Goal: Task Accomplishment & Management: Manage account settings

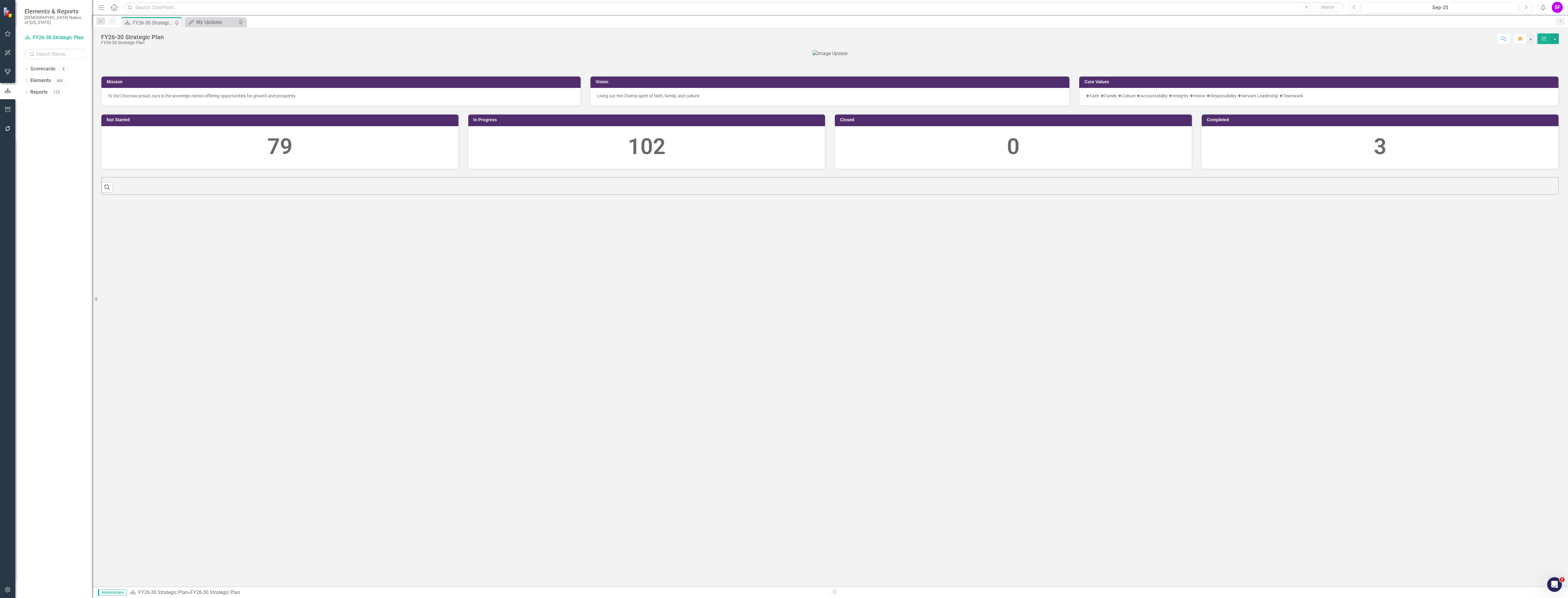
click at [99, 7] on icon "button" at bounding box center [101, 7] width 5 height 4
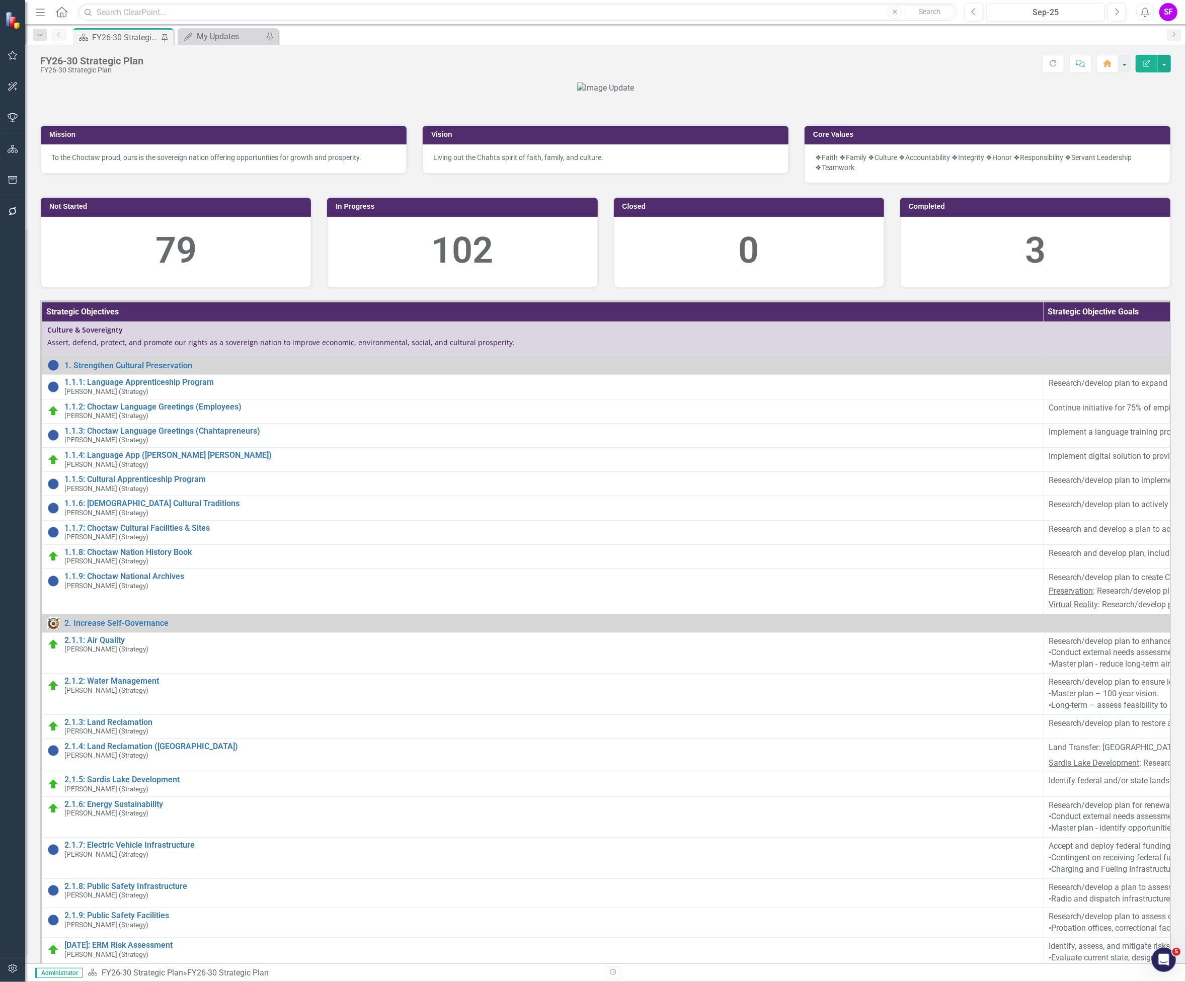
click at [35, 11] on icon "Menu" at bounding box center [40, 12] width 13 height 11
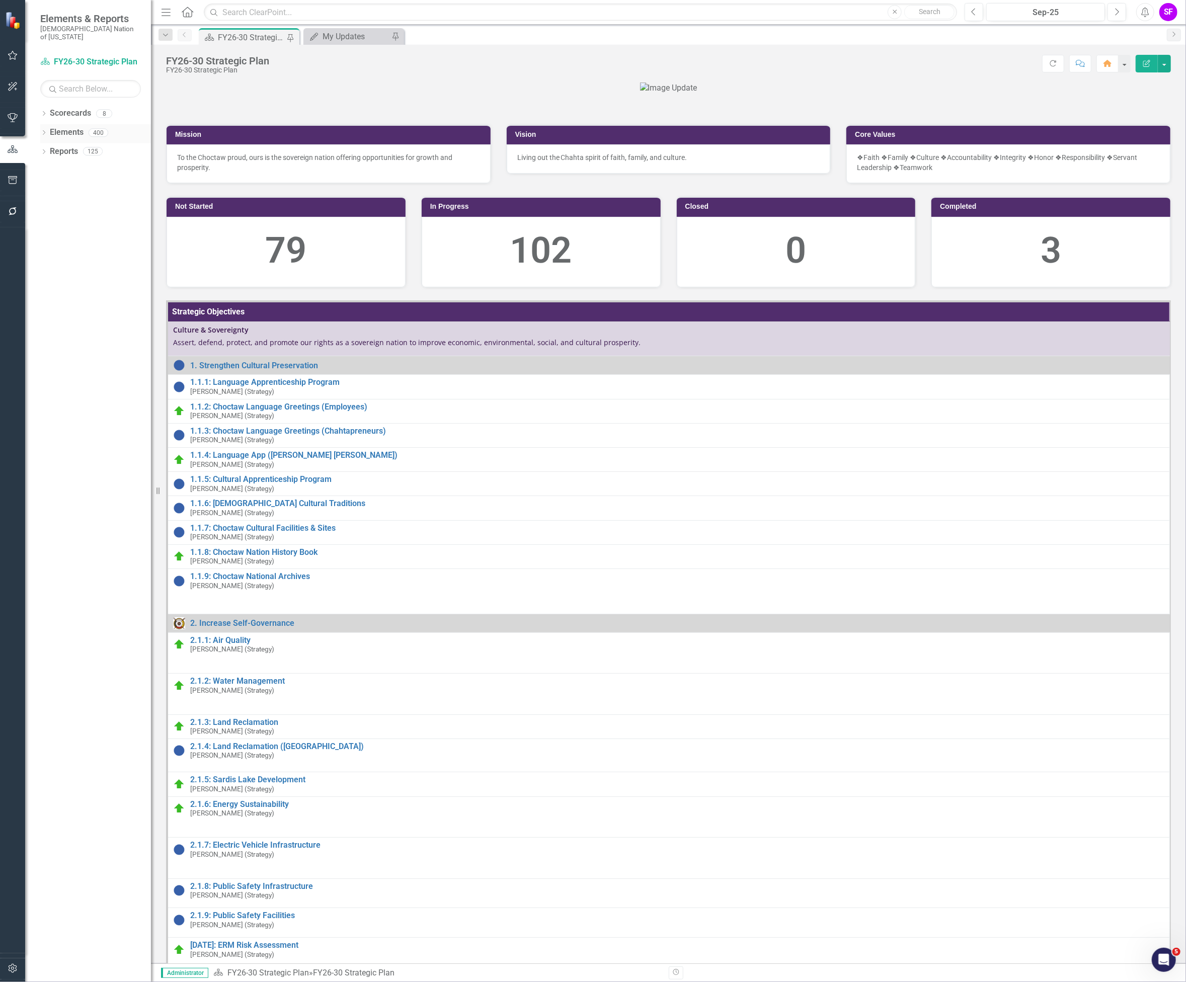
click at [70, 127] on link "Elements" at bounding box center [67, 133] width 34 height 12
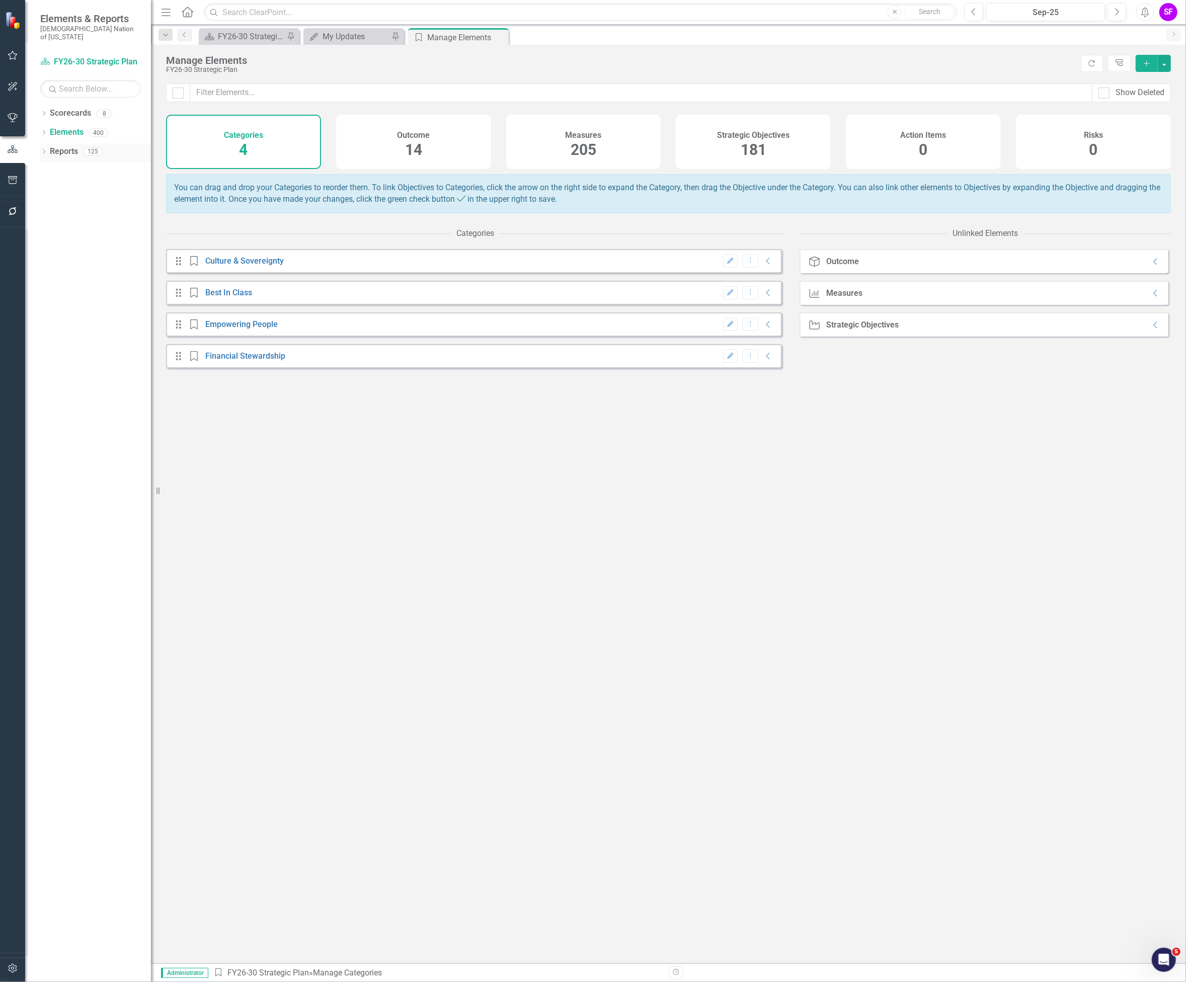
click at [51, 146] on link "Reports" at bounding box center [64, 152] width 28 height 12
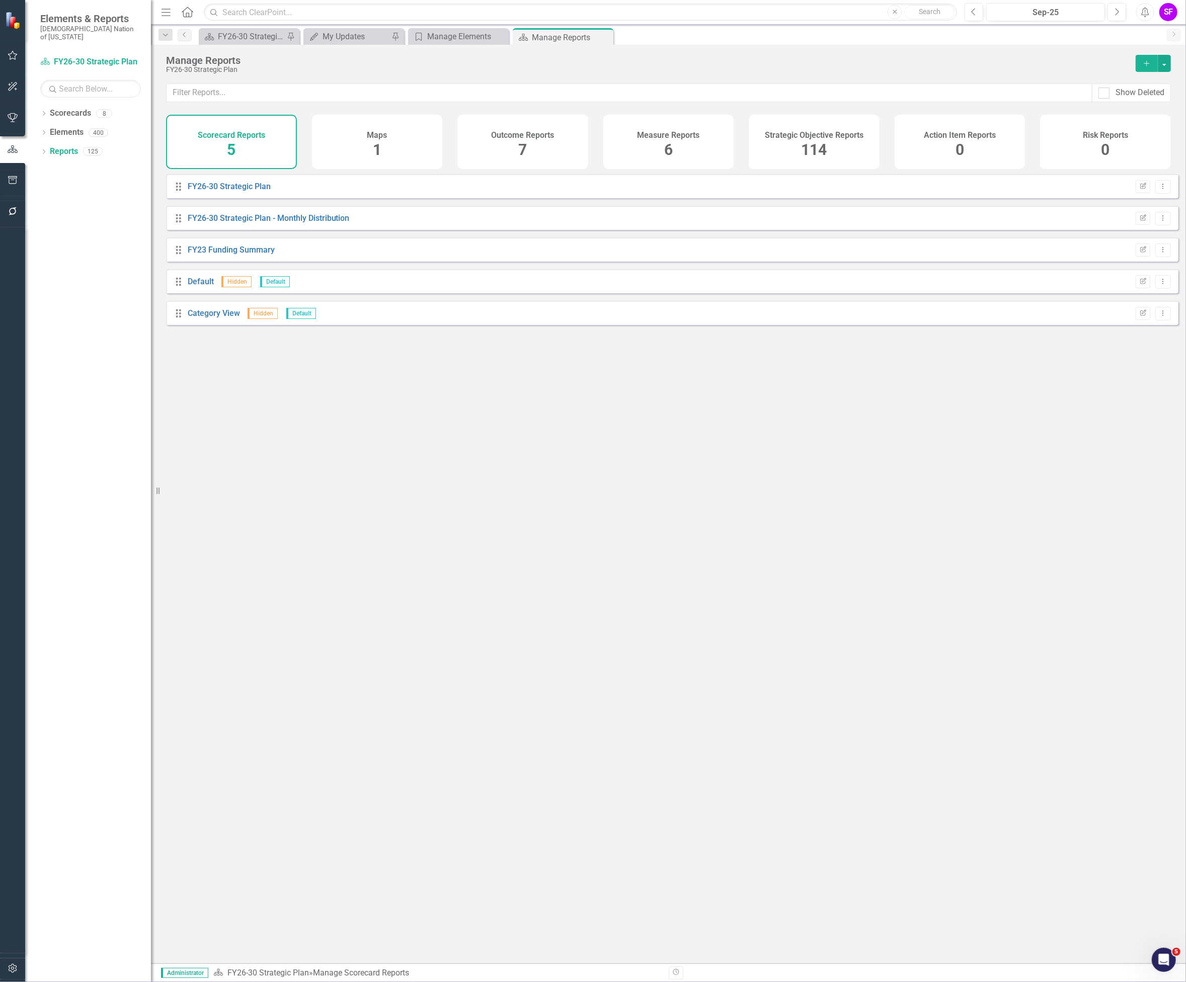
click at [842, 145] on div "Strategic Objective Reports 114" at bounding box center [814, 142] width 131 height 54
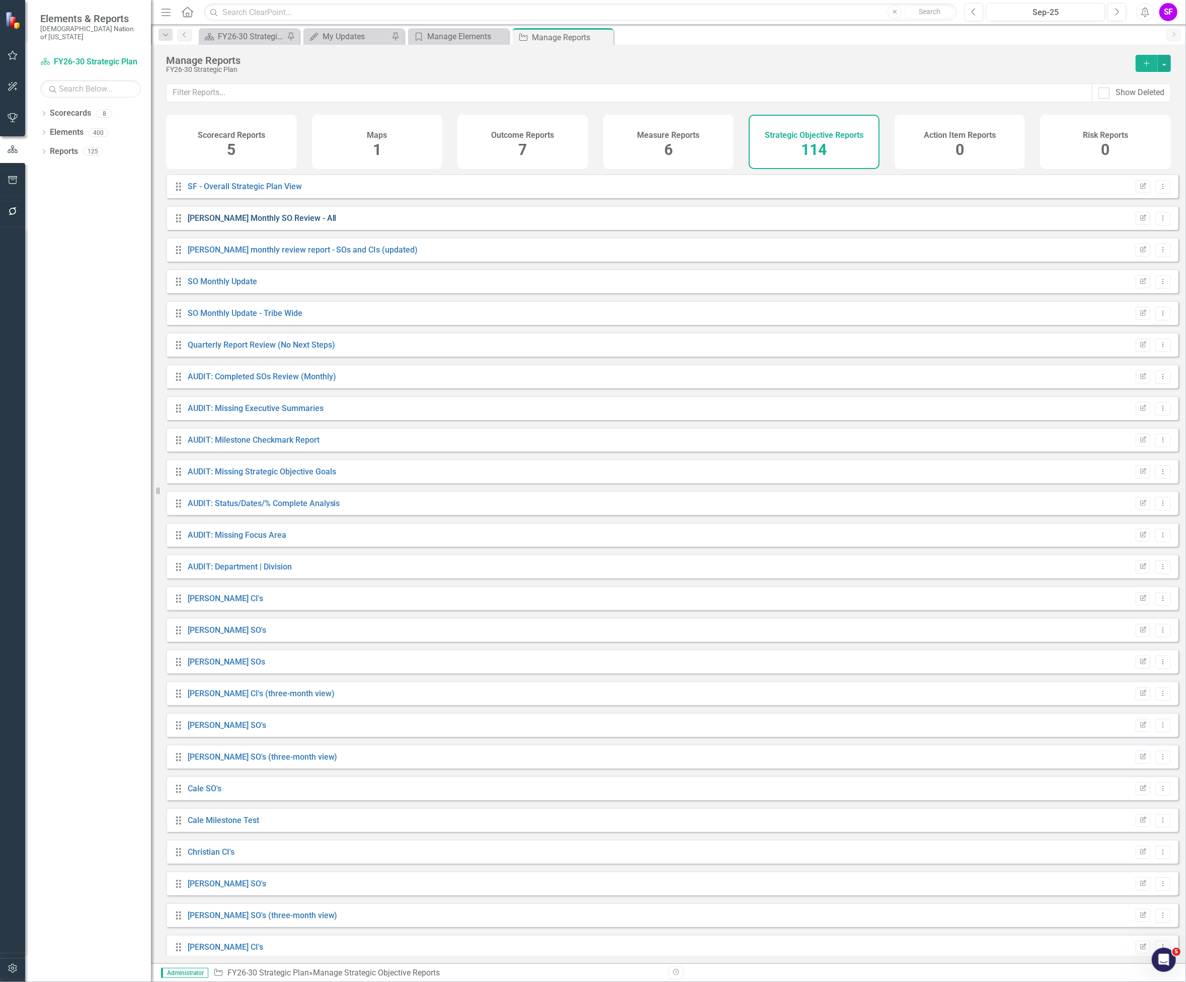
click at [262, 223] on link "[PERSON_NAME] Monthly SO Review - All" at bounding box center [262, 218] width 149 height 10
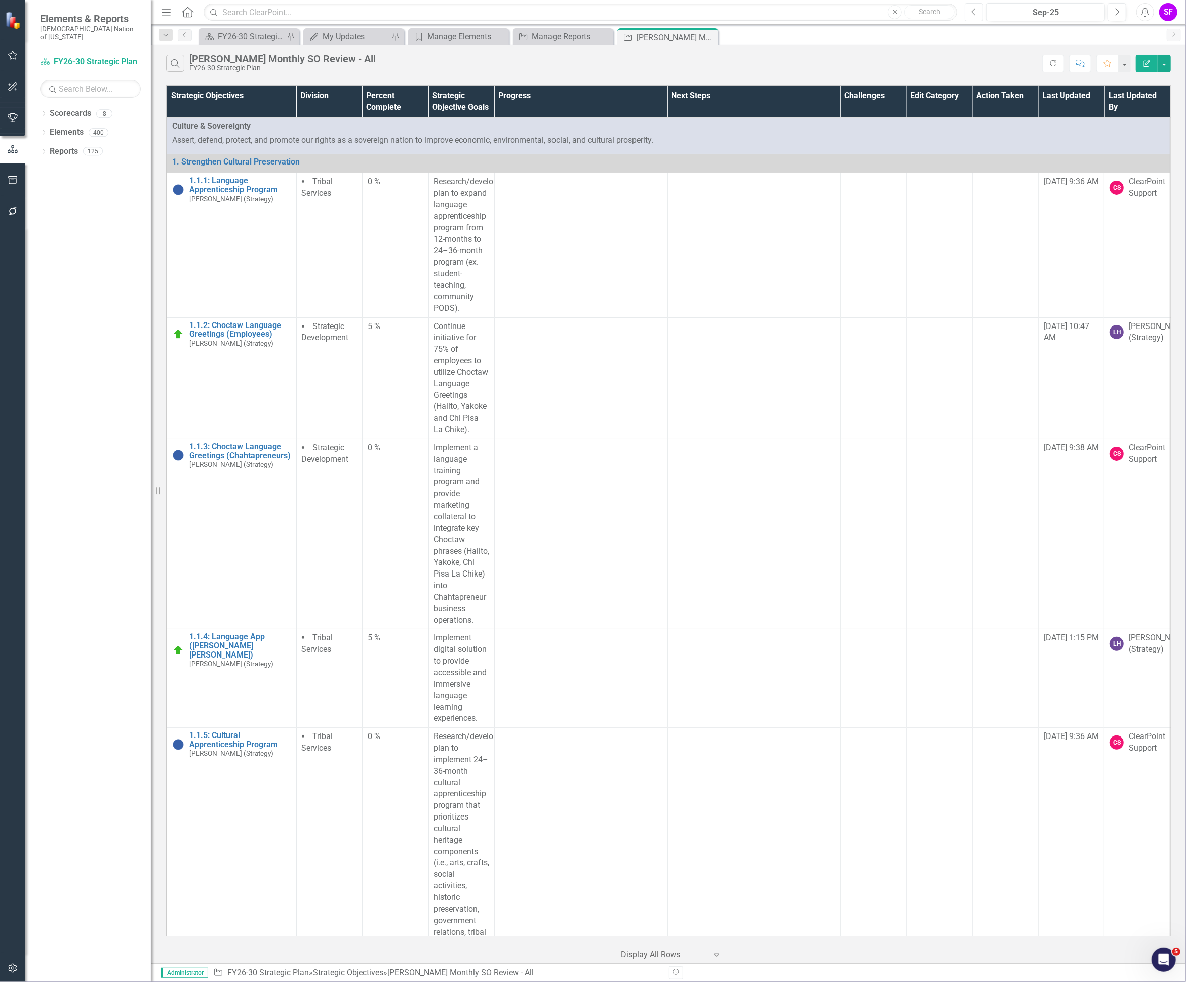
click at [973, 17] on button "Previous" at bounding box center [973, 12] width 19 height 18
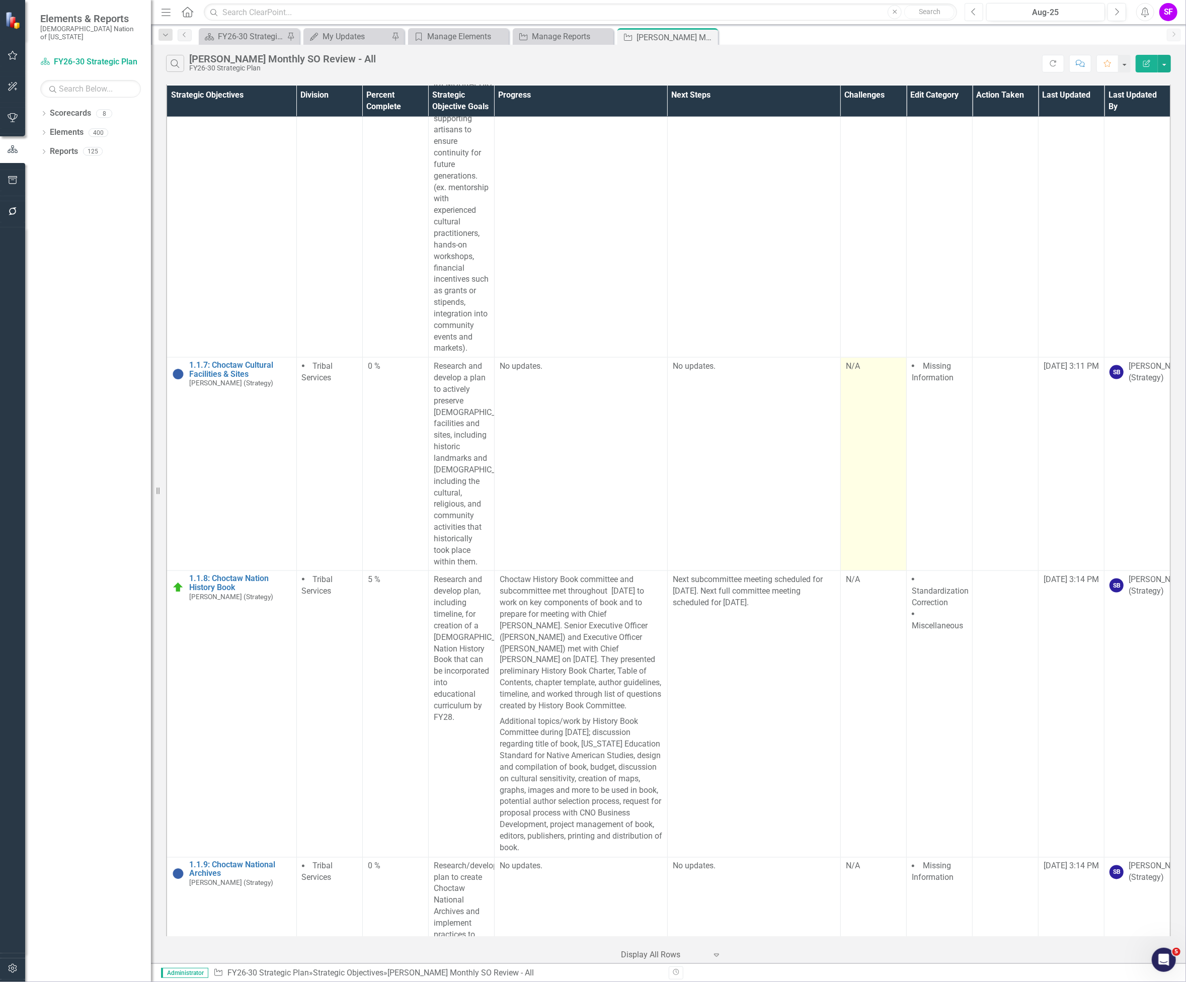
scroll to position [1208, 0]
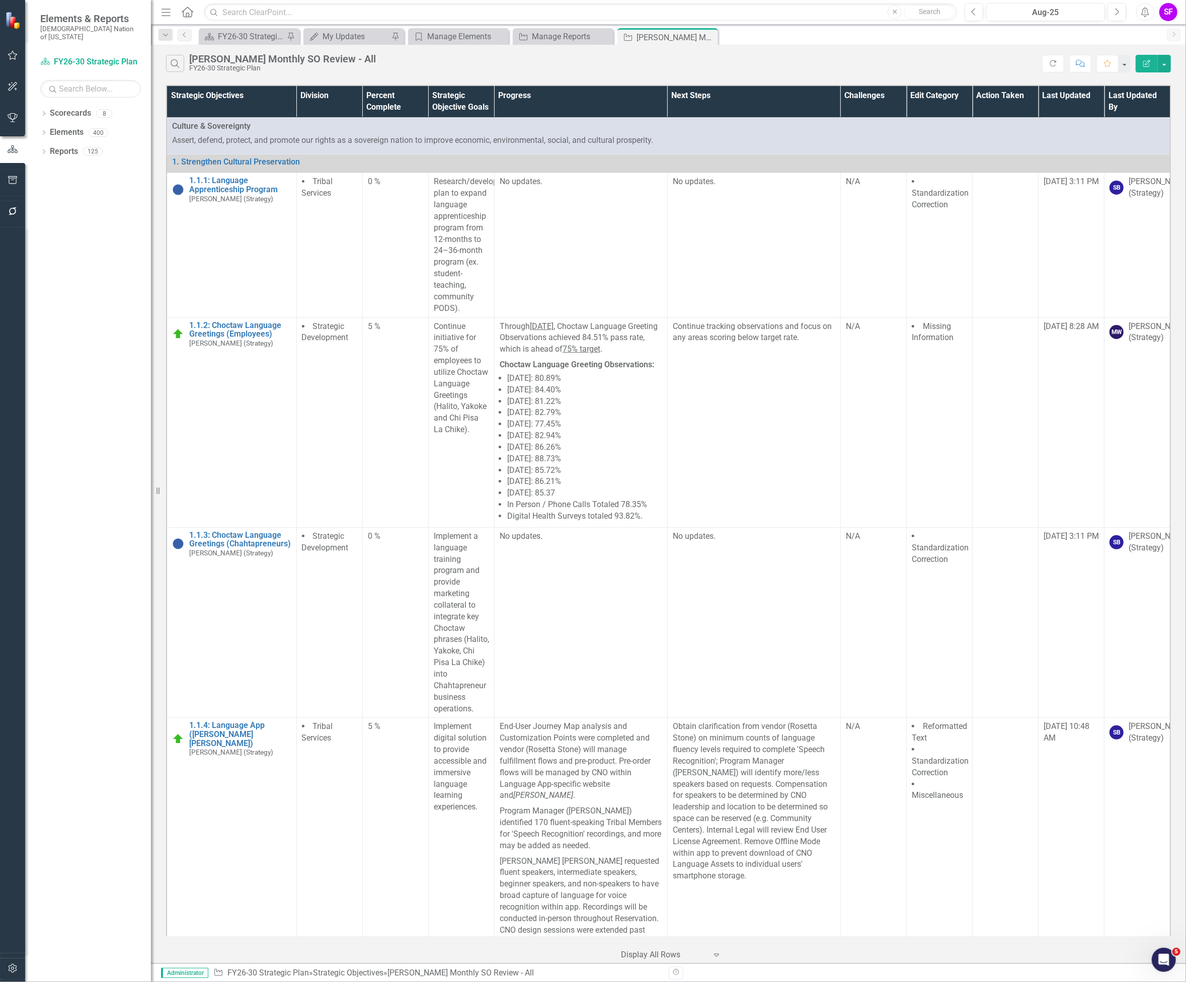
scroll to position [1208, 0]
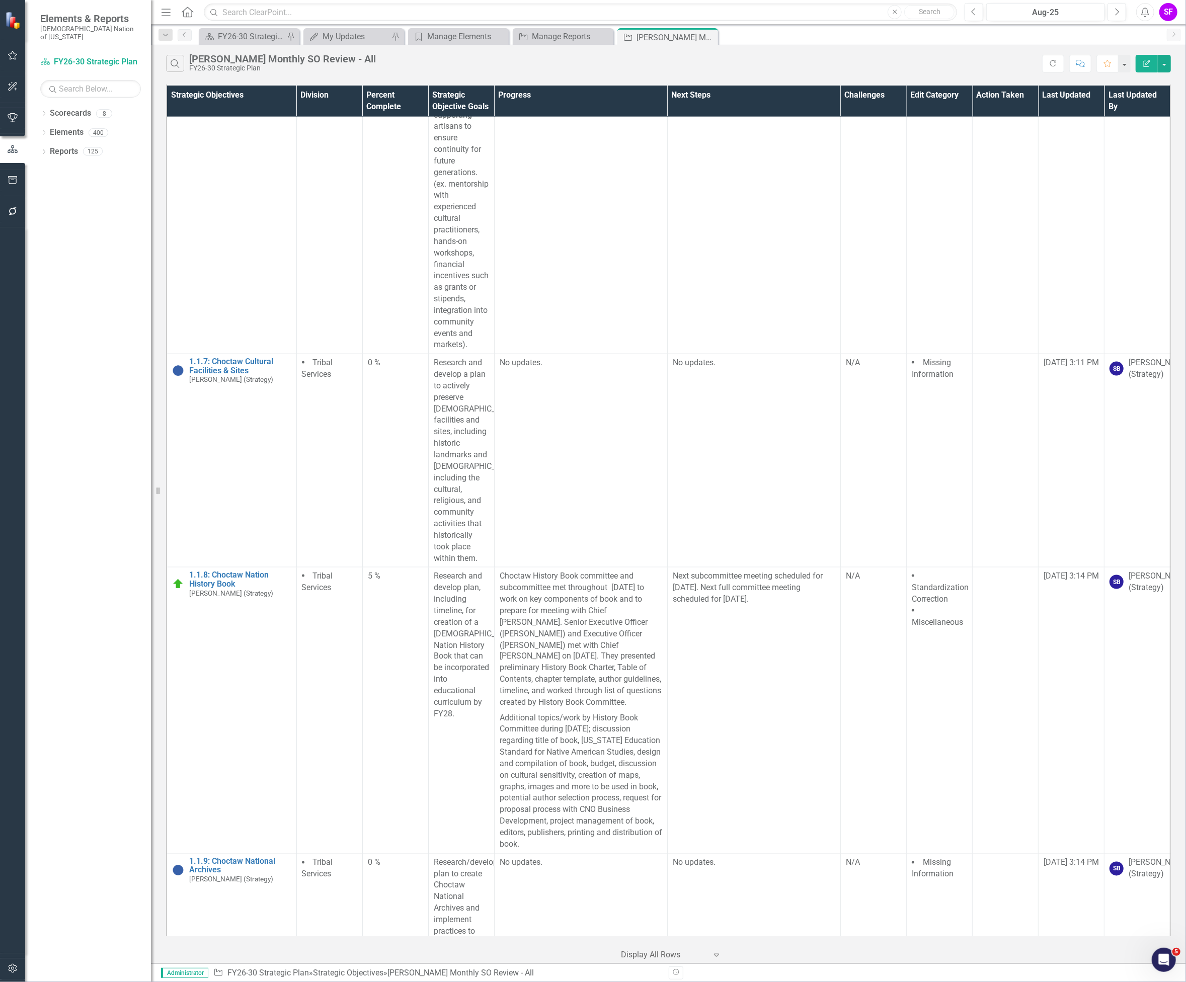
click at [983, 51] on div "Search Sheridan B. Monthly SO Review - All FY26-30 Strategic Plan Refresh Comme…" at bounding box center [668, 61] width 1035 height 33
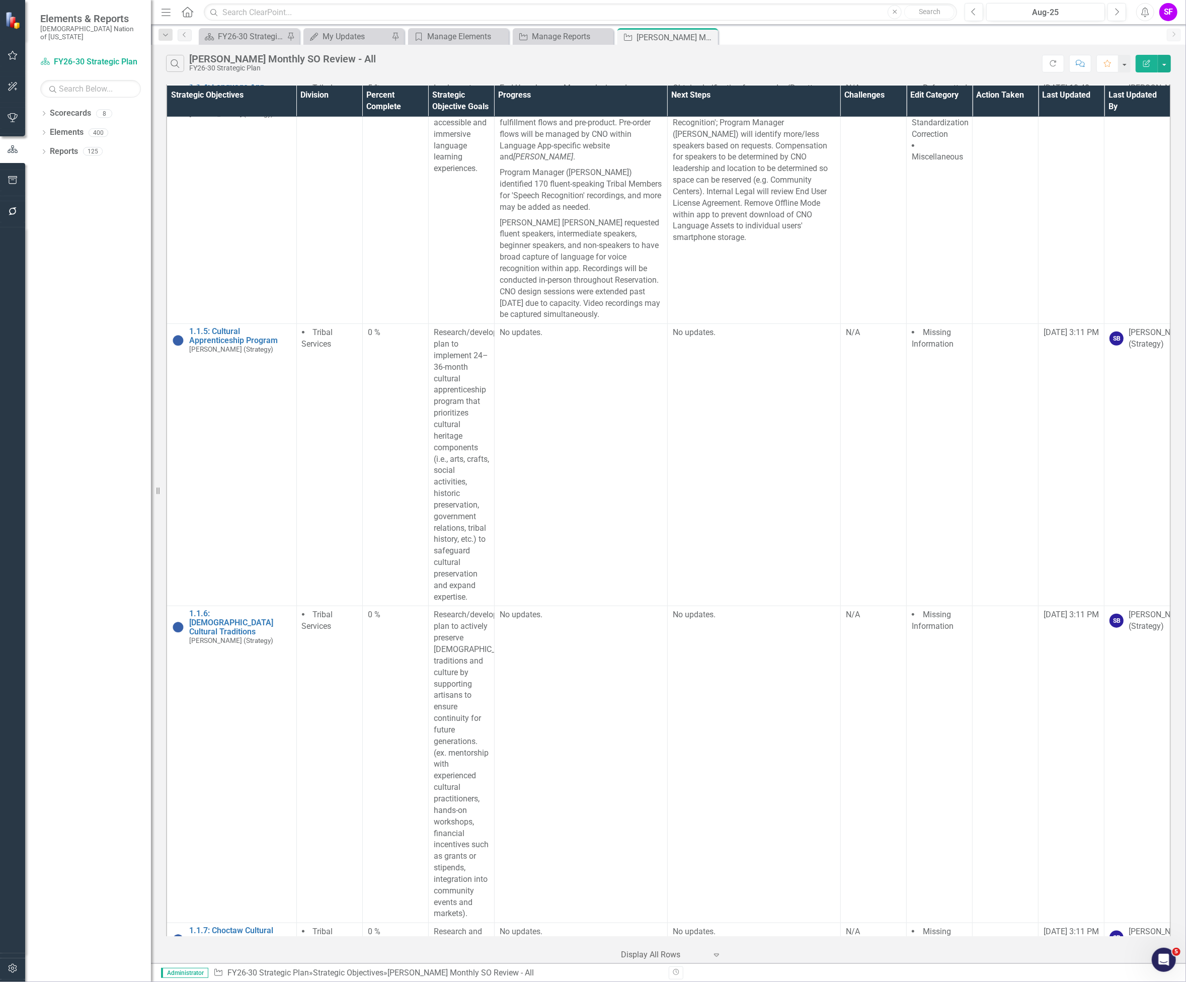
scroll to position [0, 0]
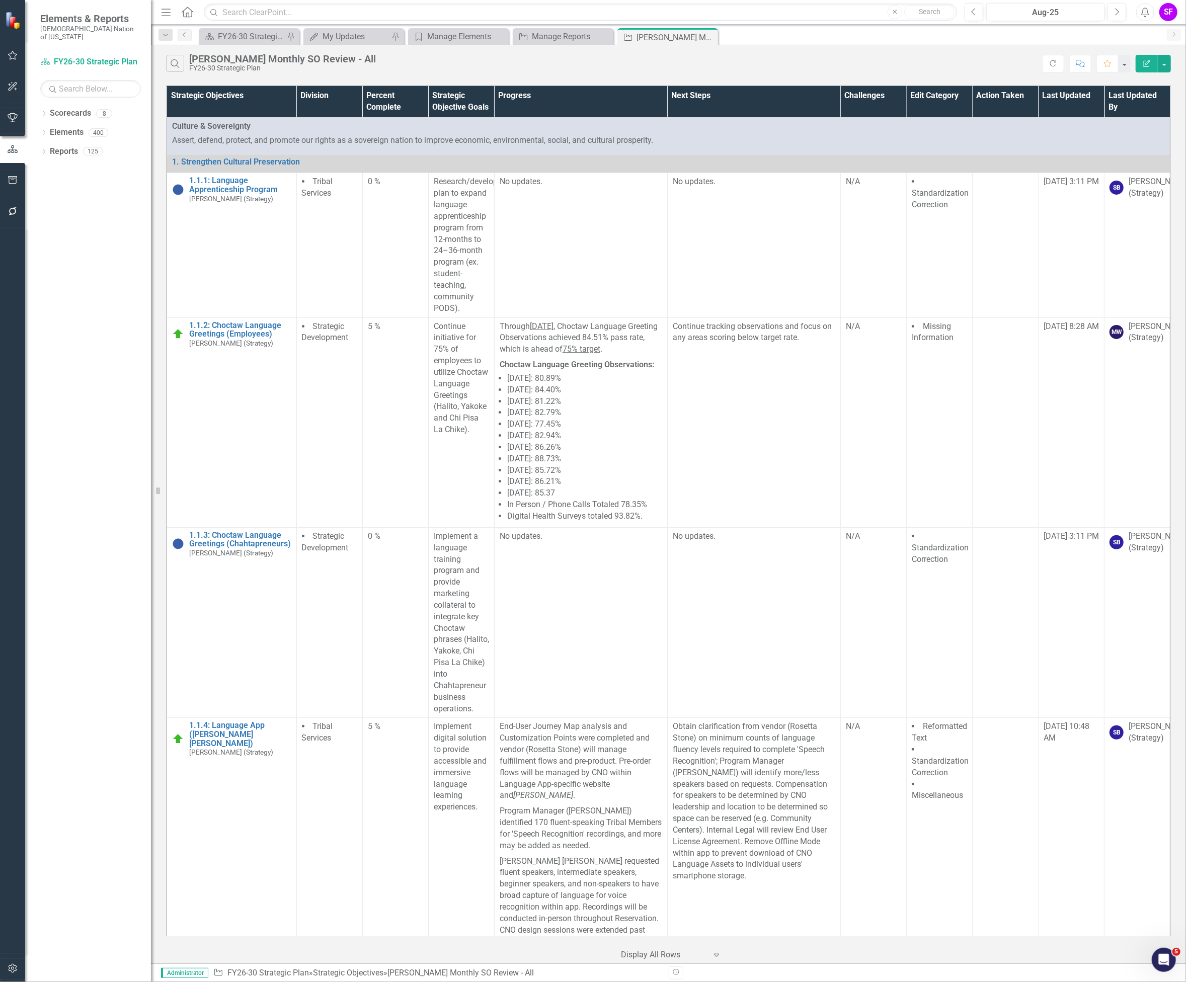
click at [66, 202] on div "Dropdown Scorecards 8 FY26-30 Strategic Plan Continuous Improvement FY26-30 Ope…" at bounding box center [88, 543] width 126 height 877
click at [59, 108] on link "Scorecards" at bounding box center [70, 114] width 41 height 12
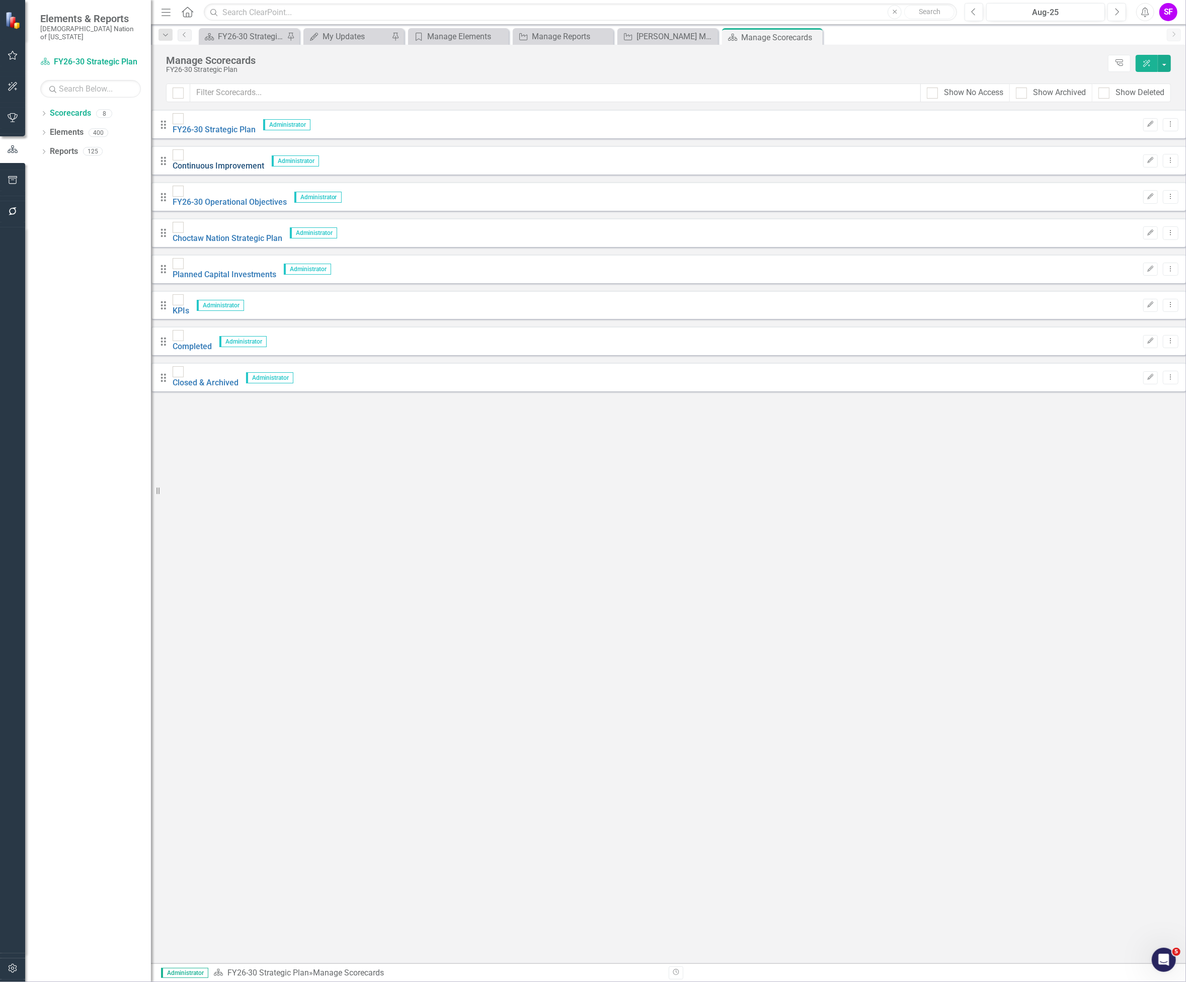
click at [255, 161] on link "Continuous Improvement" at bounding box center [219, 166] width 92 height 10
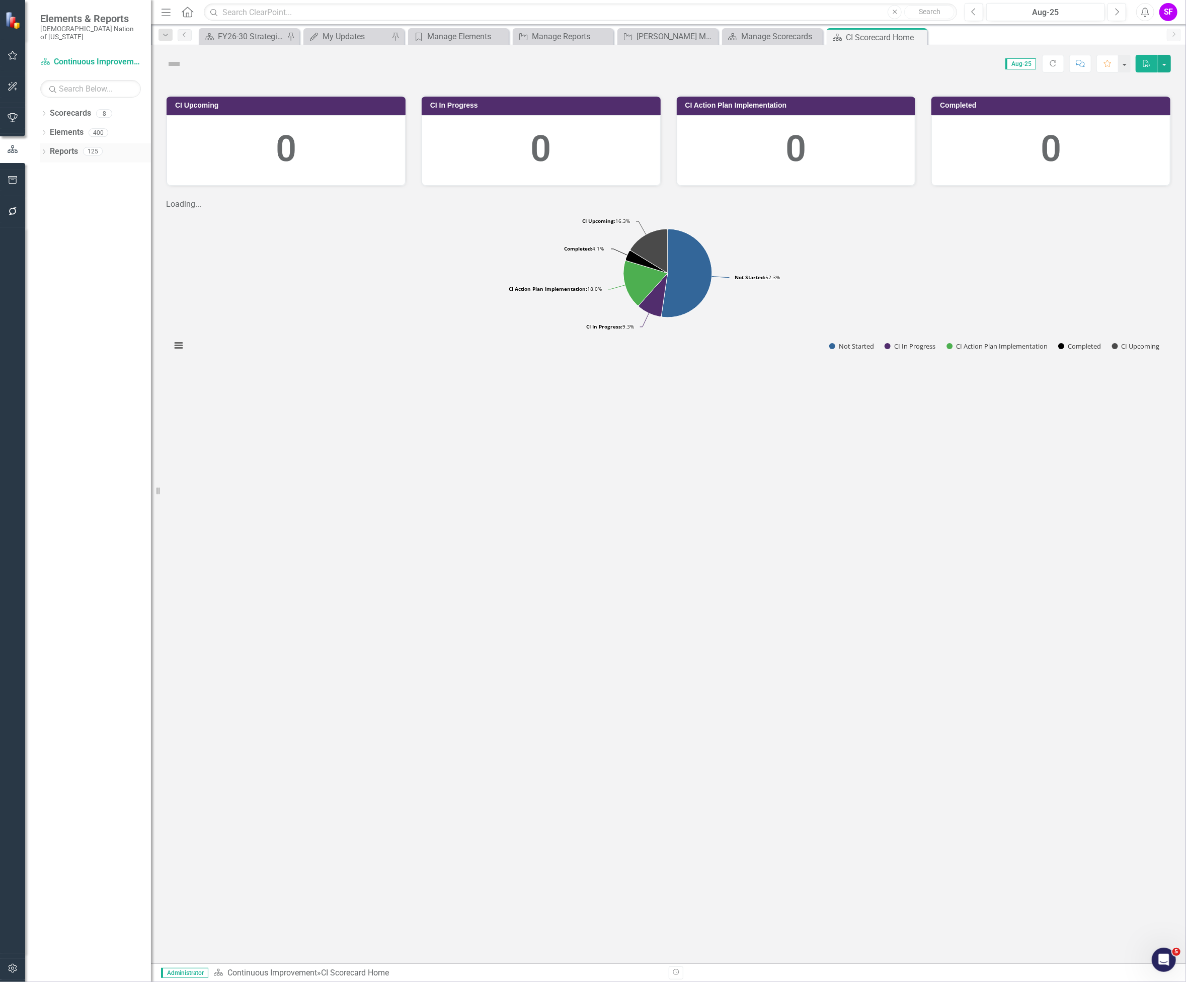
click at [65, 147] on link "Reports" at bounding box center [64, 152] width 28 height 12
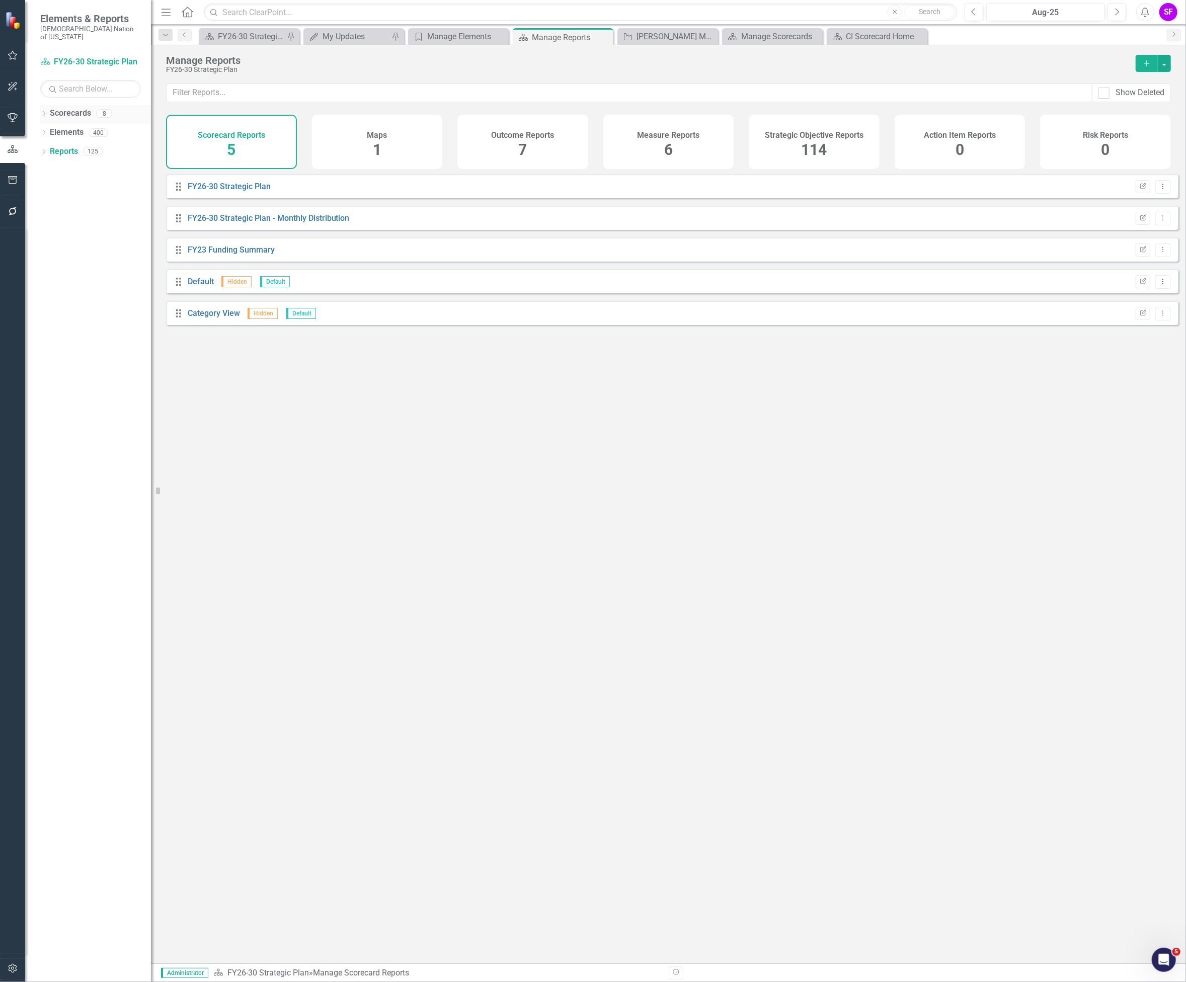
click at [77, 105] on div "Scorecards" at bounding box center [70, 113] width 41 height 17
click at [53, 108] on link "Scorecards" at bounding box center [70, 114] width 41 height 12
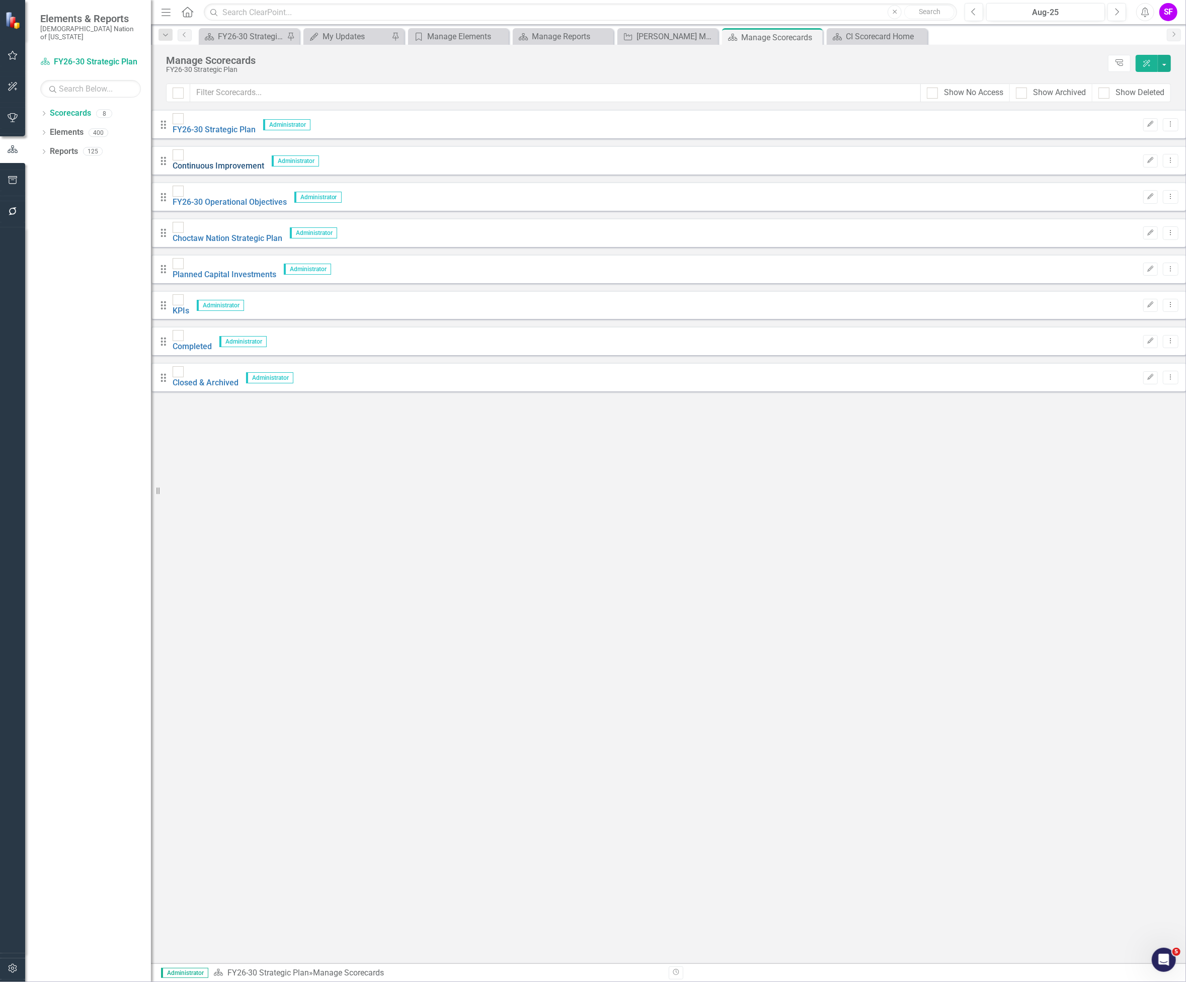
click at [248, 161] on link "Continuous Improvement" at bounding box center [219, 166] width 92 height 10
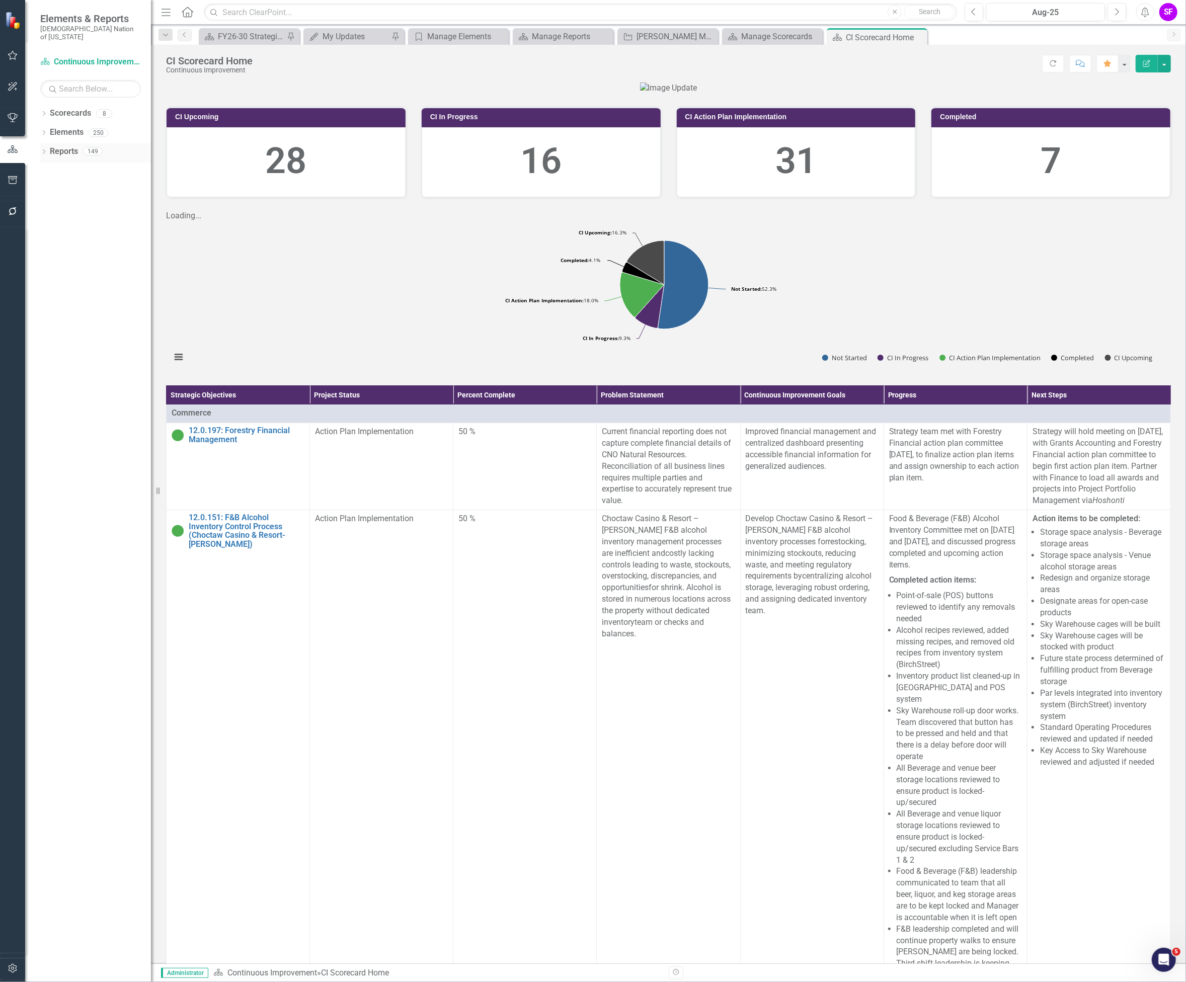
click at [62, 149] on div "Reports" at bounding box center [64, 151] width 28 height 17
click at [65, 146] on link "Reports" at bounding box center [64, 152] width 28 height 12
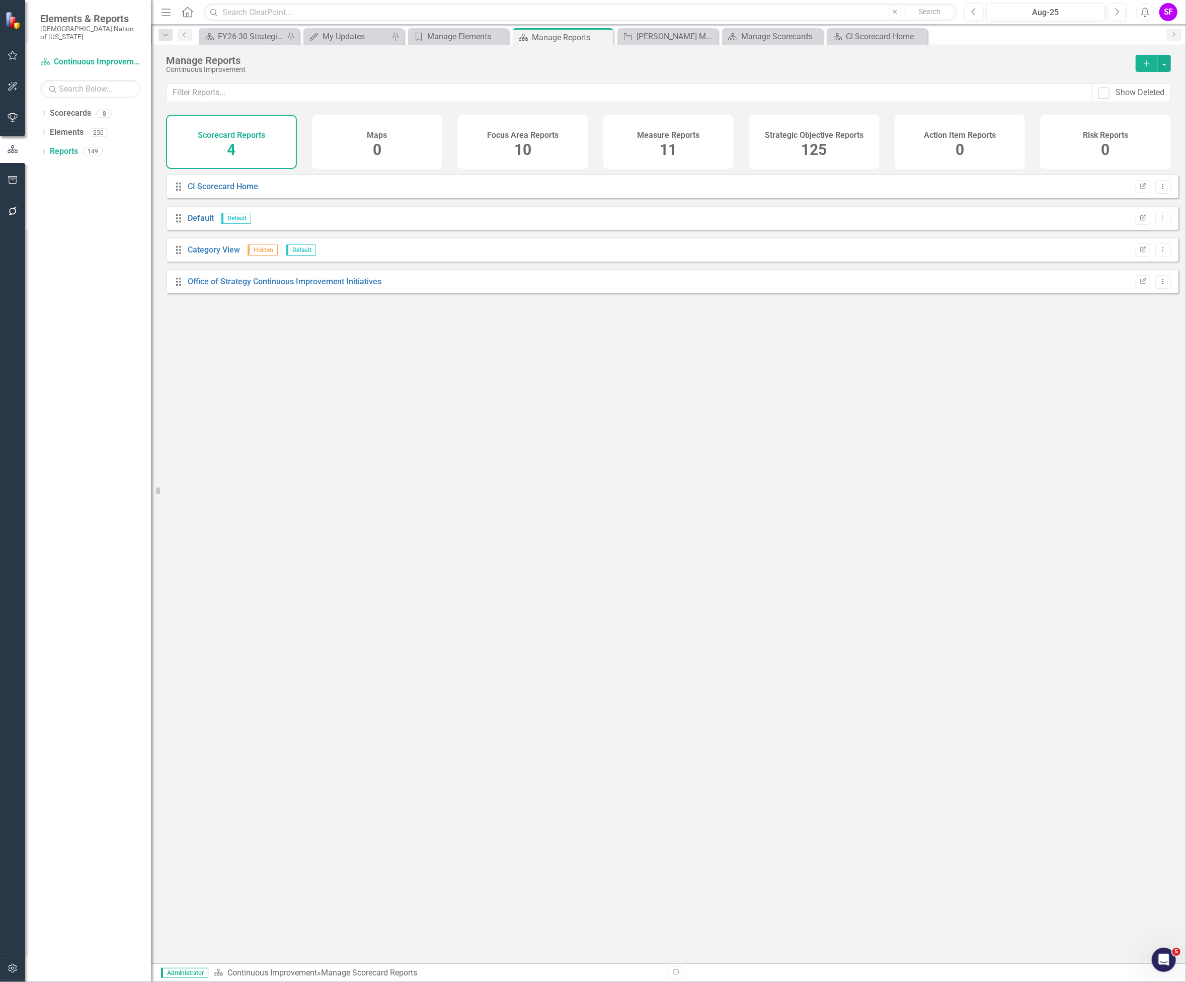
click at [830, 131] on h4 "Strategic Objective Reports" at bounding box center [814, 135] width 99 height 9
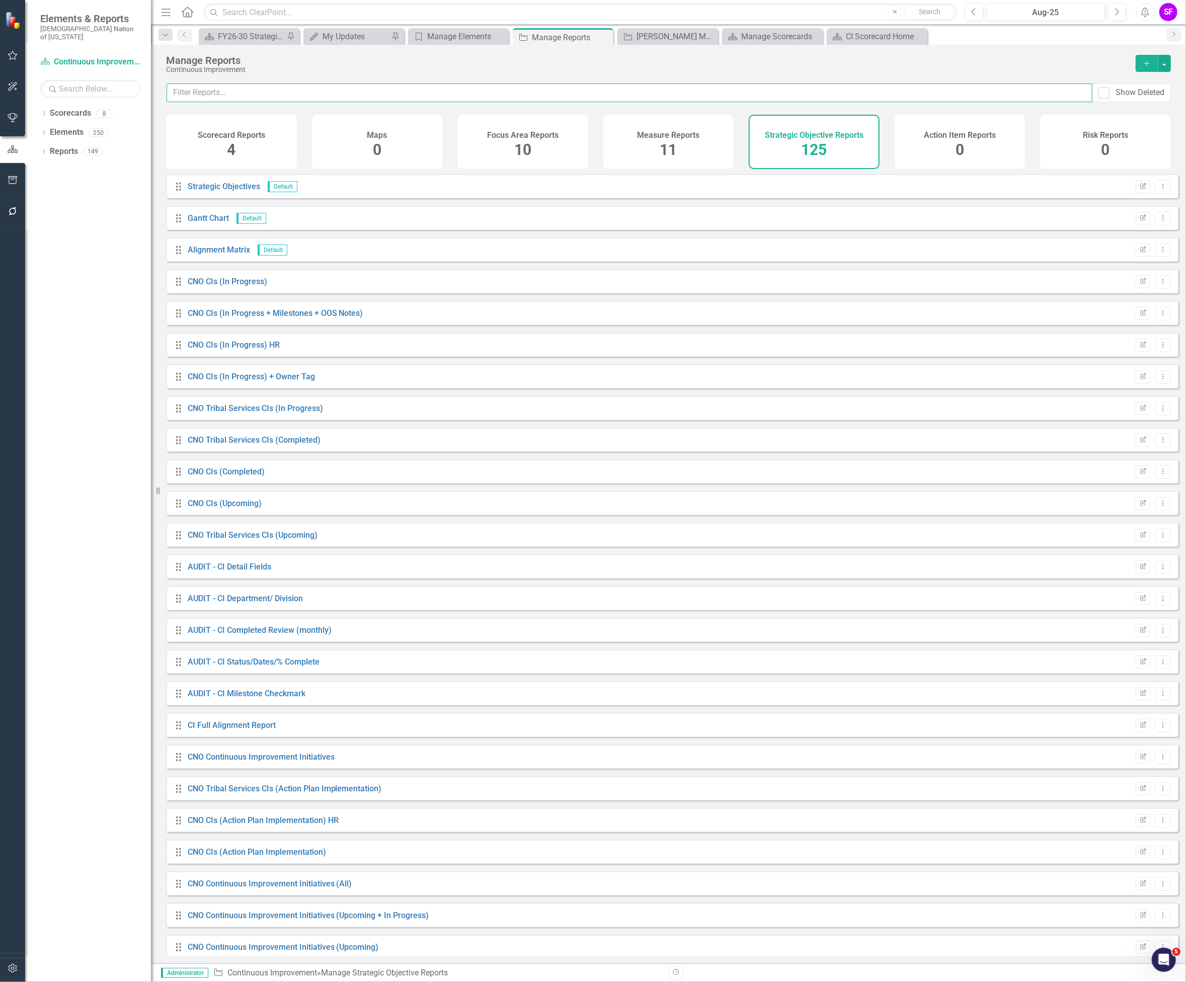
click at [415, 96] on input "text" at bounding box center [630, 93] width 926 height 19
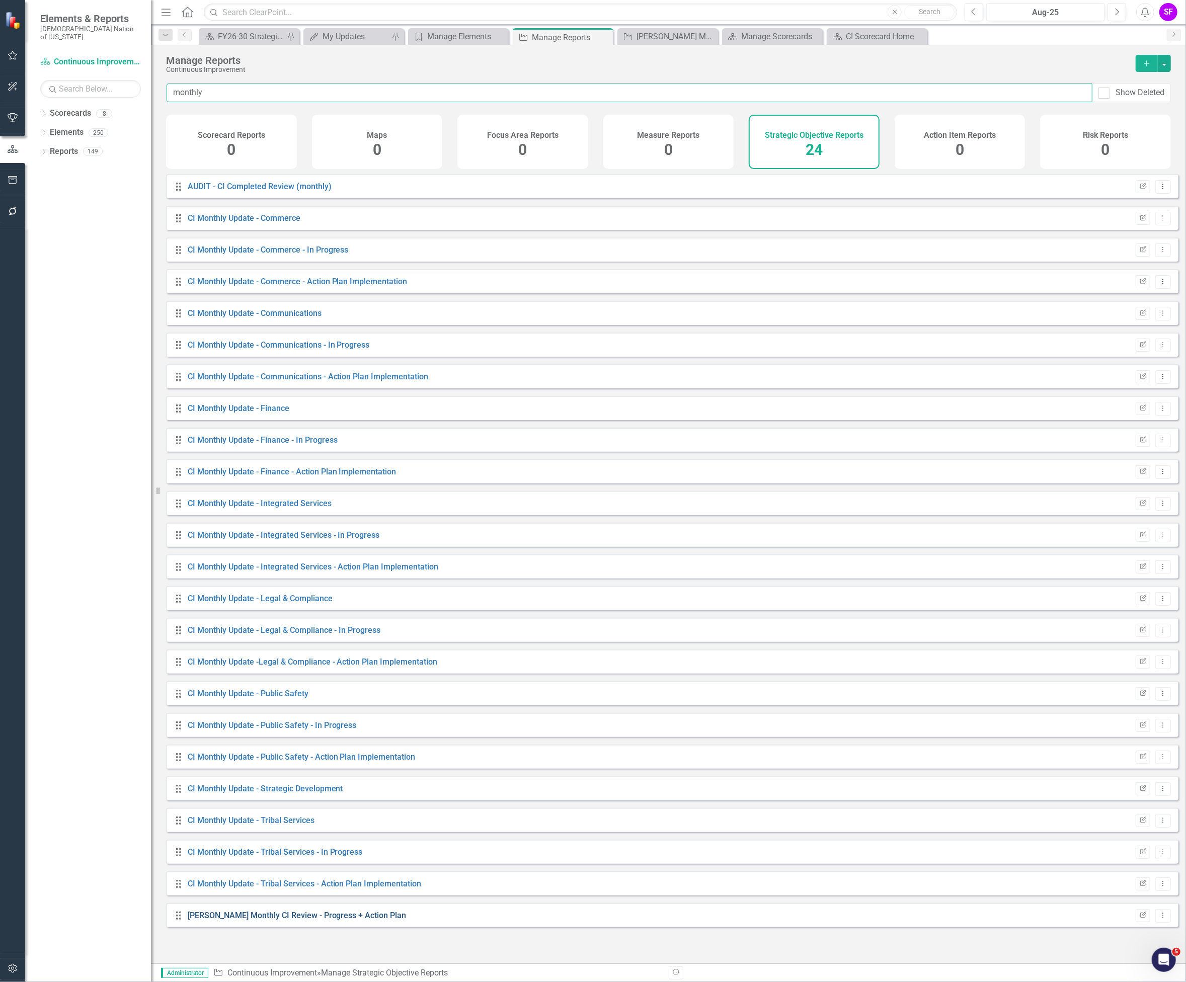
type input "monthly"
click at [341, 920] on link "[PERSON_NAME] Monthly CI Review - Progress + Action Plan" at bounding box center [297, 916] width 219 height 10
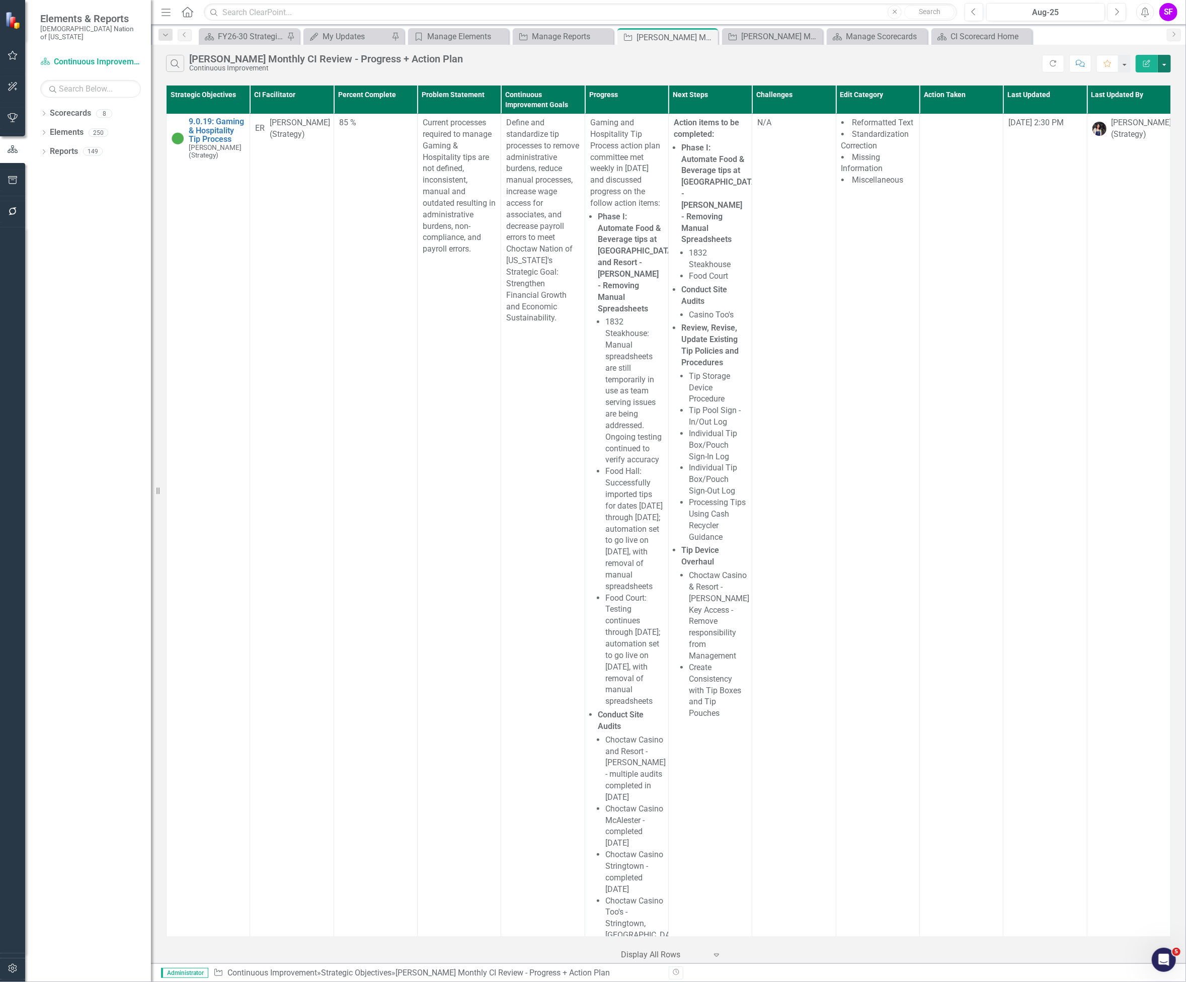
click at [1163, 59] on button "button" at bounding box center [1164, 64] width 13 height 18
click at [1157, 77] on link "Edit Report Edit Report" at bounding box center [1130, 82] width 79 height 19
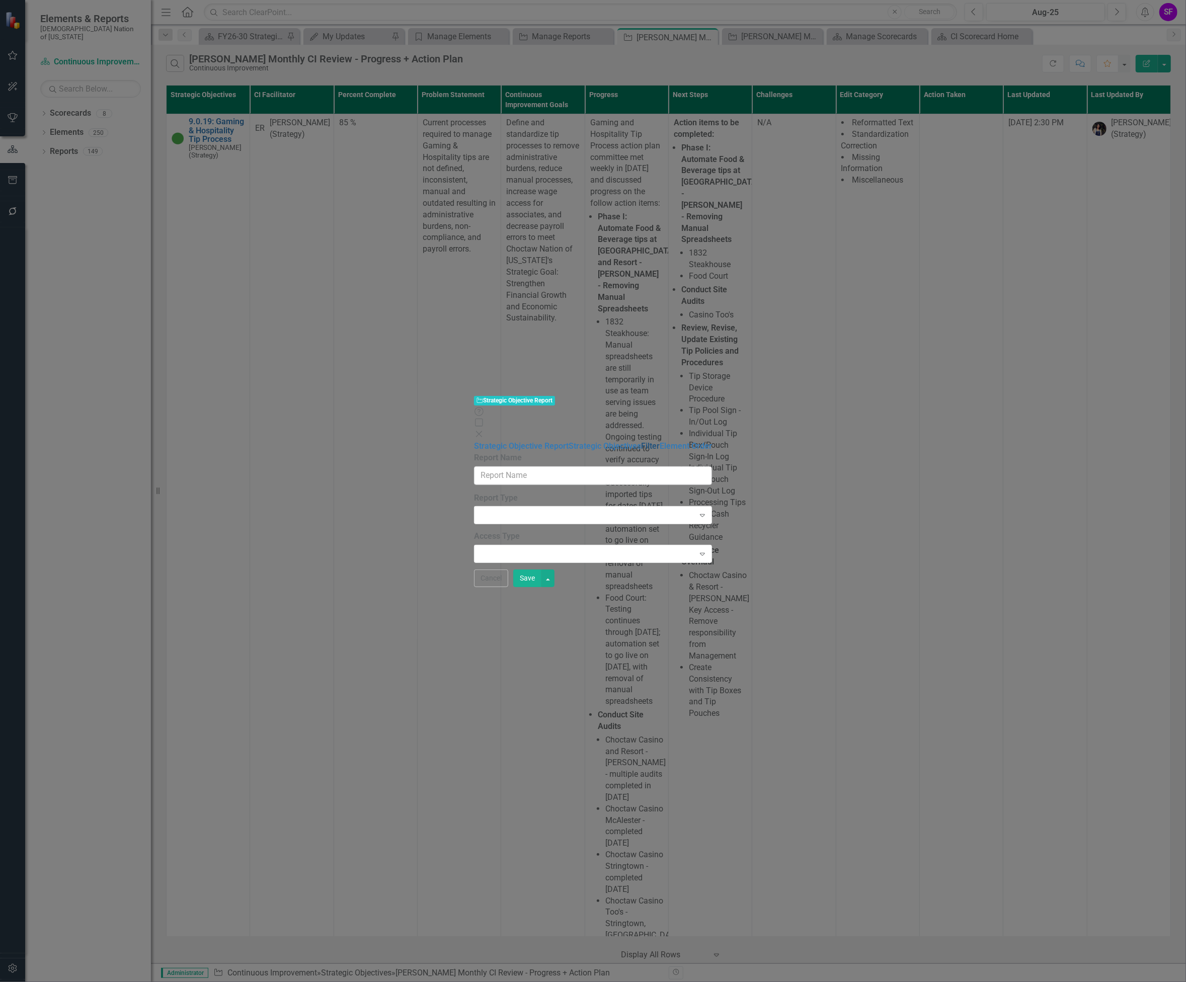
type input "[PERSON_NAME] Monthly CI Review - Progress + Action Plan"
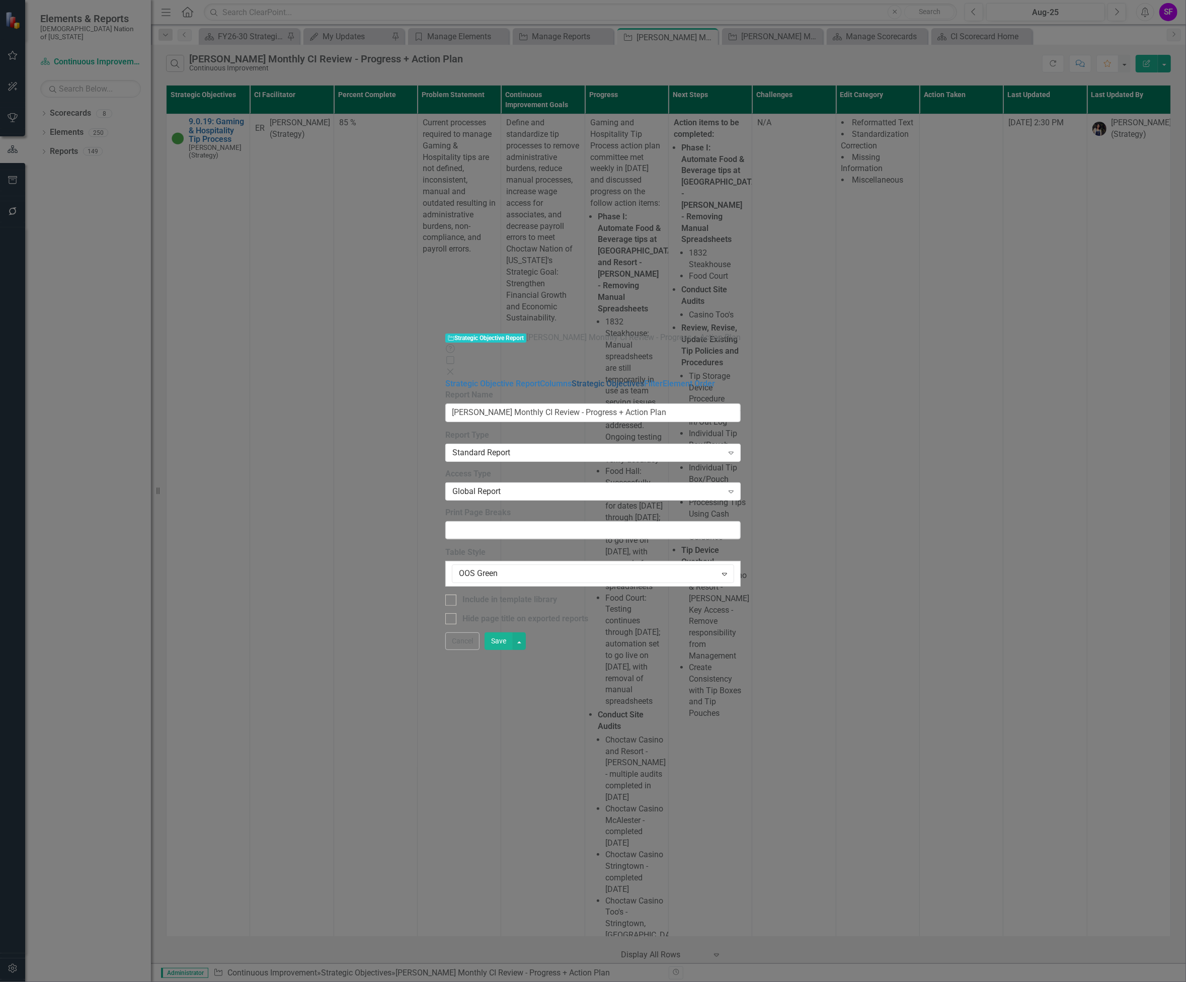
click at [572, 379] on link "Strategic Objectives" at bounding box center [608, 384] width 72 height 10
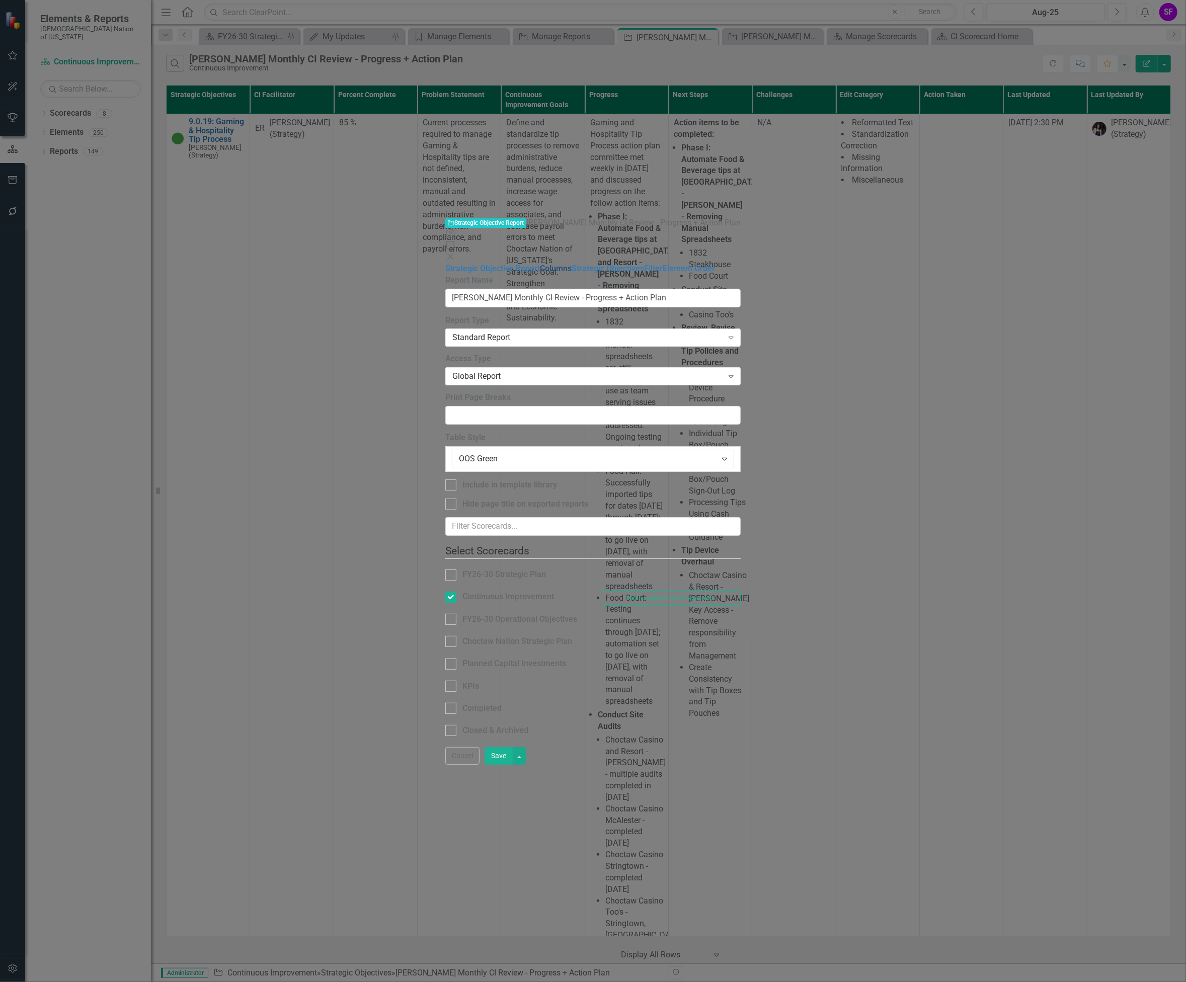
click at [540, 264] on link "Columns" at bounding box center [556, 269] width 32 height 10
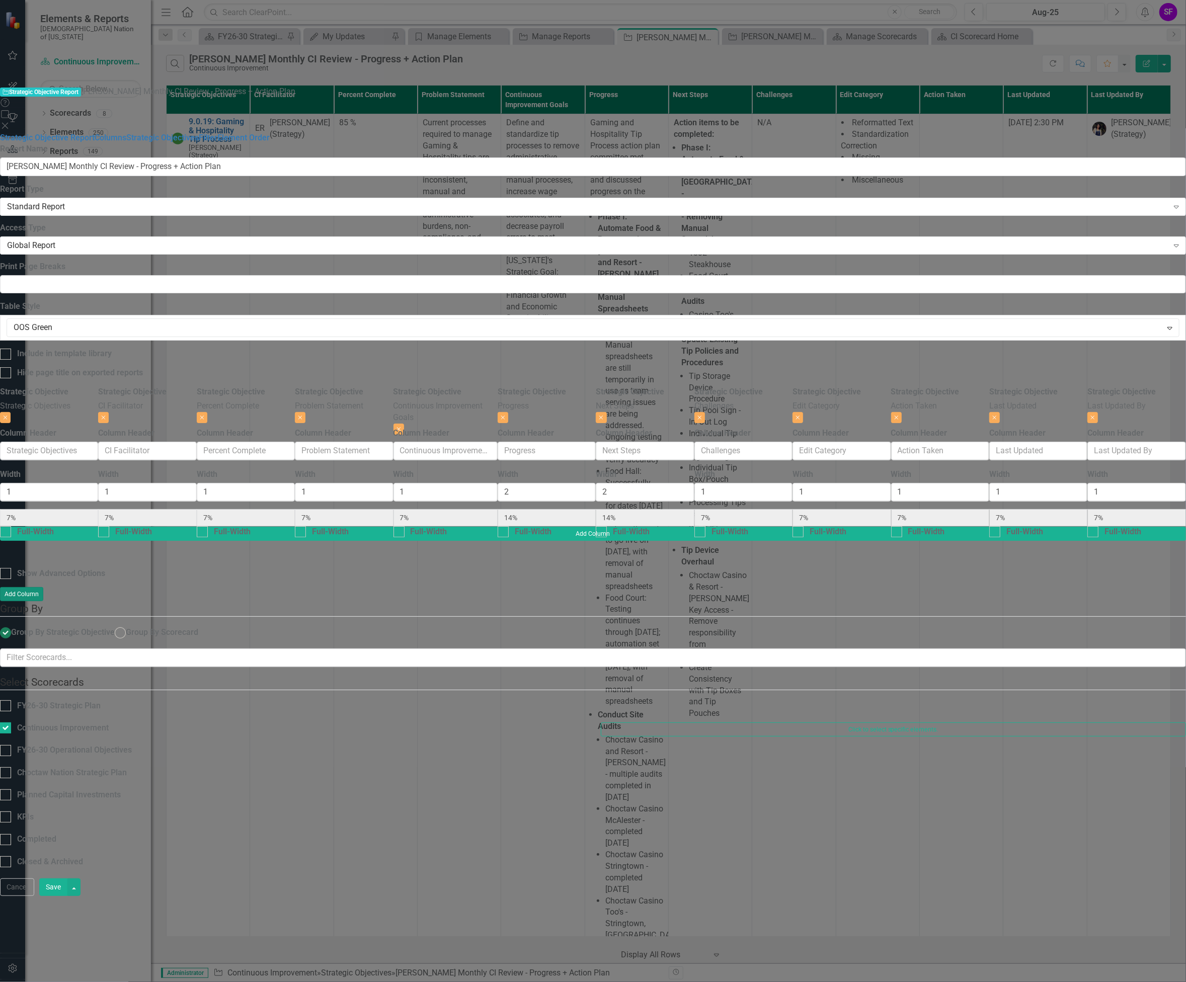
click at [43, 587] on button "Add Column" at bounding box center [21, 594] width 43 height 14
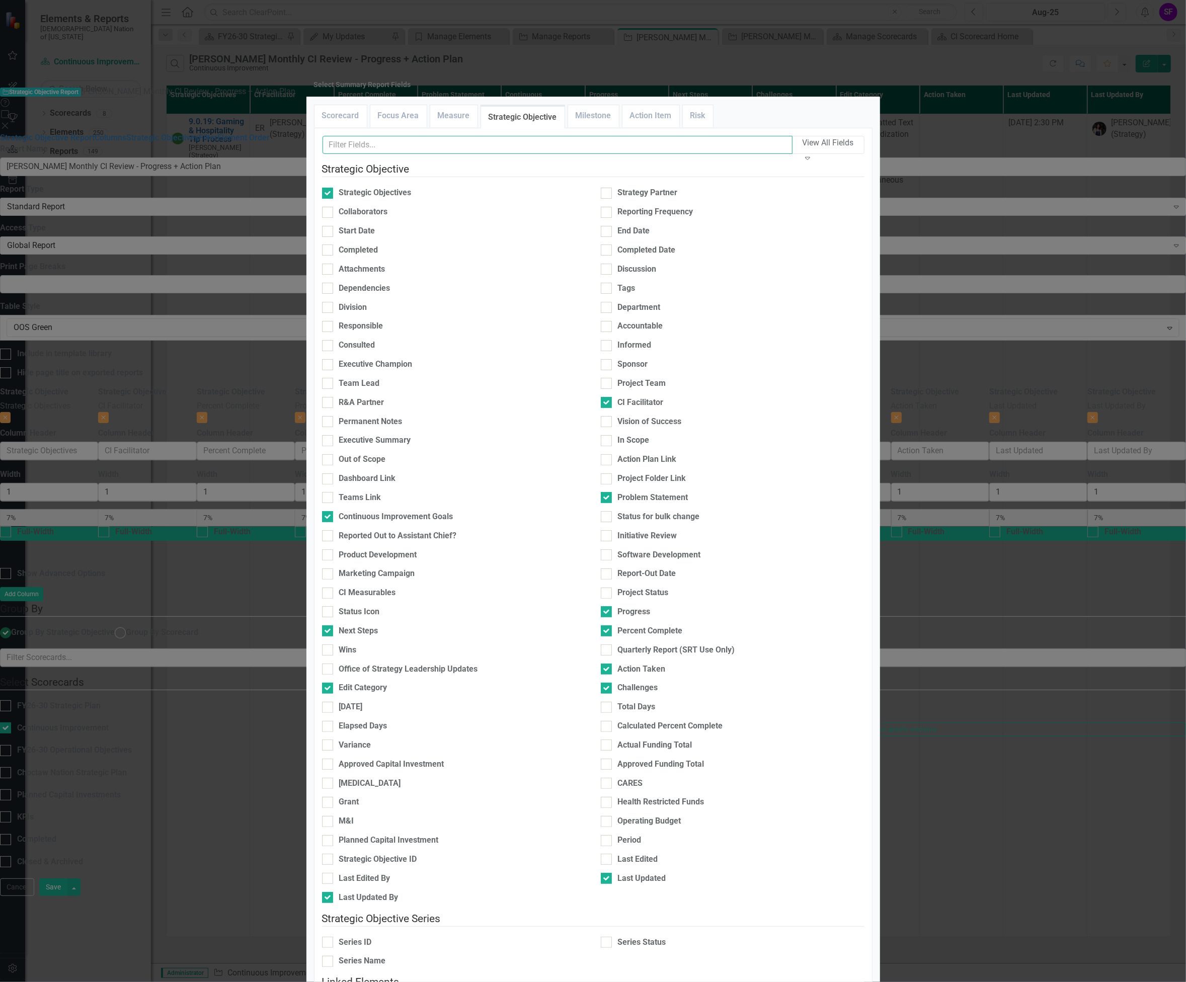
click at [494, 154] on input "text" at bounding box center [558, 145] width 470 height 19
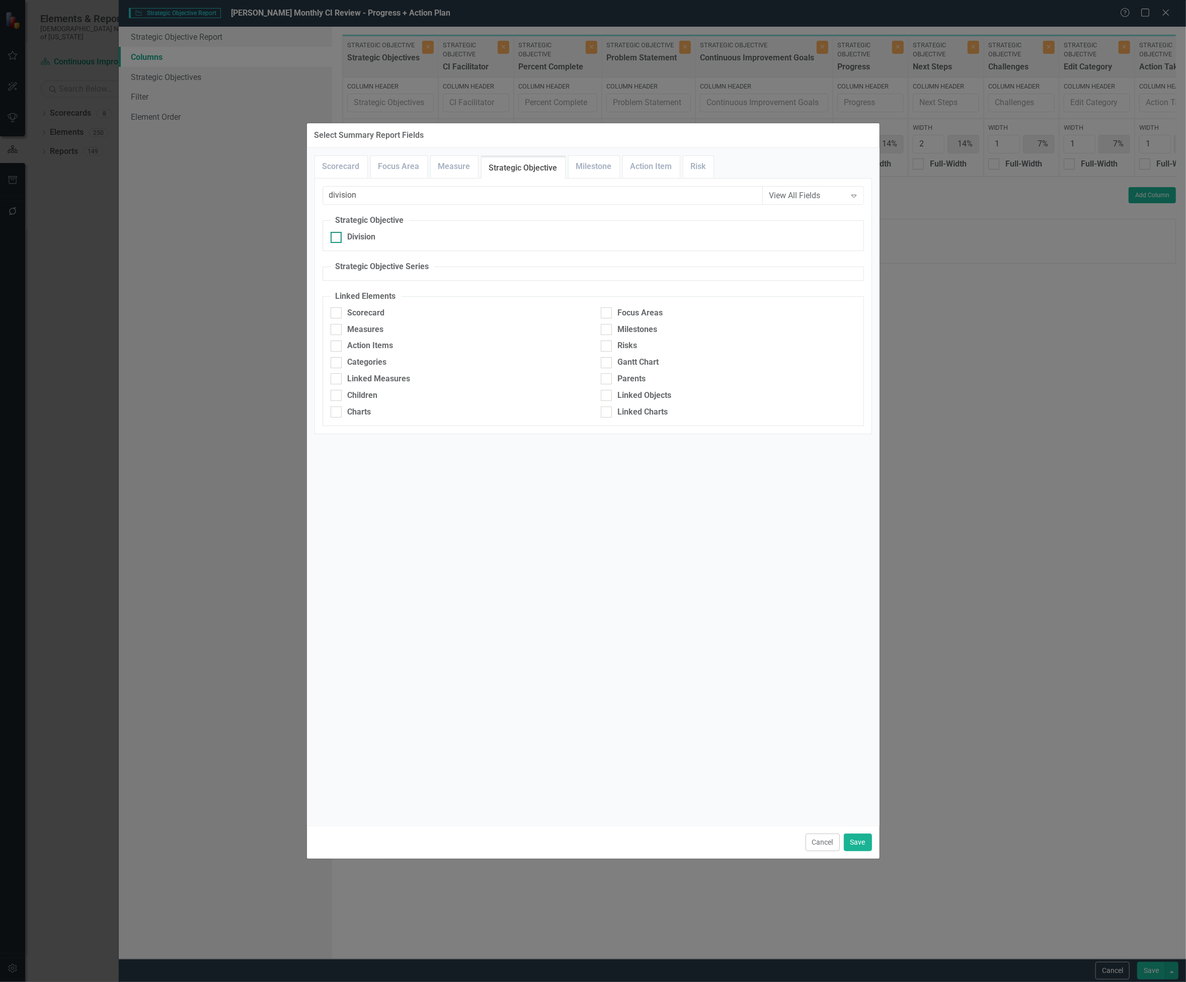
type input "division"
click at [344, 236] on div "Division" at bounding box center [458, 237] width 255 height 12
click at [337, 236] on input "Division" at bounding box center [334, 235] width 7 height 7
checkbox input "true"
click at [856, 842] on button "Save" at bounding box center [858, 843] width 28 height 18
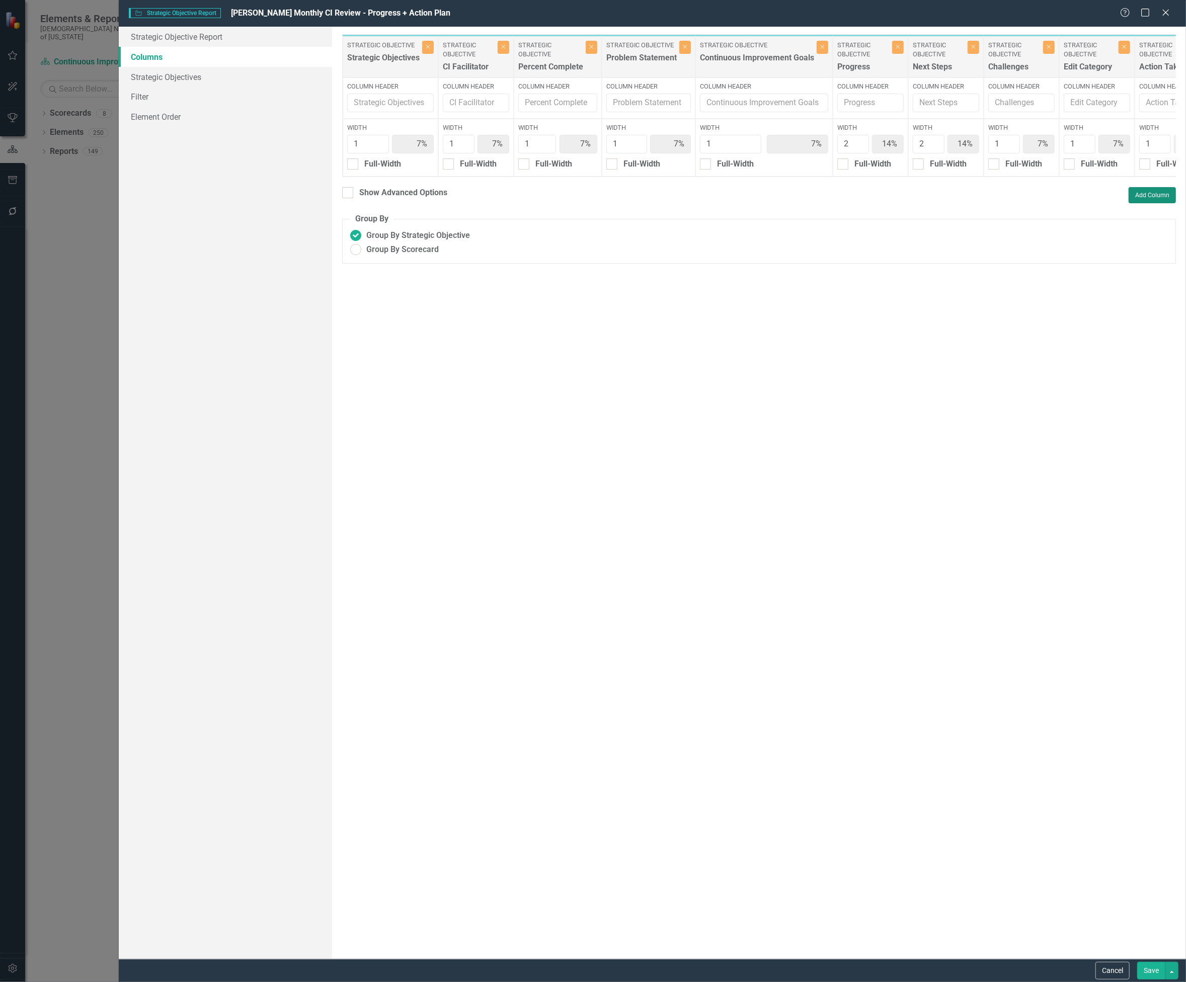
type input "13%"
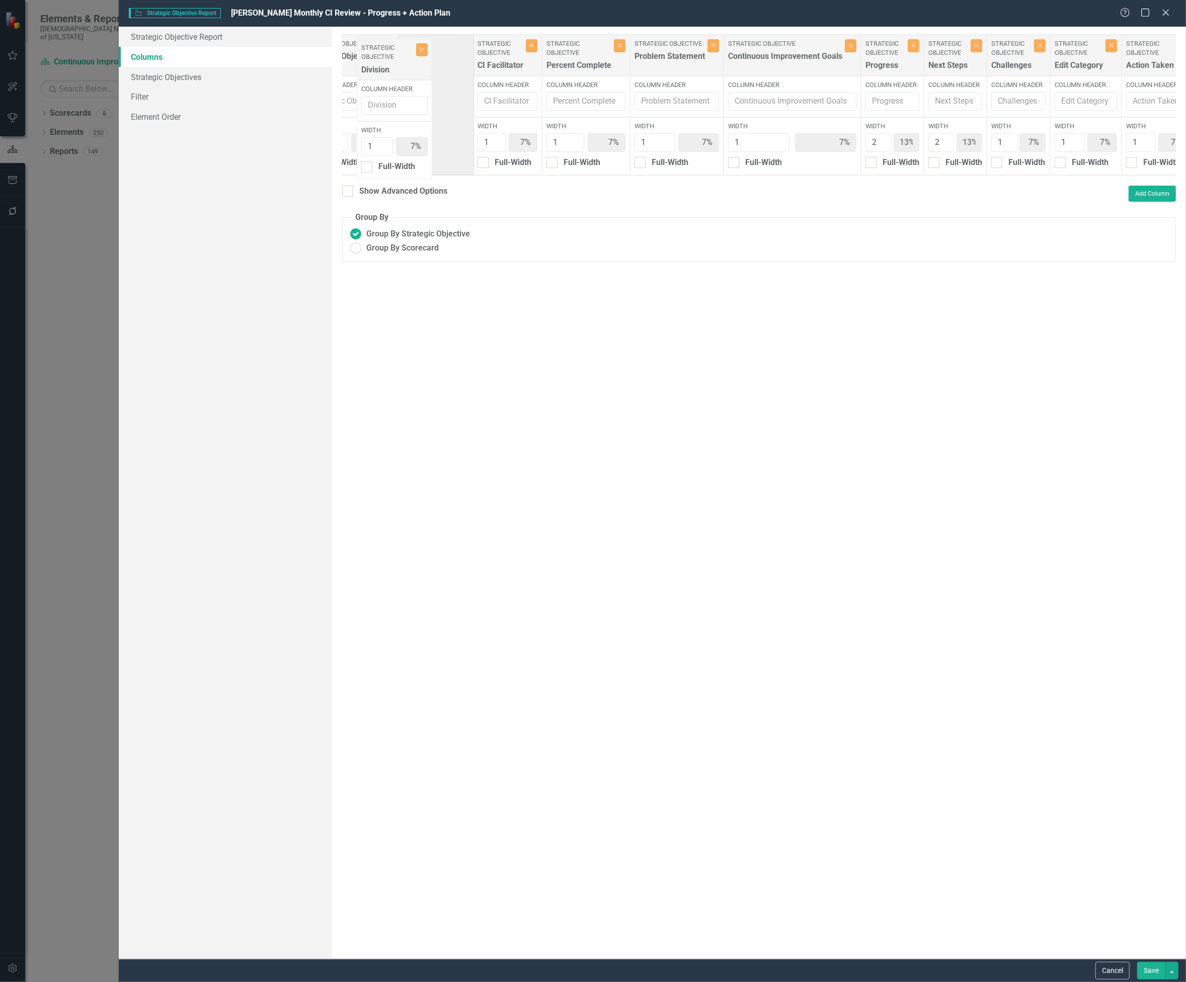
scroll to position [0, 39]
drag, startPoint x: 1062, startPoint y: 52, endPoint x: 467, endPoint y: 125, distance: 598.6
click at [467, 125] on div "Strategic Objective Strategic Objectives Close Column Header Width 1 7% Full-Wi…" at bounding box center [819, 104] width 1033 height 141
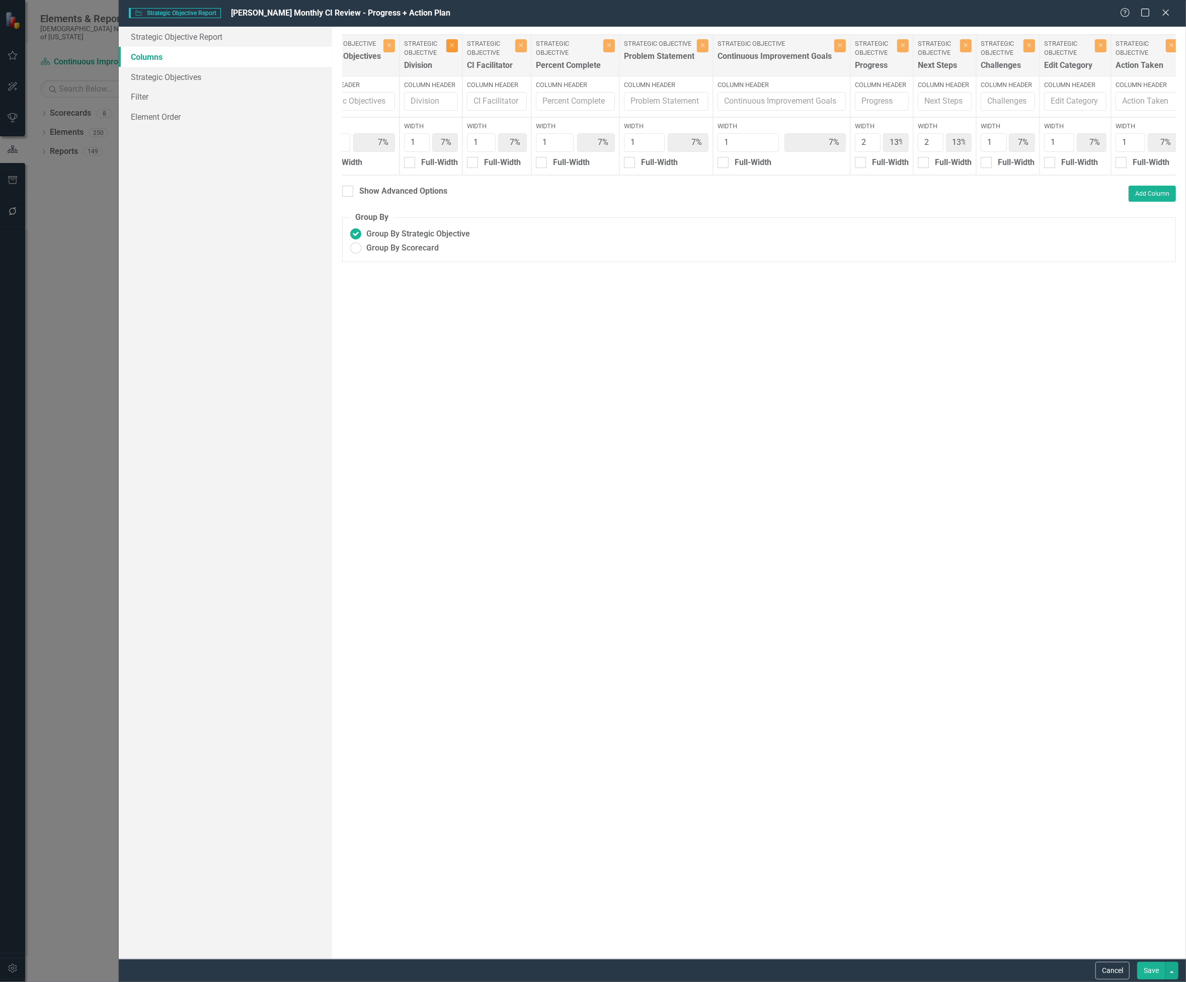
click at [454, 47] on icon "Close" at bounding box center [452, 45] width 5 height 6
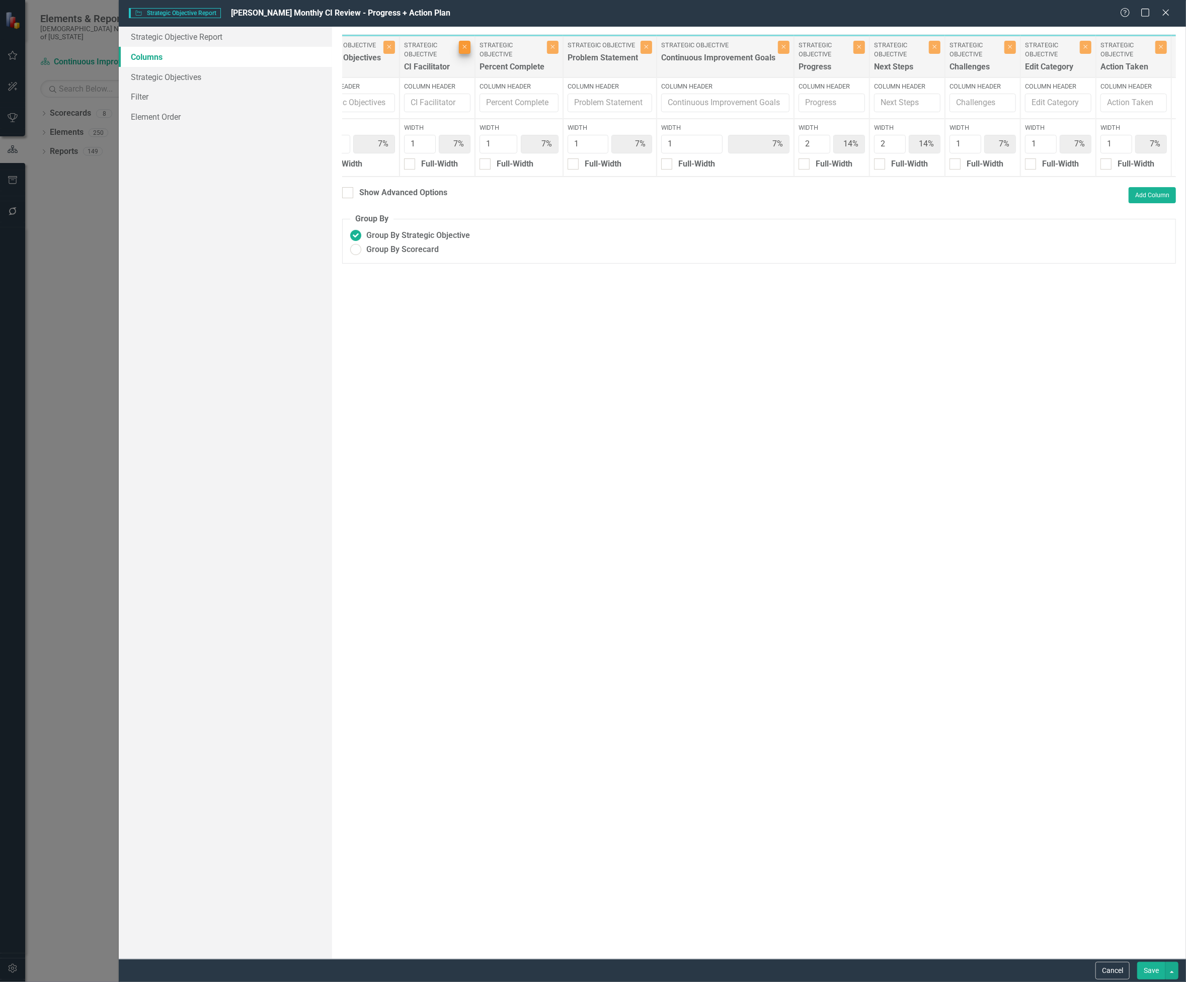
type input "14%"
click at [1137, 203] on button "Add Column" at bounding box center [1152, 195] width 47 height 16
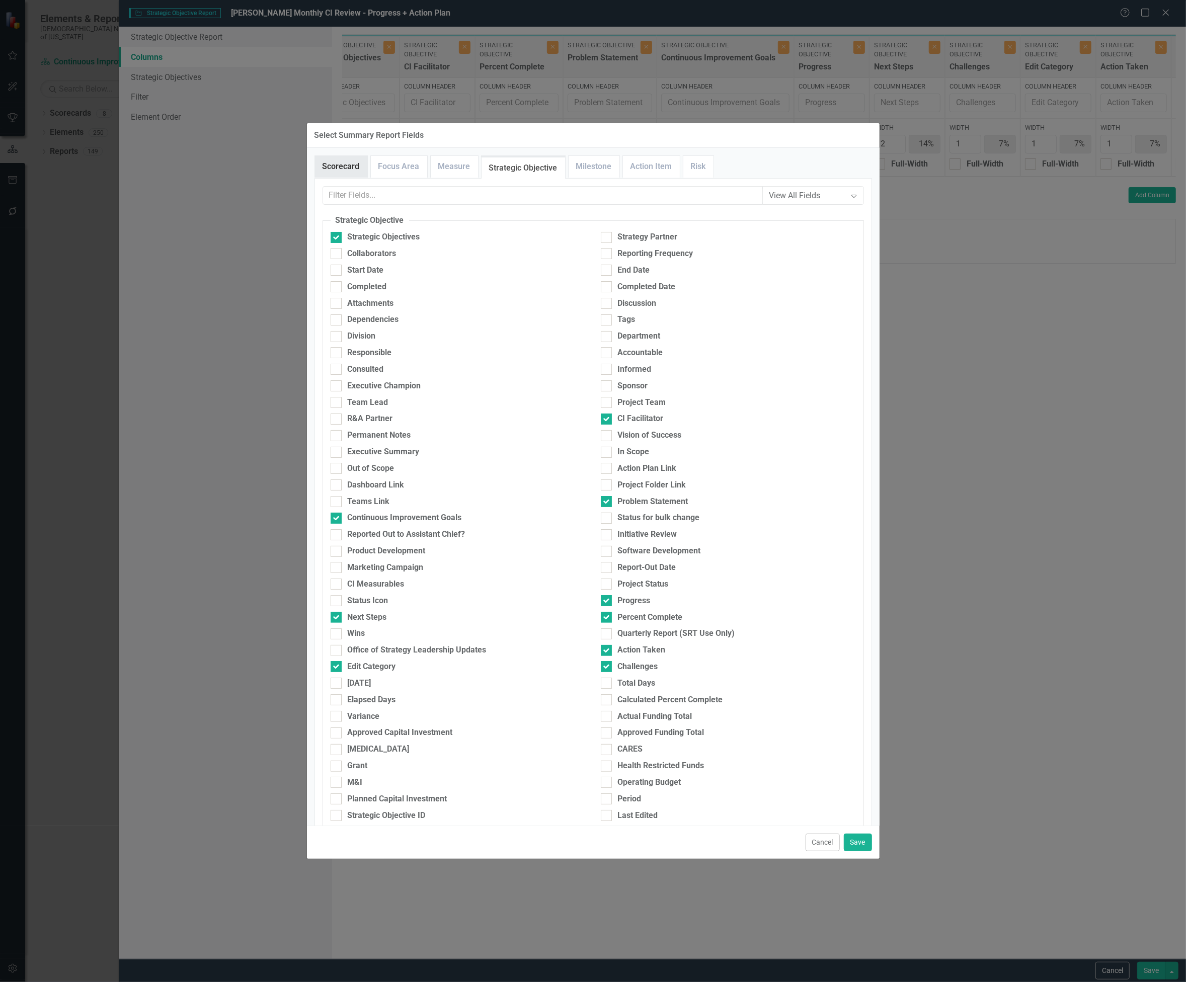
click at [356, 166] on link "Scorecard" at bounding box center [341, 167] width 52 height 22
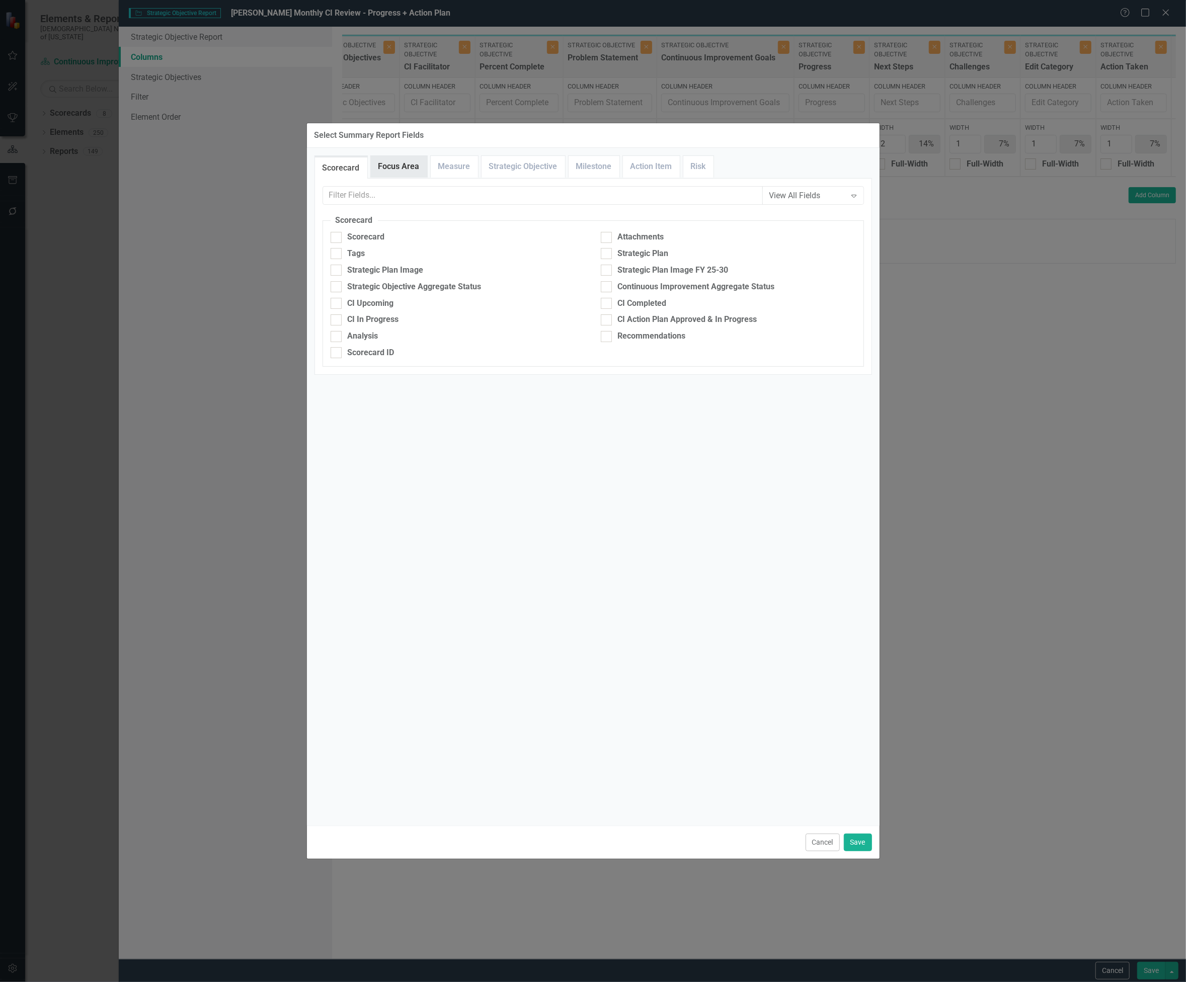
click at [387, 163] on link "Focus Area" at bounding box center [399, 167] width 56 height 22
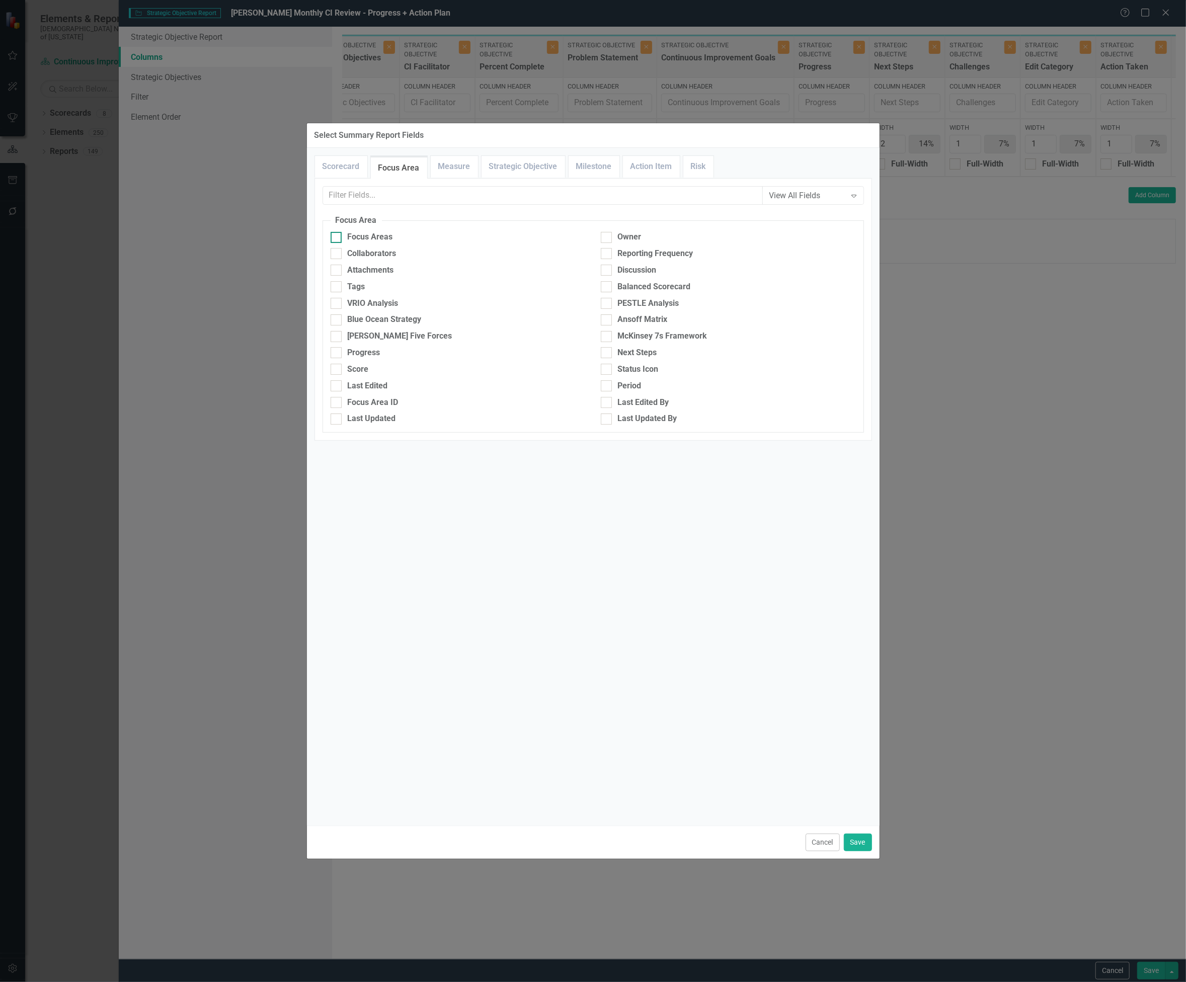
click at [381, 236] on div "Focus Areas" at bounding box center [370, 237] width 45 height 12
click at [337, 236] on input "Focus Areas" at bounding box center [334, 235] width 7 height 7
checkbox input "true"
click at [866, 836] on button "Save" at bounding box center [858, 843] width 28 height 18
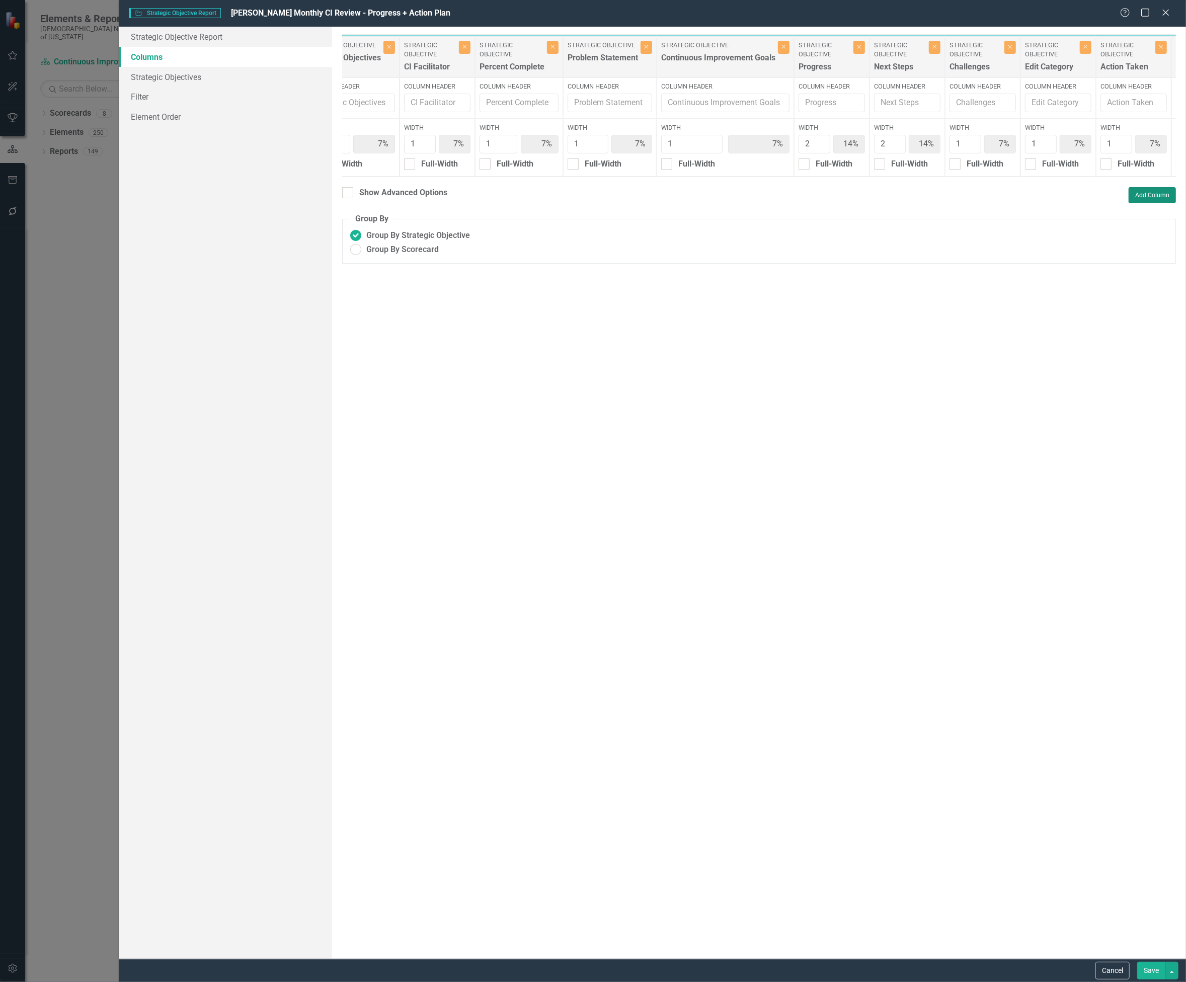
type input "13%"
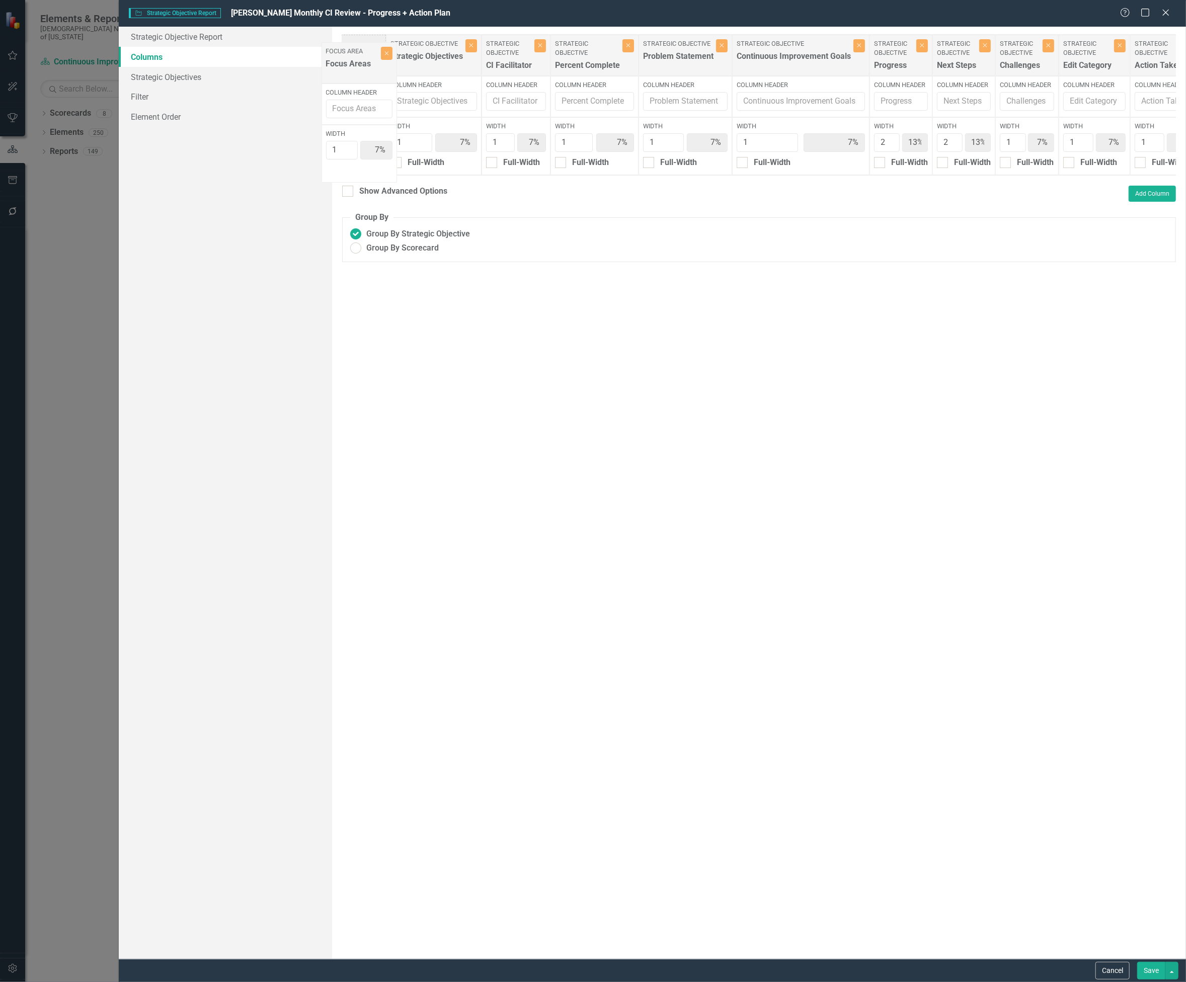
scroll to position [0, 0]
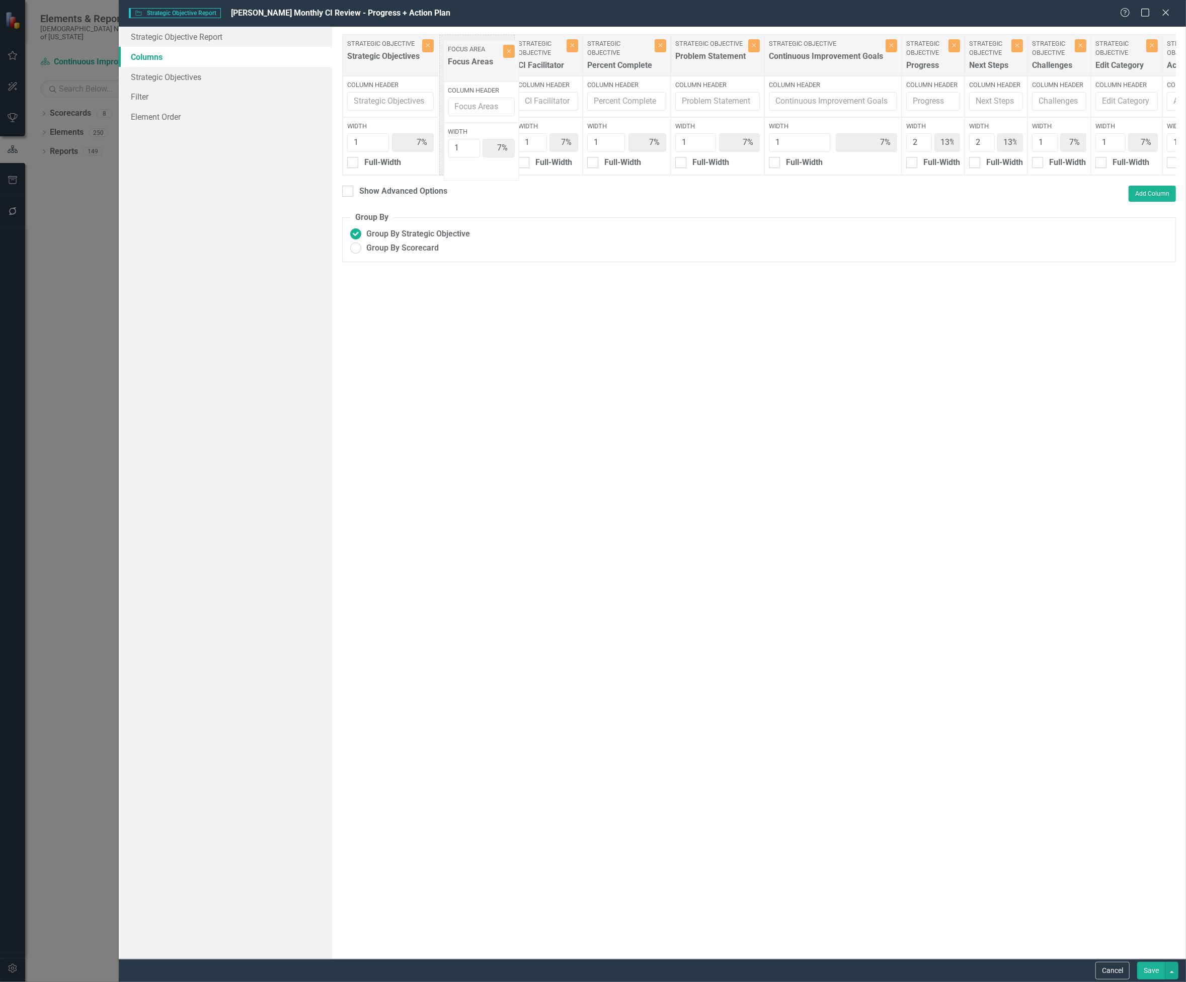
drag, startPoint x: 1115, startPoint y: 55, endPoint x: 496, endPoint y: 65, distance: 619.4
click at [487, 59] on div "Strategic Objective Strategic Objectives Close Column Header Width 1 7% Full-Wi…" at bounding box center [861, 104] width 1038 height 141
click at [1144, 967] on button "Save" at bounding box center [1151, 971] width 28 height 18
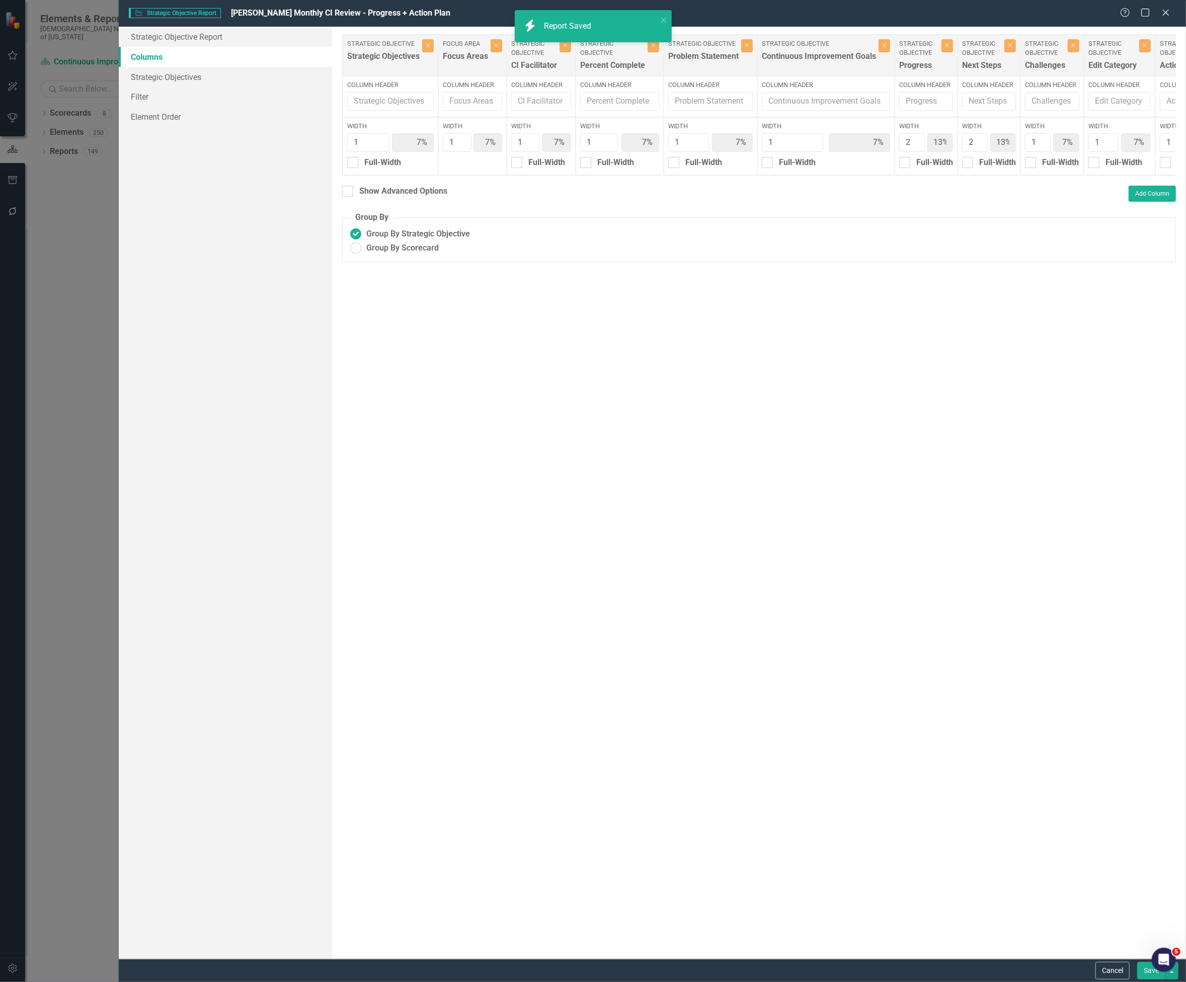
radio input "false"
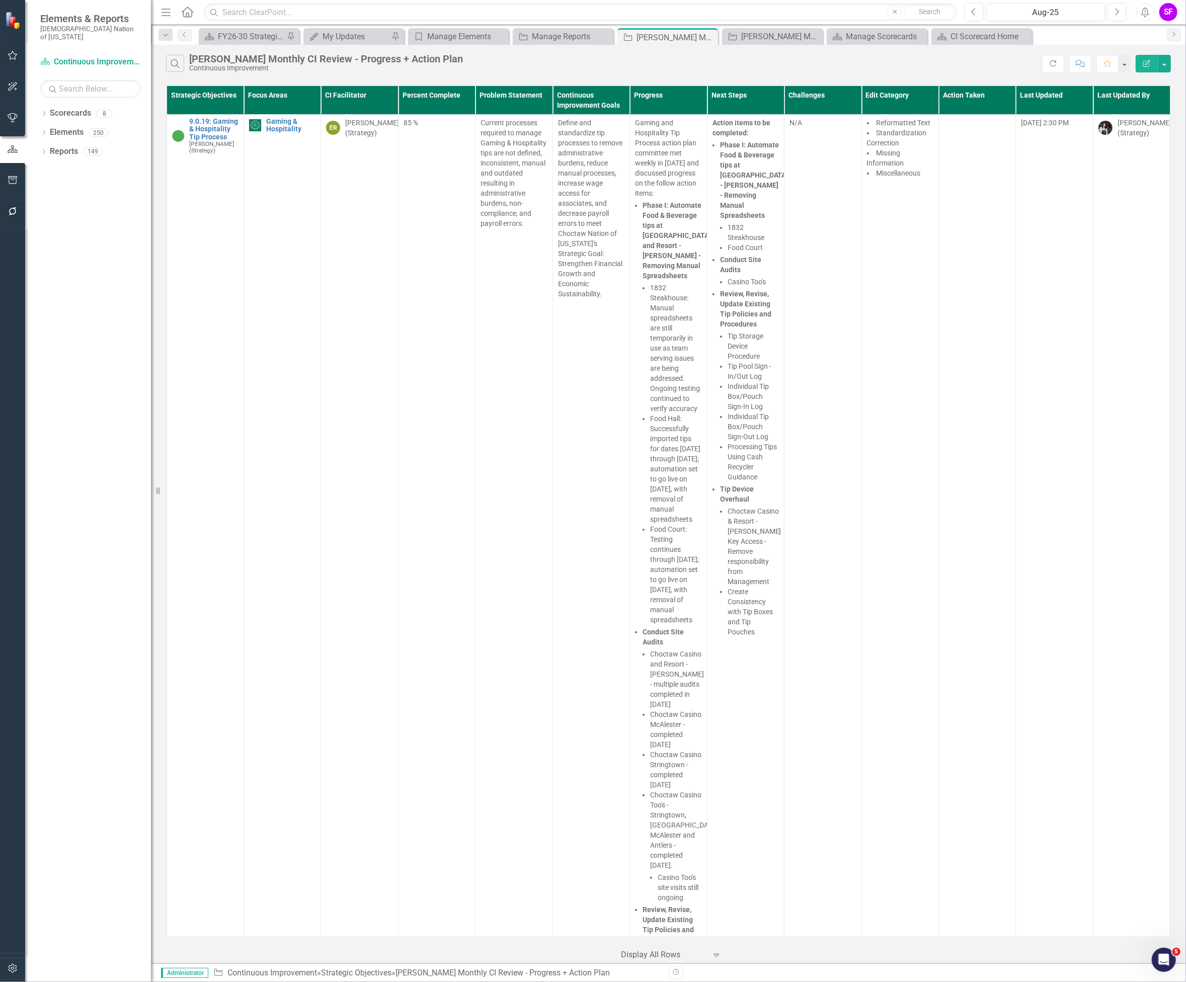
click at [1171, 63] on div "Search Sheridan B. Monthly CI Review - Progress + Action Plan Continuous Improv…" at bounding box center [668, 61] width 1035 height 33
click at [1164, 67] on button "button" at bounding box center [1164, 64] width 13 height 18
click at [1154, 83] on link "Edit Report Edit Report" at bounding box center [1130, 82] width 79 height 19
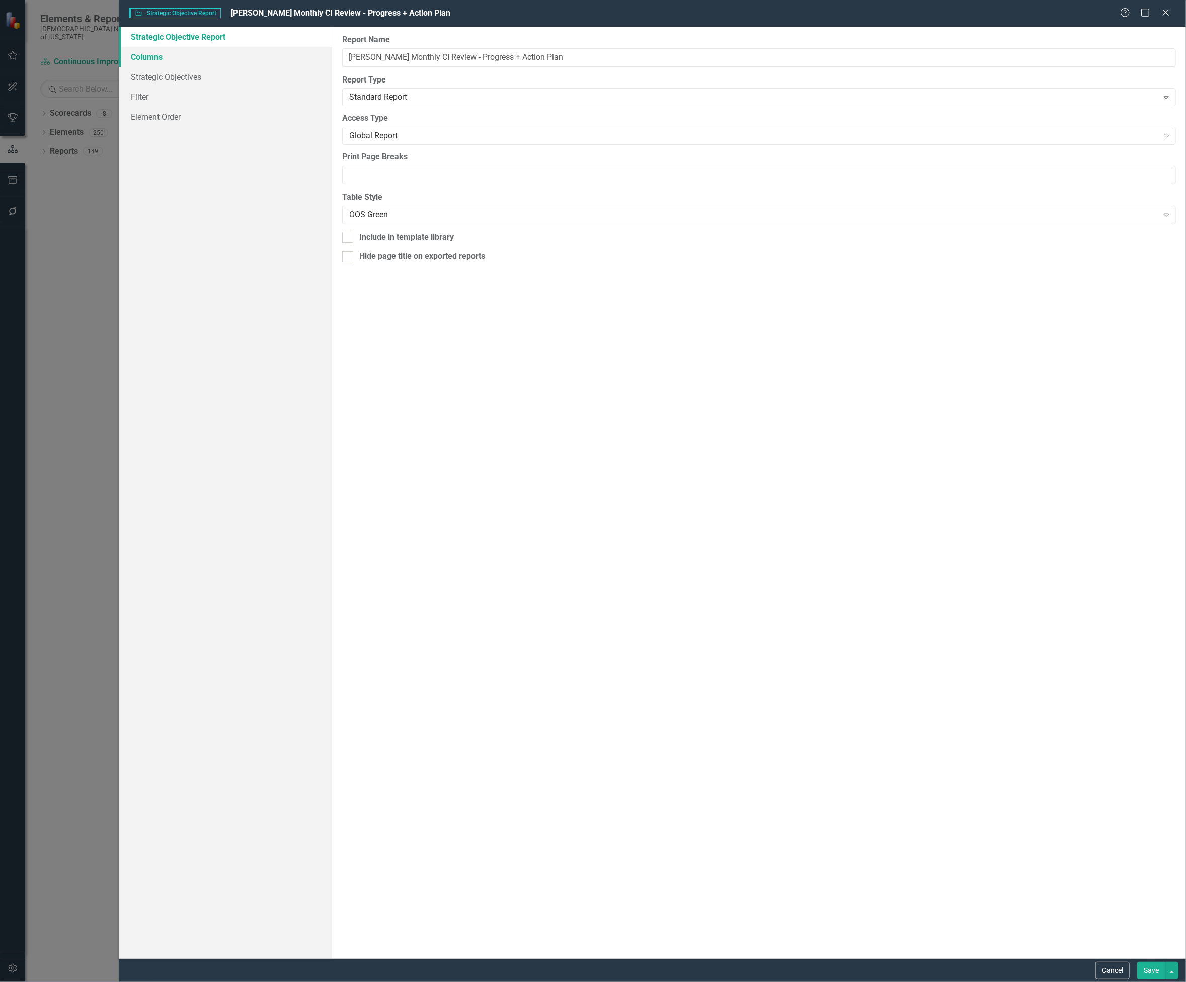
click at [147, 57] on link "Columns" at bounding box center [225, 57] width 213 height 20
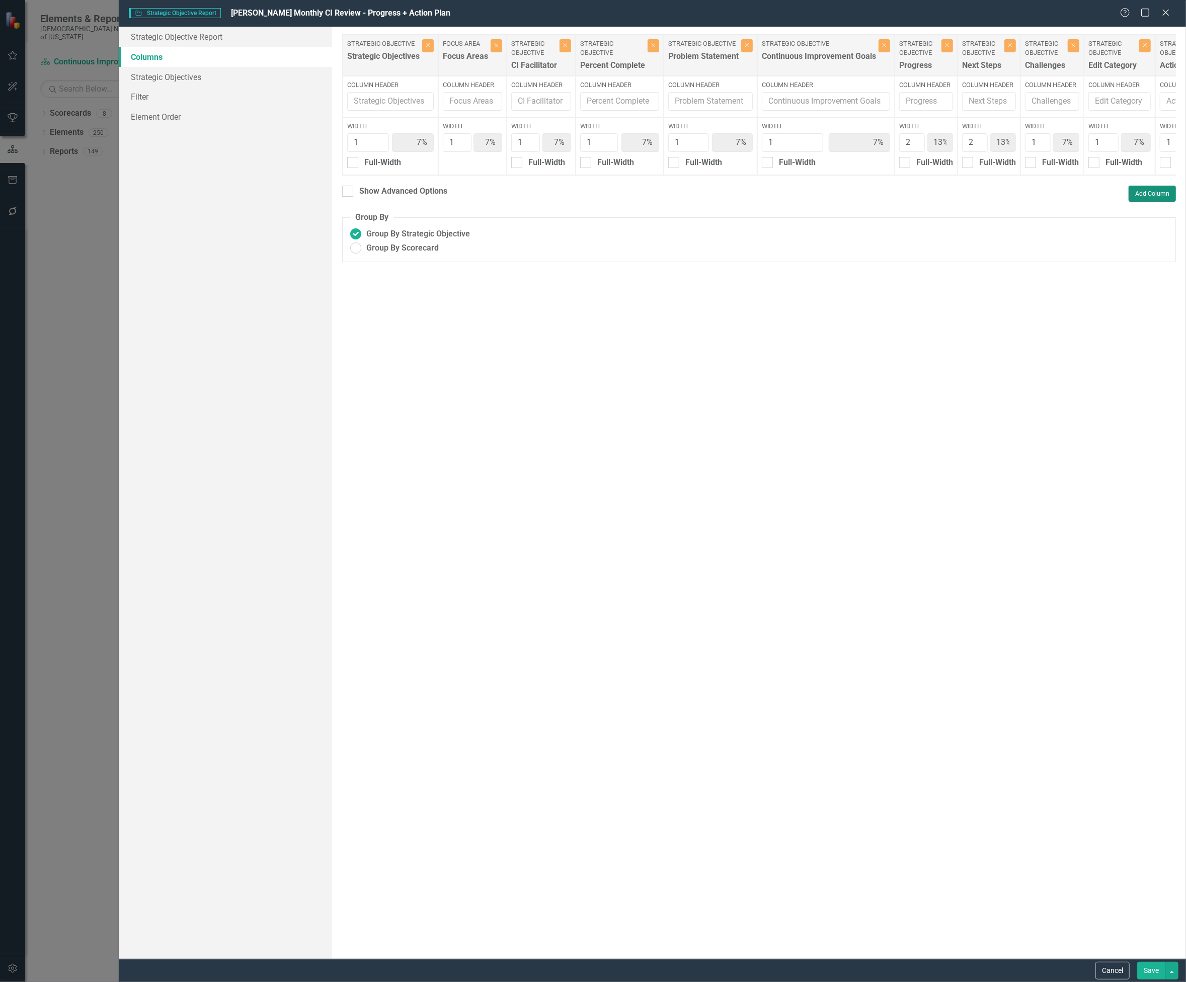
click at [1161, 200] on button "Add Column" at bounding box center [1152, 194] width 47 height 16
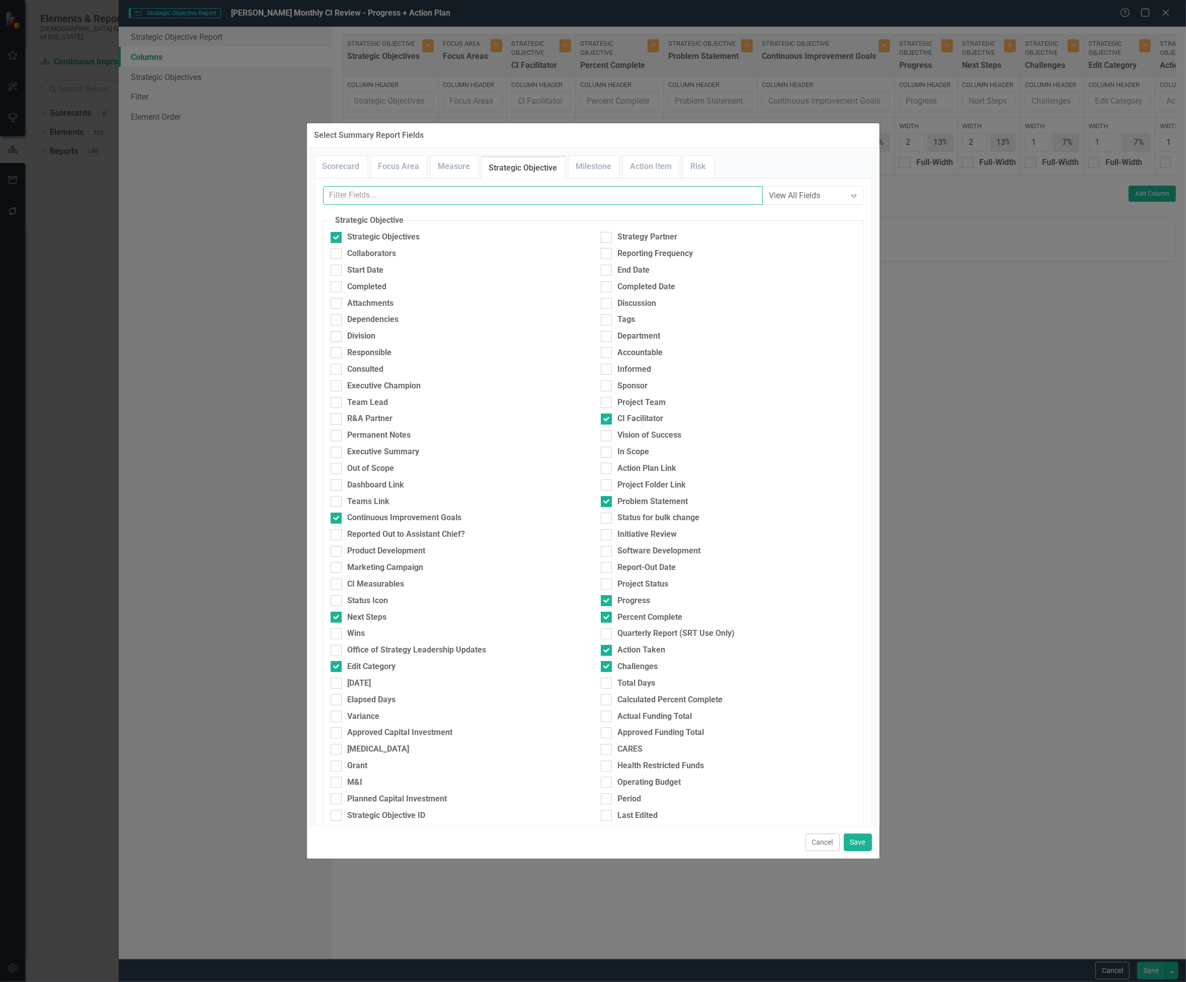
click at [544, 199] on input "text" at bounding box center [543, 195] width 440 height 19
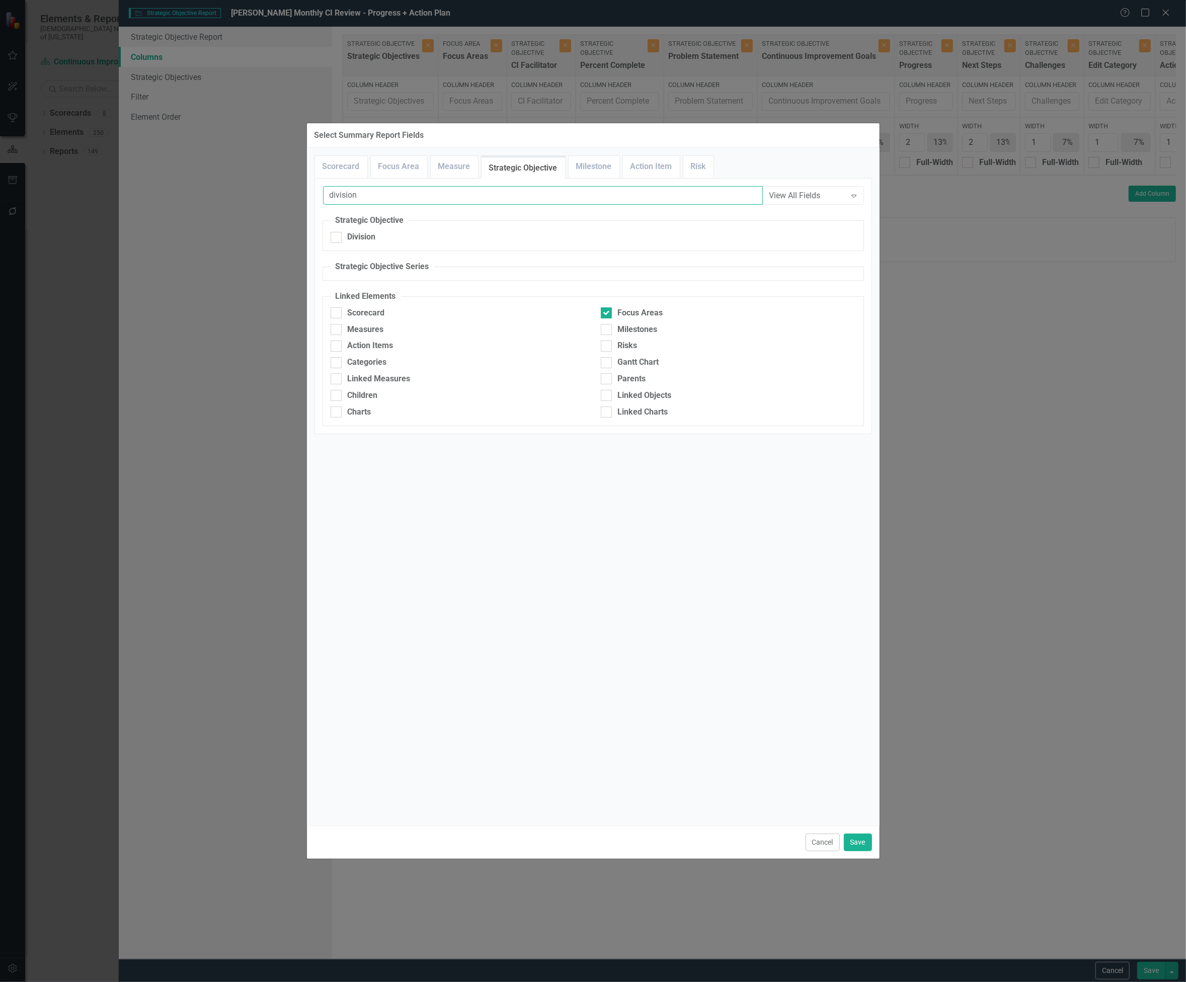
type input "division"
click at [351, 245] on div "Division" at bounding box center [458, 239] width 270 height 17
click at [355, 229] on fieldset "Strategic Objective Division" at bounding box center [593, 233] width 541 height 36
click at [354, 237] on div "Division" at bounding box center [362, 237] width 28 height 12
click at [337, 237] on input "Division" at bounding box center [334, 235] width 7 height 7
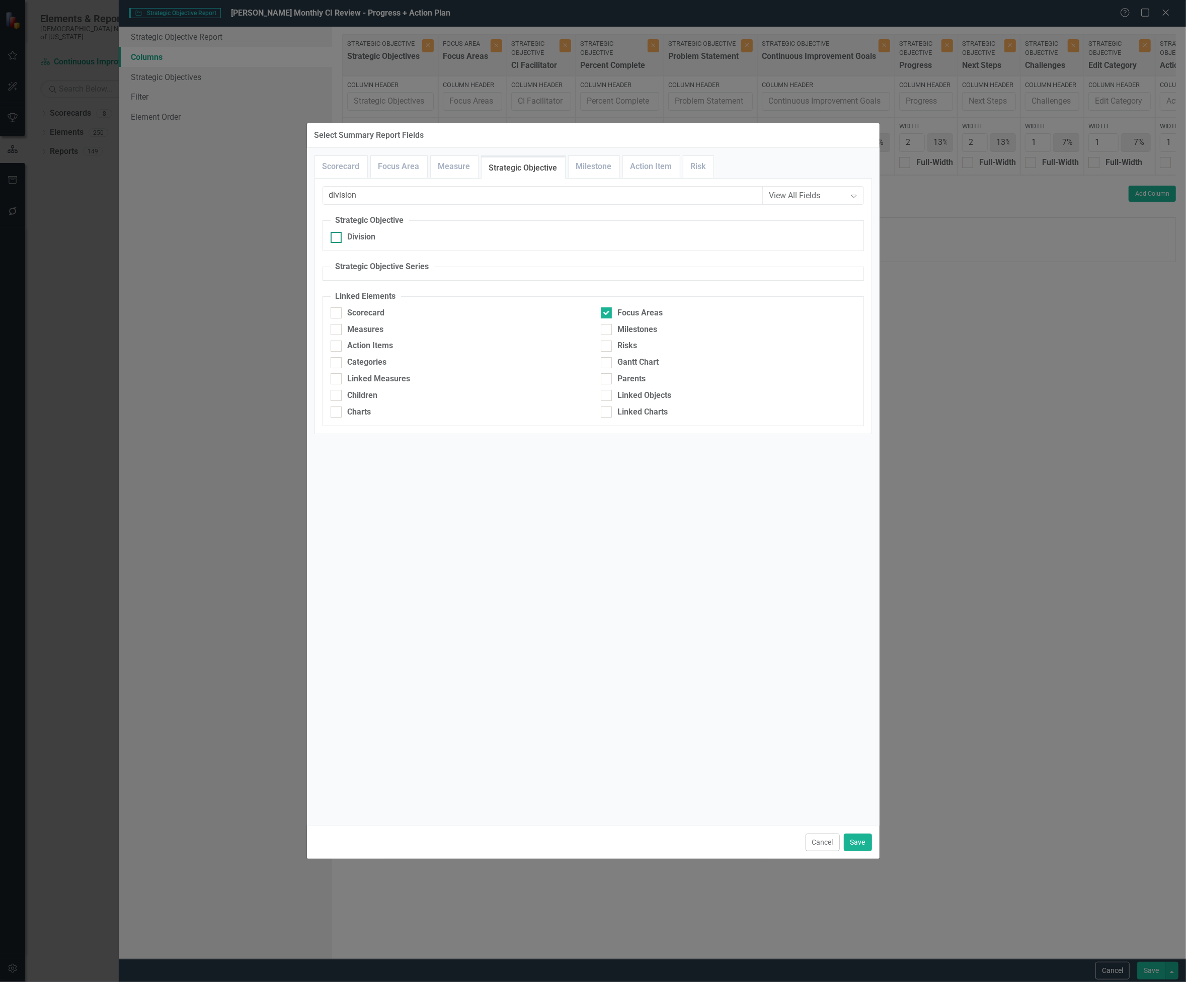
checkbox input "true"
click at [865, 841] on button "Save" at bounding box center [858, 843] width 28 height 18
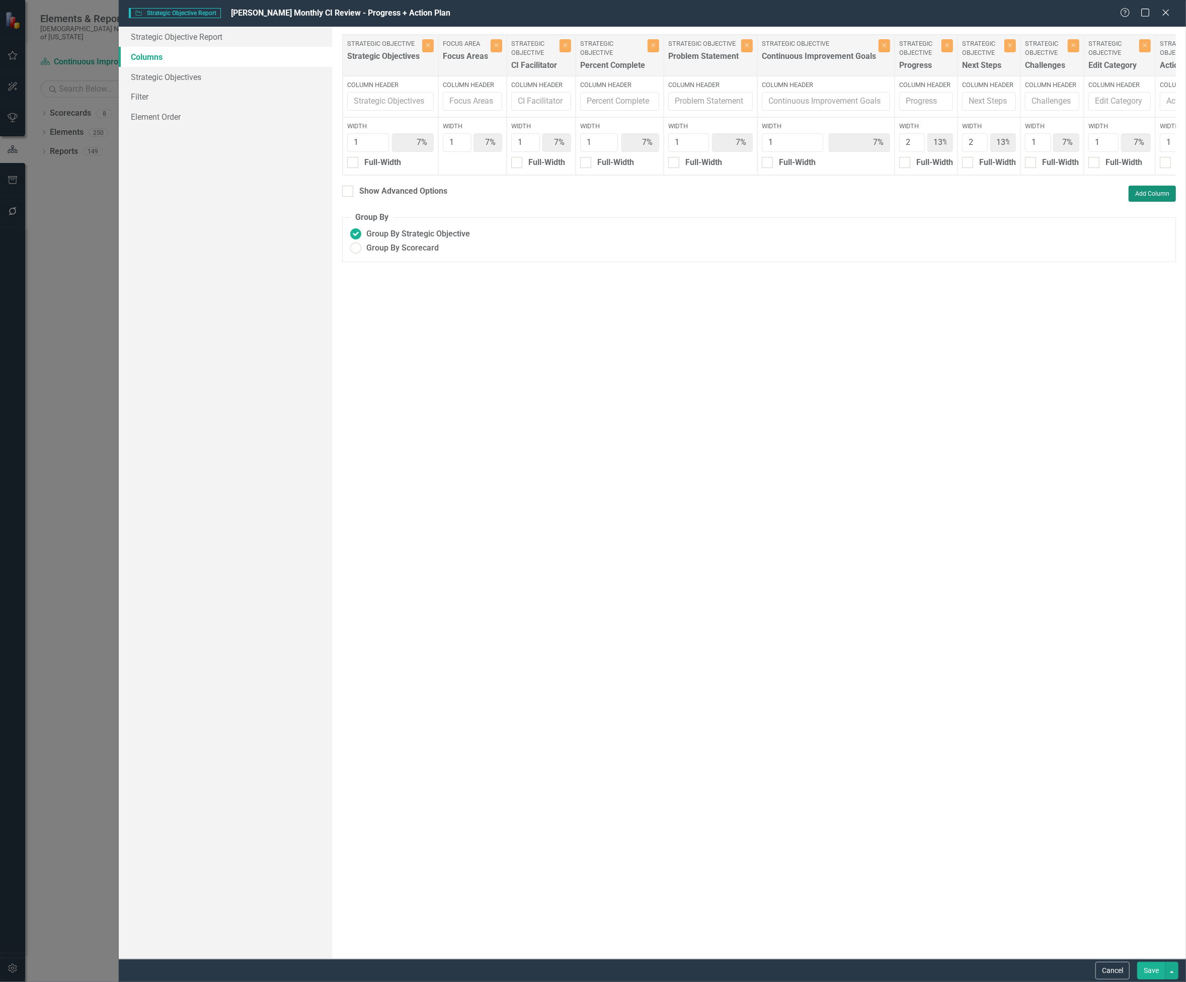
type input "6%"
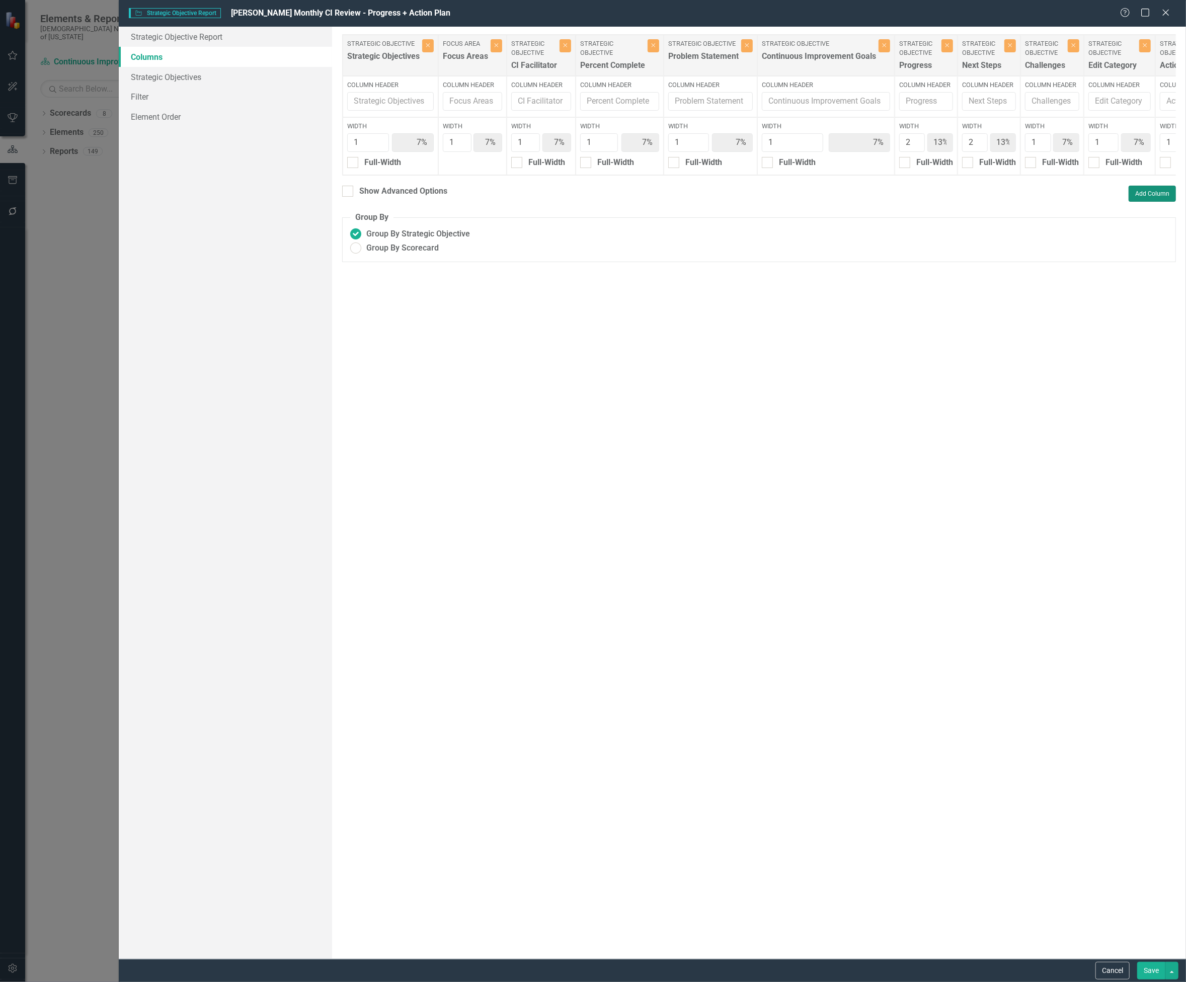
type input "6%"
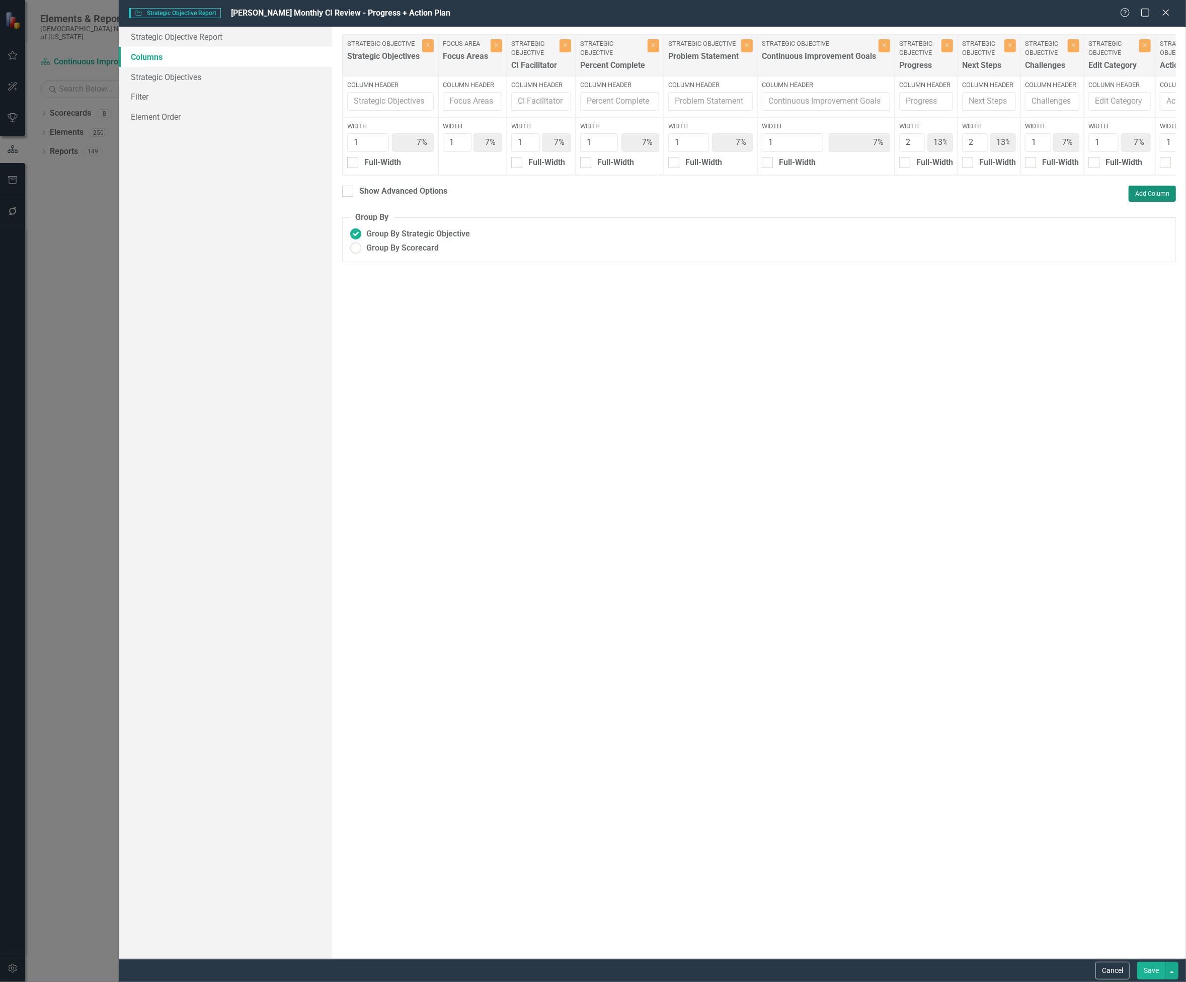
type input "6%"
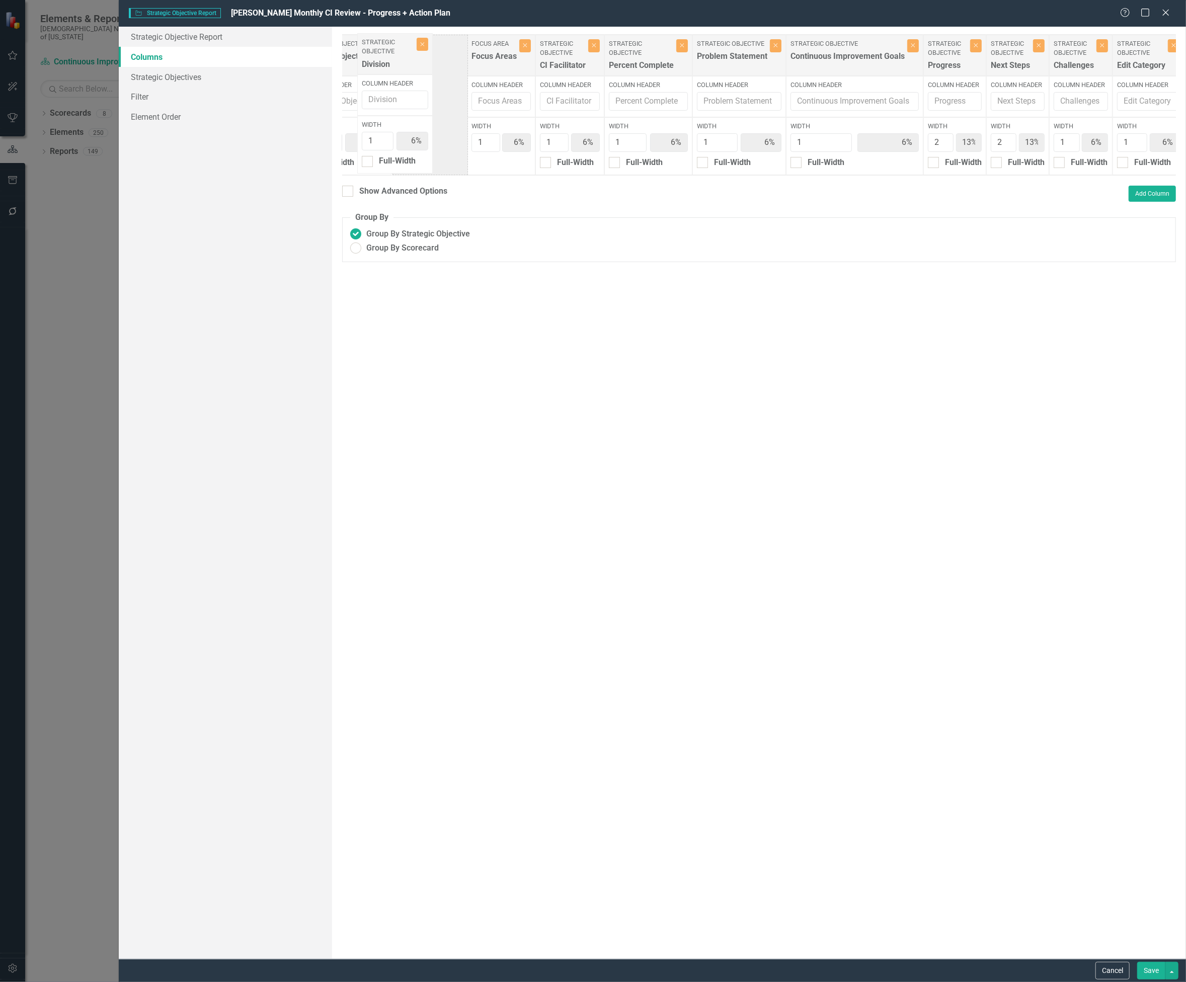
scroll to position [0, 47]
drag, startPoint x: 1160, startPoint y: 69, endPoint x: 421, endPoint y: 67, distance: 738.6
click at [421, 67] on div "Strategic Objective Strategic Objectives Close Column Header Width 1 6% Full-Wi…" at bounding box center [845, 104] width 1101 height 141
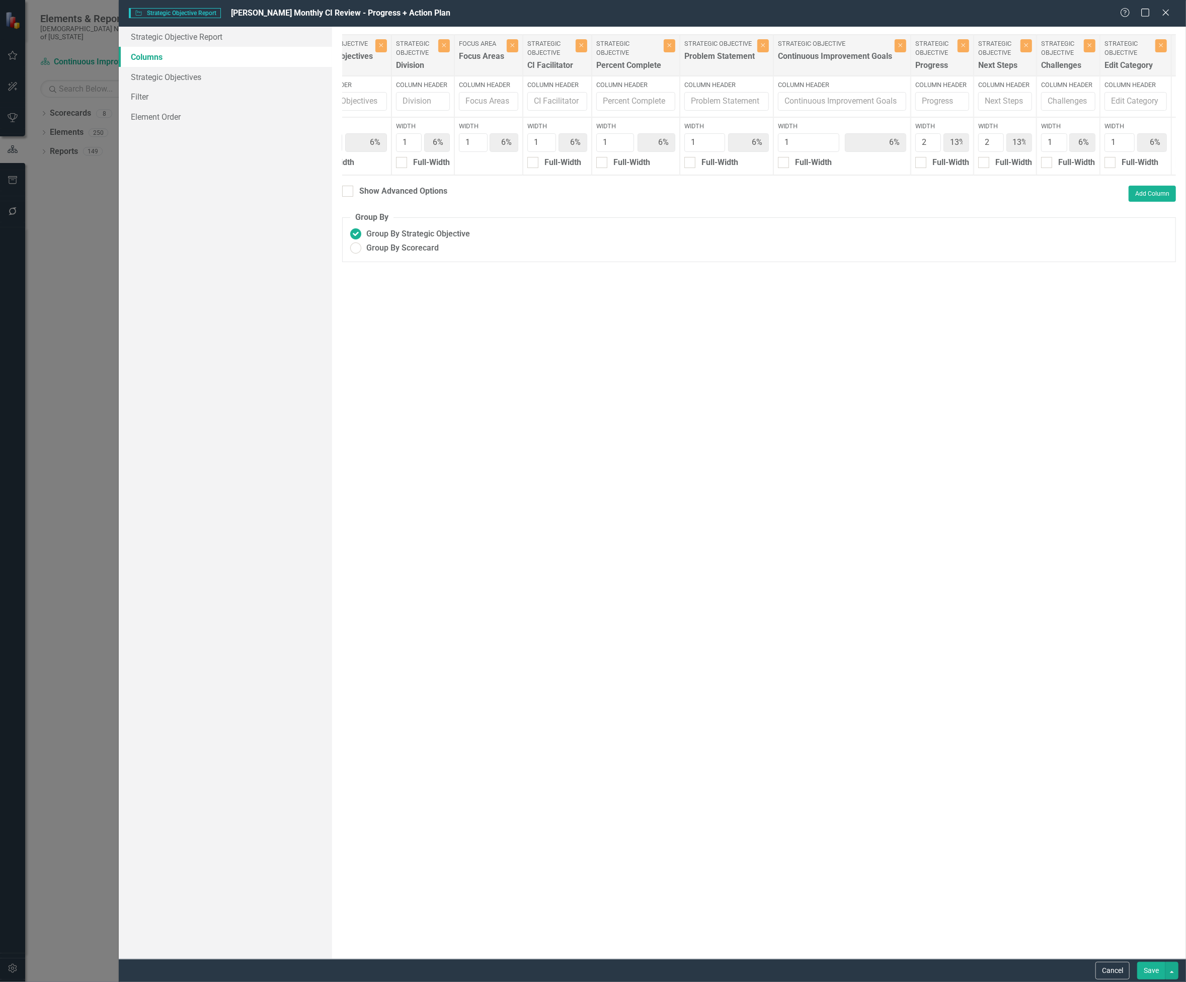
click at [1155, 973] on button "Save" at bounding box center [1151, 971] width 28 height 18
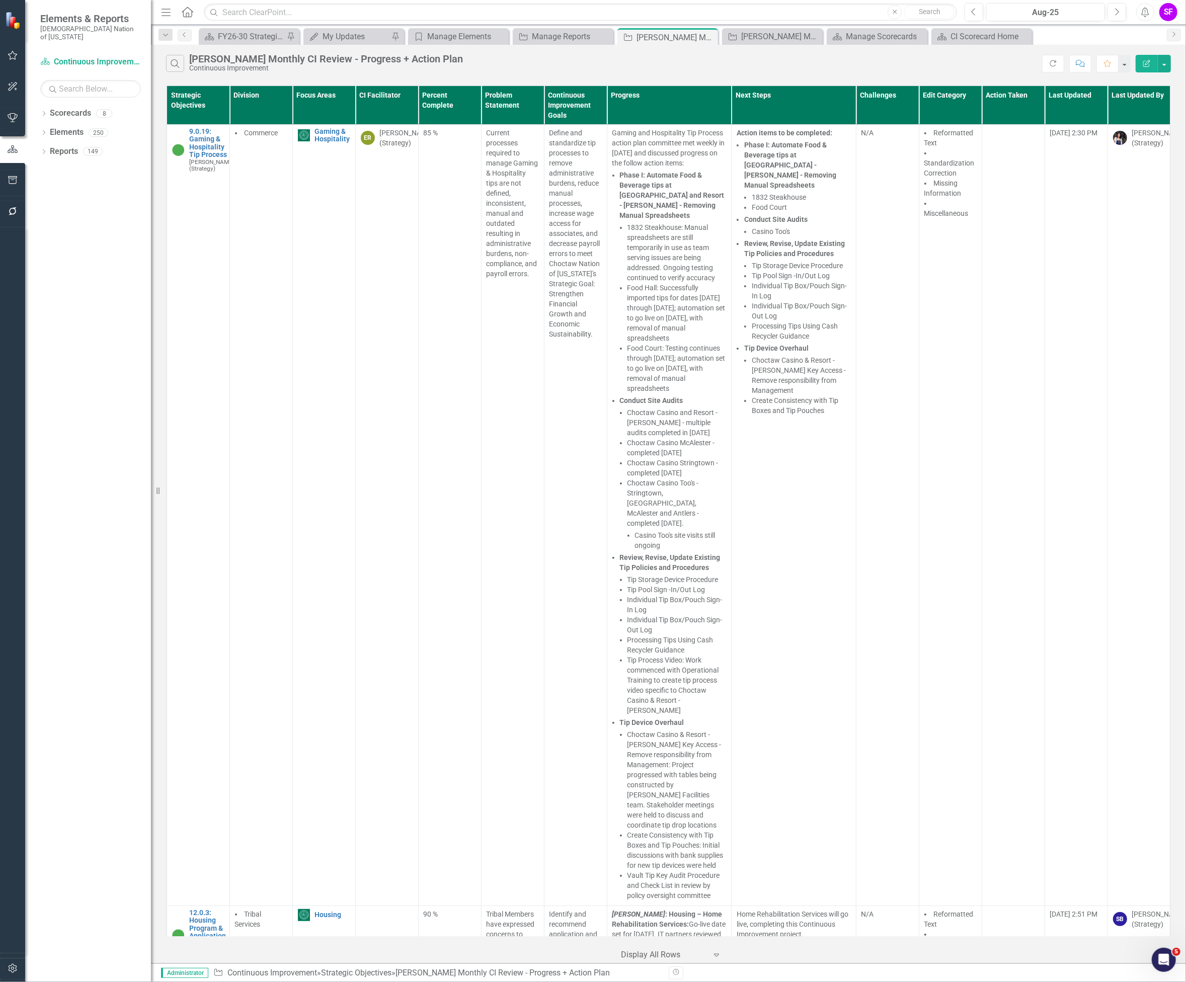
drag, startPoint x: 706, startPoint y: 34, endPoint x: 479, endPoint y: 67, distance: 229.3
click at [0, 0] on icon "Close" at bounding box center [0, 0] width 0 height 0
click at [706, 37] on icon "Close" at bounding box center [708, 37] width 10 height 8
click at [707, 36] on icon "Close" at bounding box center [708, 37] width 10 height 8
click at [561, 36] on div "Manage Reports" at bounding box center [565, 36] width 66 height 13
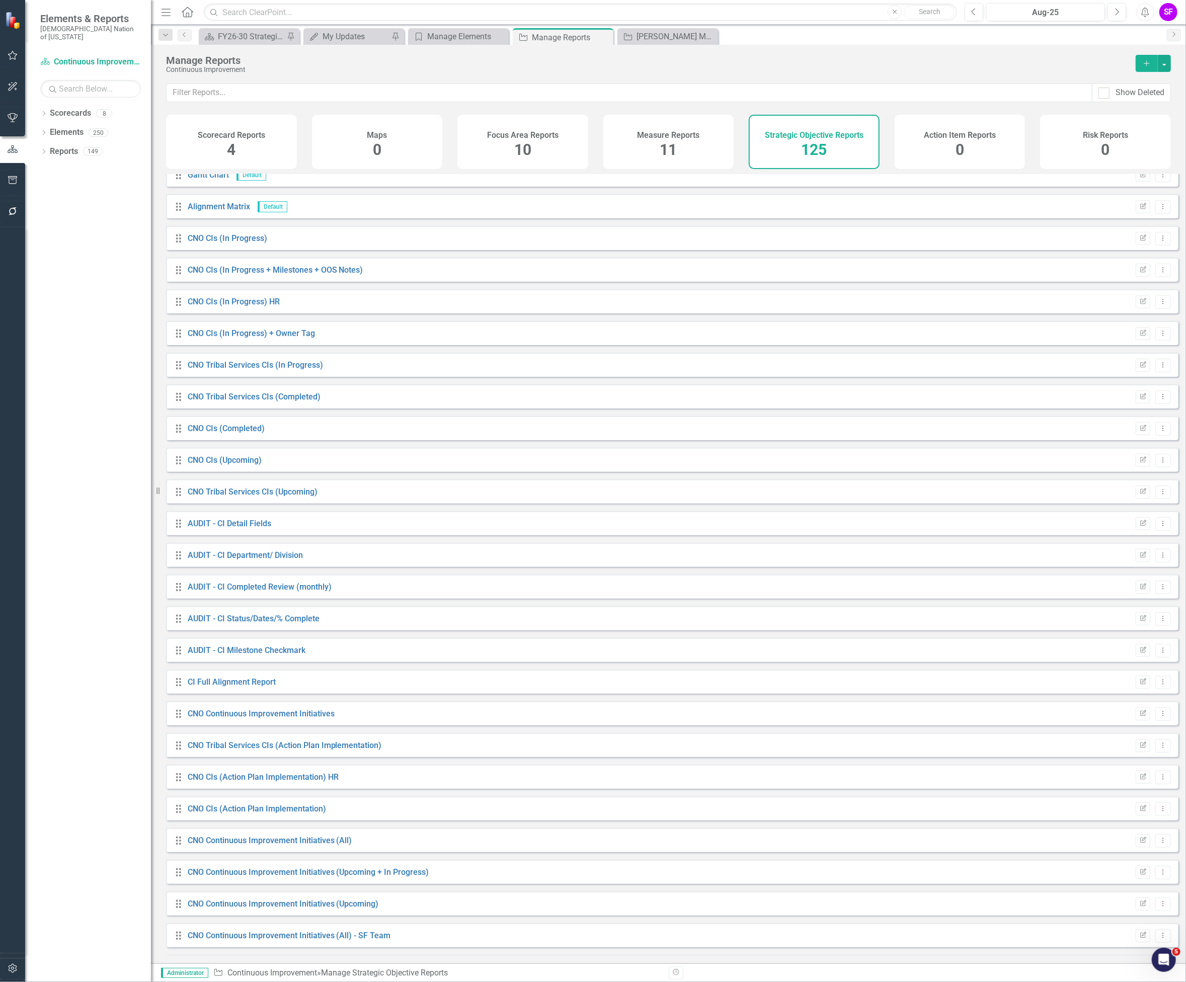
scroll to position [67, 0]
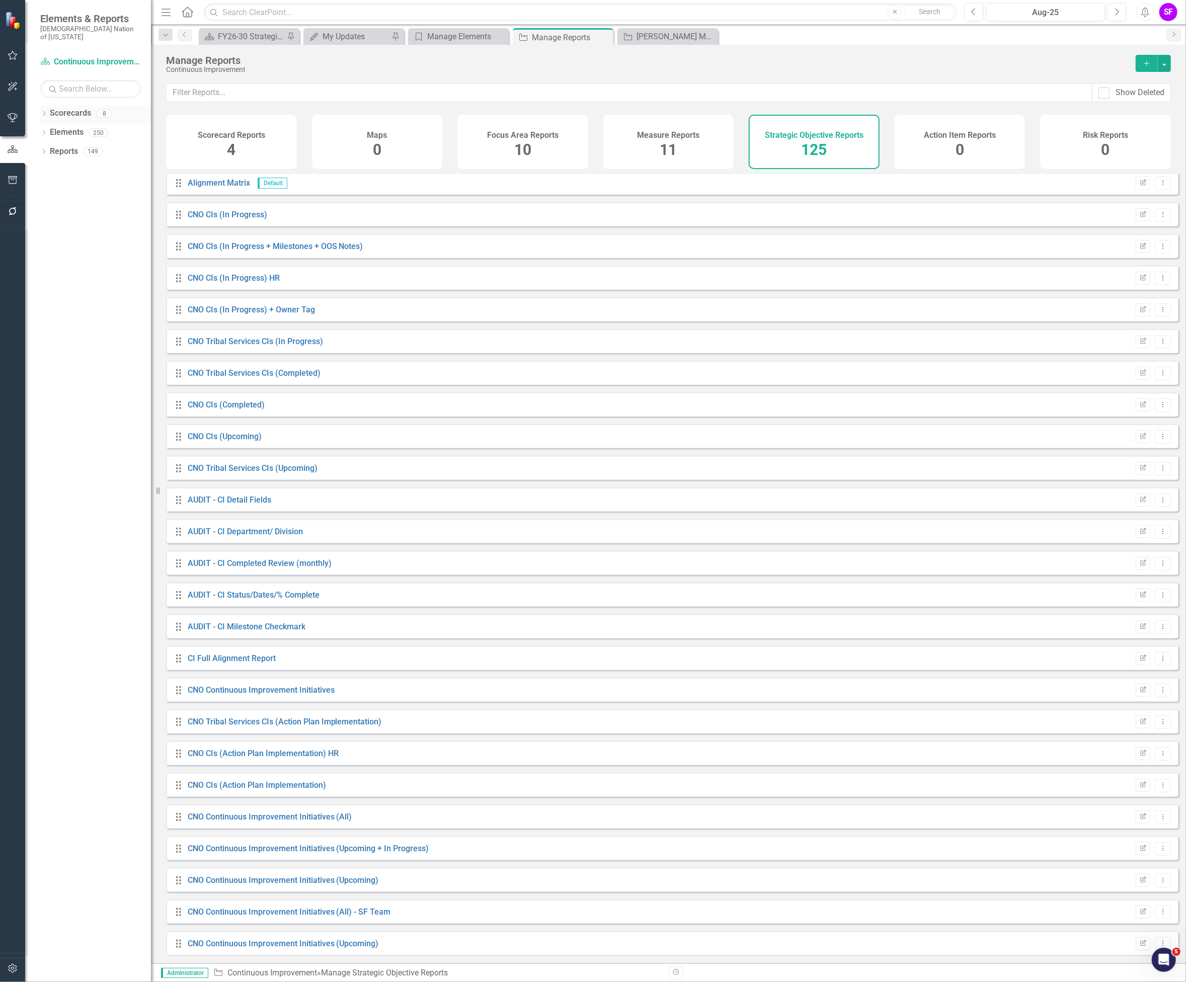
click at [78, 108] on link "Scorecards" at bounding box center [70, 114] width 41 height 12
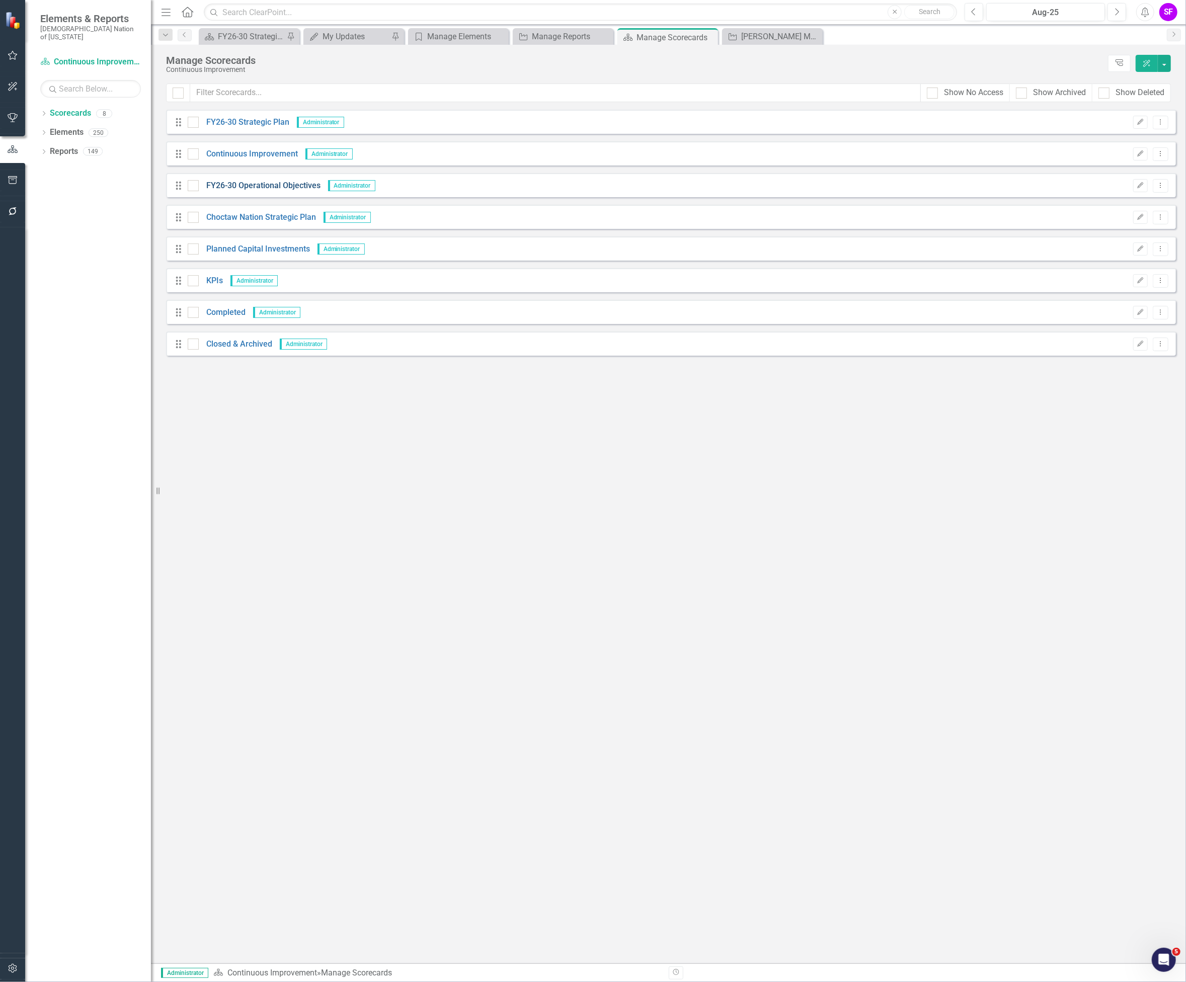
click at [268, 186] on link "FY26-30 Operational Objectives" at bounding box center [260, 186] width 122 height 12
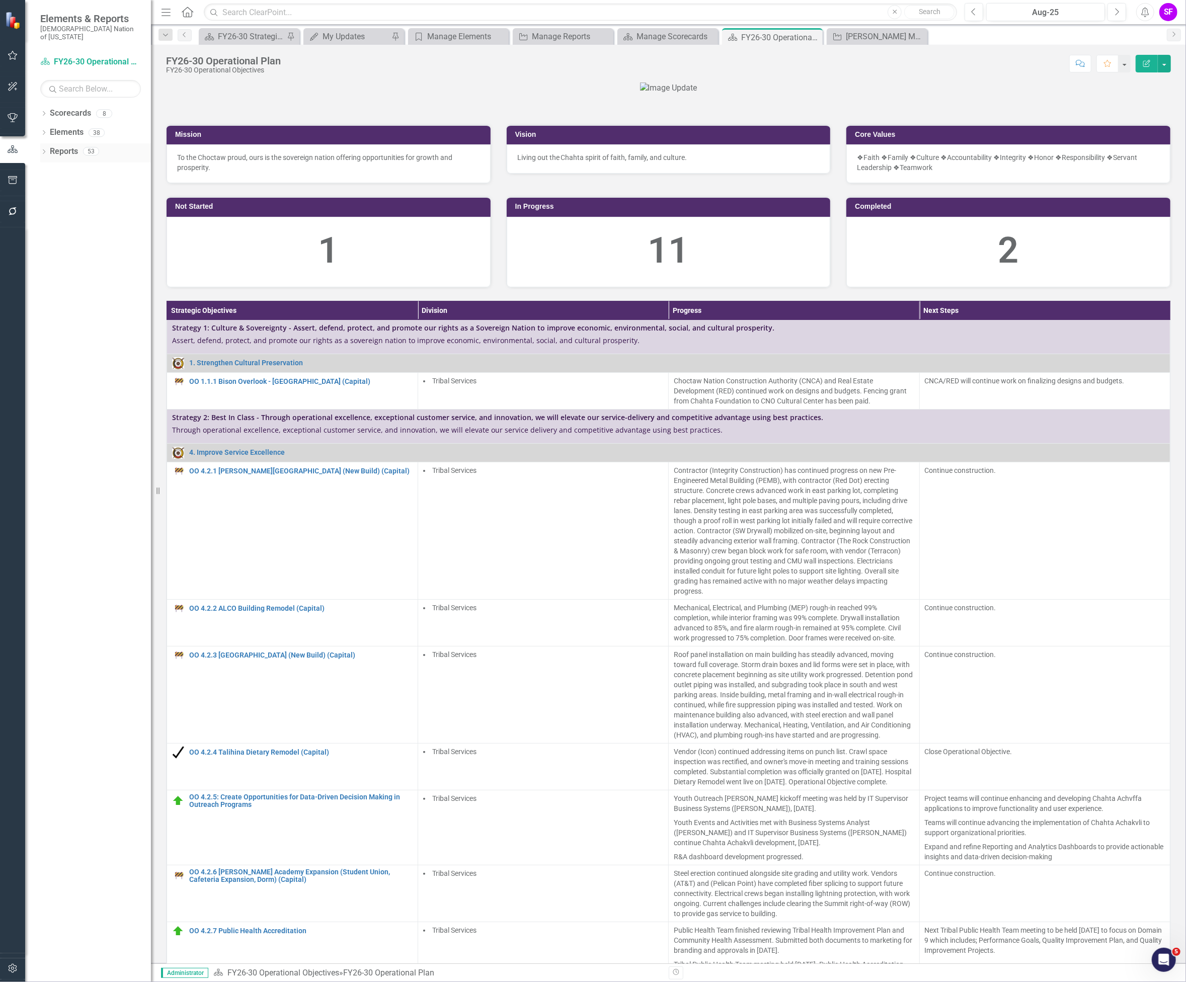
click at [51, 146] on link "Reports" at bounding box center [64, 152] width 28 height 12
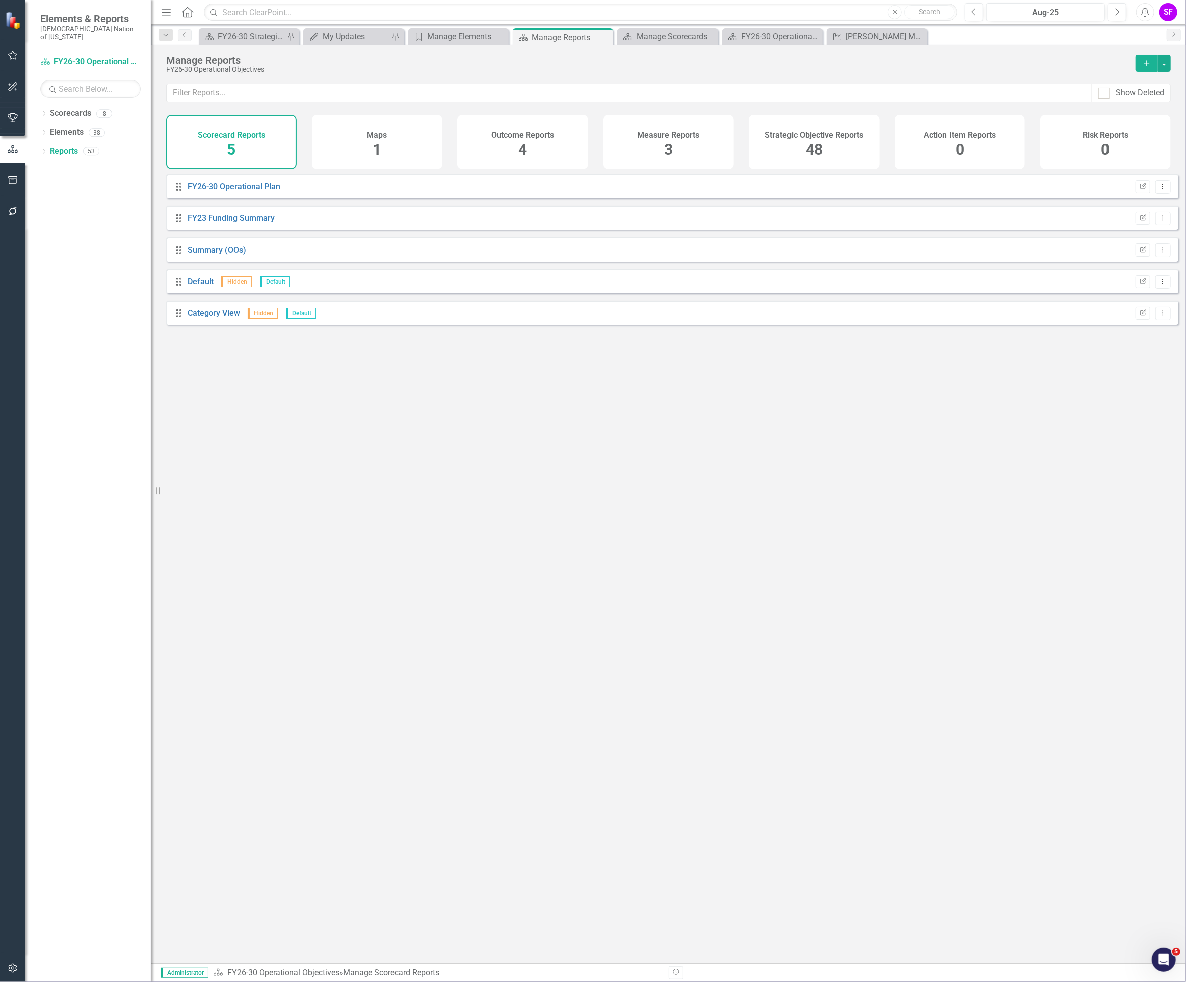
click at [815, 132] on h4 "Strategic Objective Reports" at bounding box center [814, 135] width 99 height 9
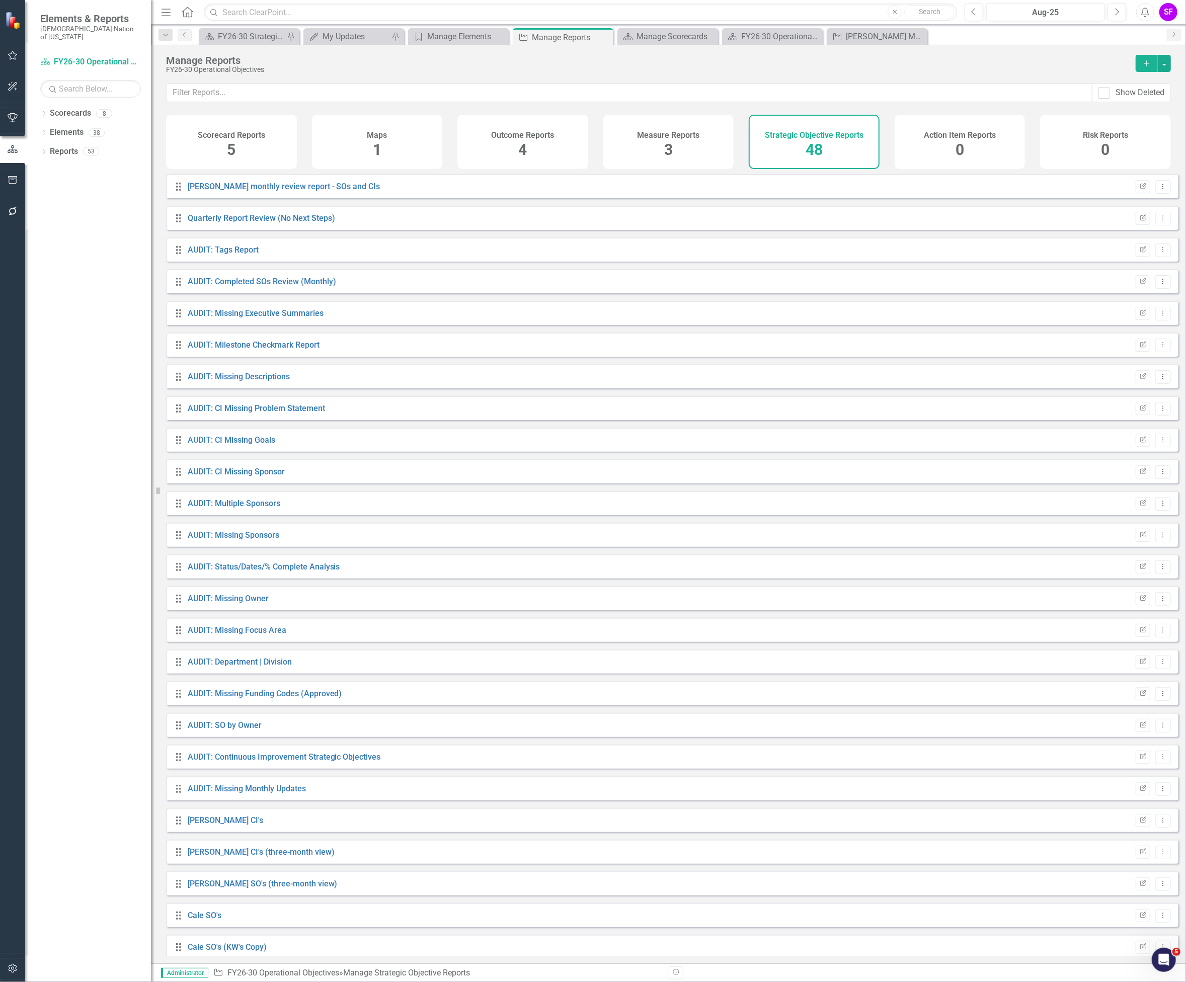
click at [262, 153] on div "Scorecard Reports 5" at bounding box center [231, 142] width 131 height 54
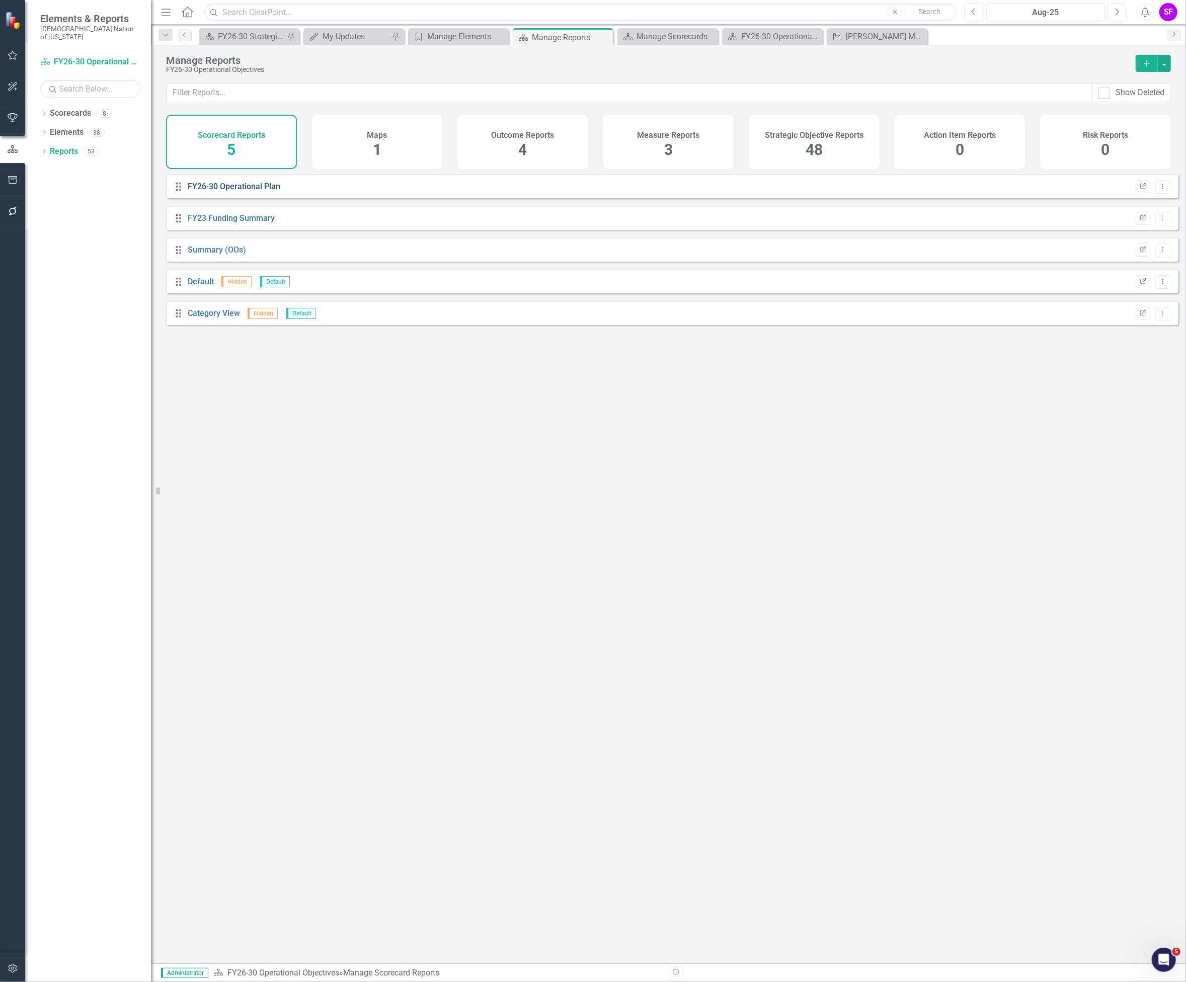
click at [257, 191] on link "FY26-30 Operational Plan" at bounding box center [234, 187] width 93 height 10
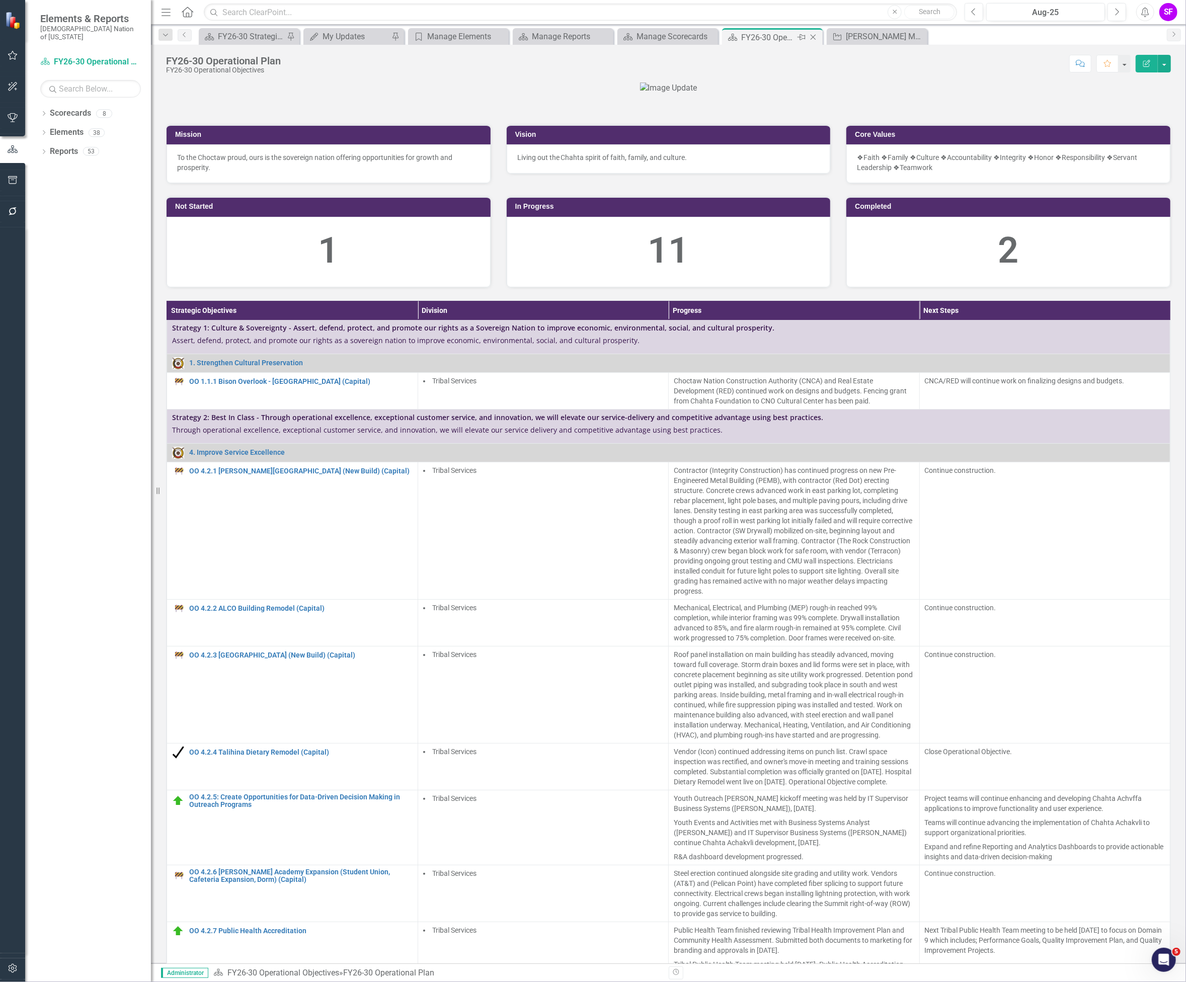
click at [814, 39] on icon "Close" at bounding box center [813, 37] width 10 height 8
click at [655, 45] on div "FY26-30 Operational Plan FY26-30 Operational Objectives Score: N/A Aug-25 Compl…" at bounding box center [668, 60] width 1035 height 30
click at [663, 41] on div "Manage Scorecards" at bounding box center [669, 36] width 66 height 13
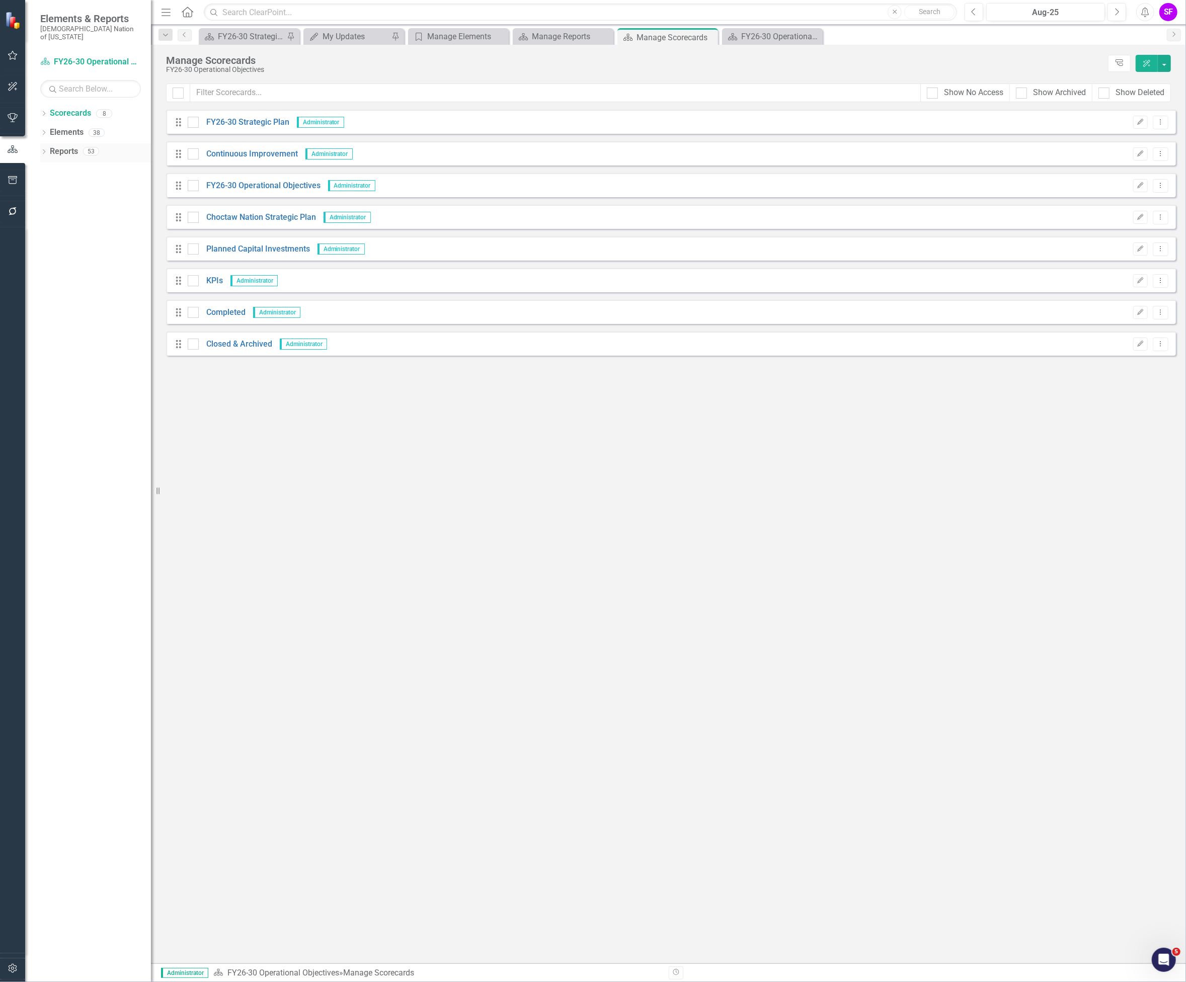
click at [65, 146] on link "Reports" at bounding box center [64, 152] width 28 height 12
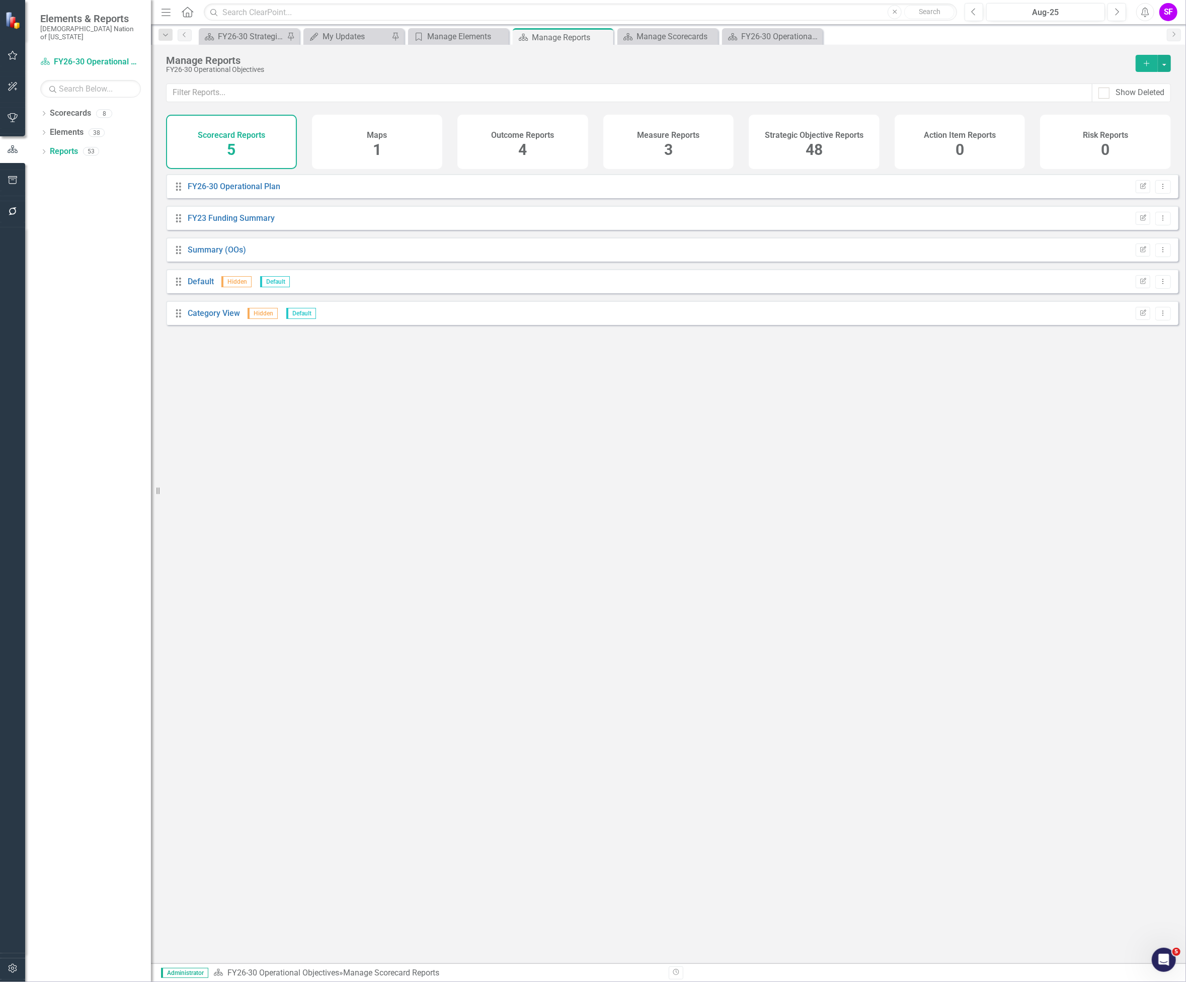
click at [818, 155] on span "48" at bounding box center [814, 150] width 17 height 18
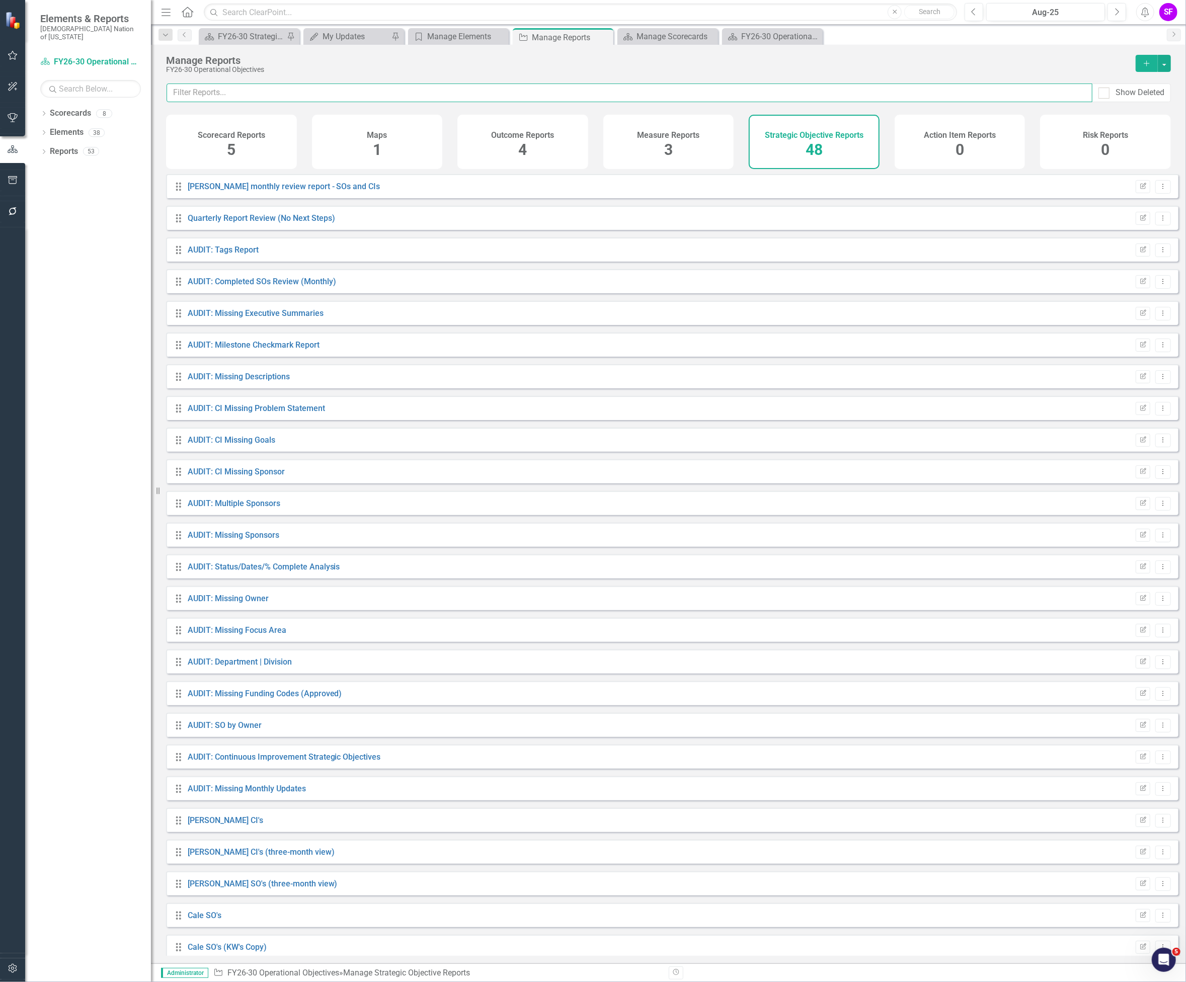
click at [529, 95] on input "text" at bounding box center [630, 93] width 926 height 19
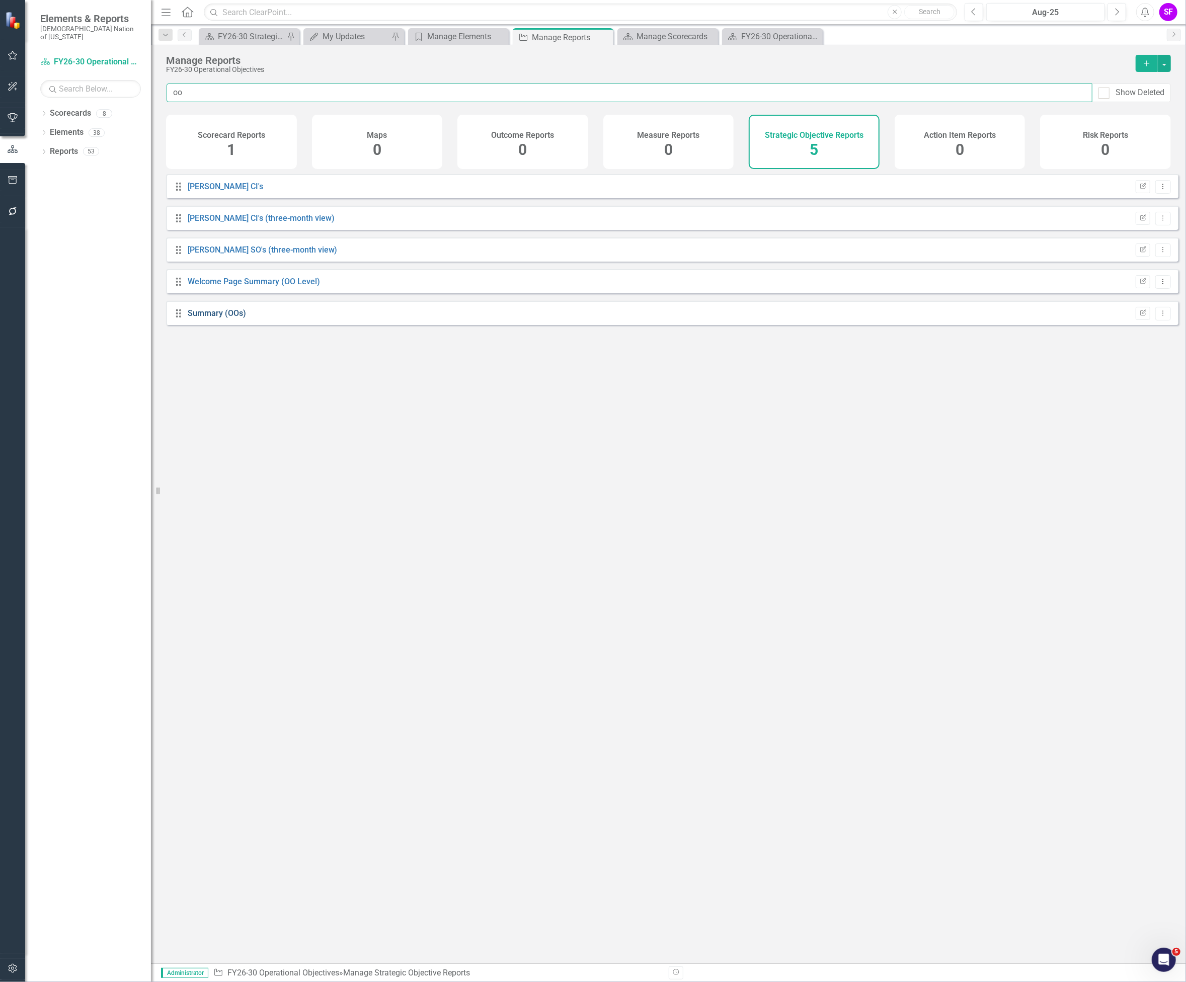
type input "oo"
click at [210, 318] on link "Summary (OOs)" at bounding box center [217, 313] width 58 height 10
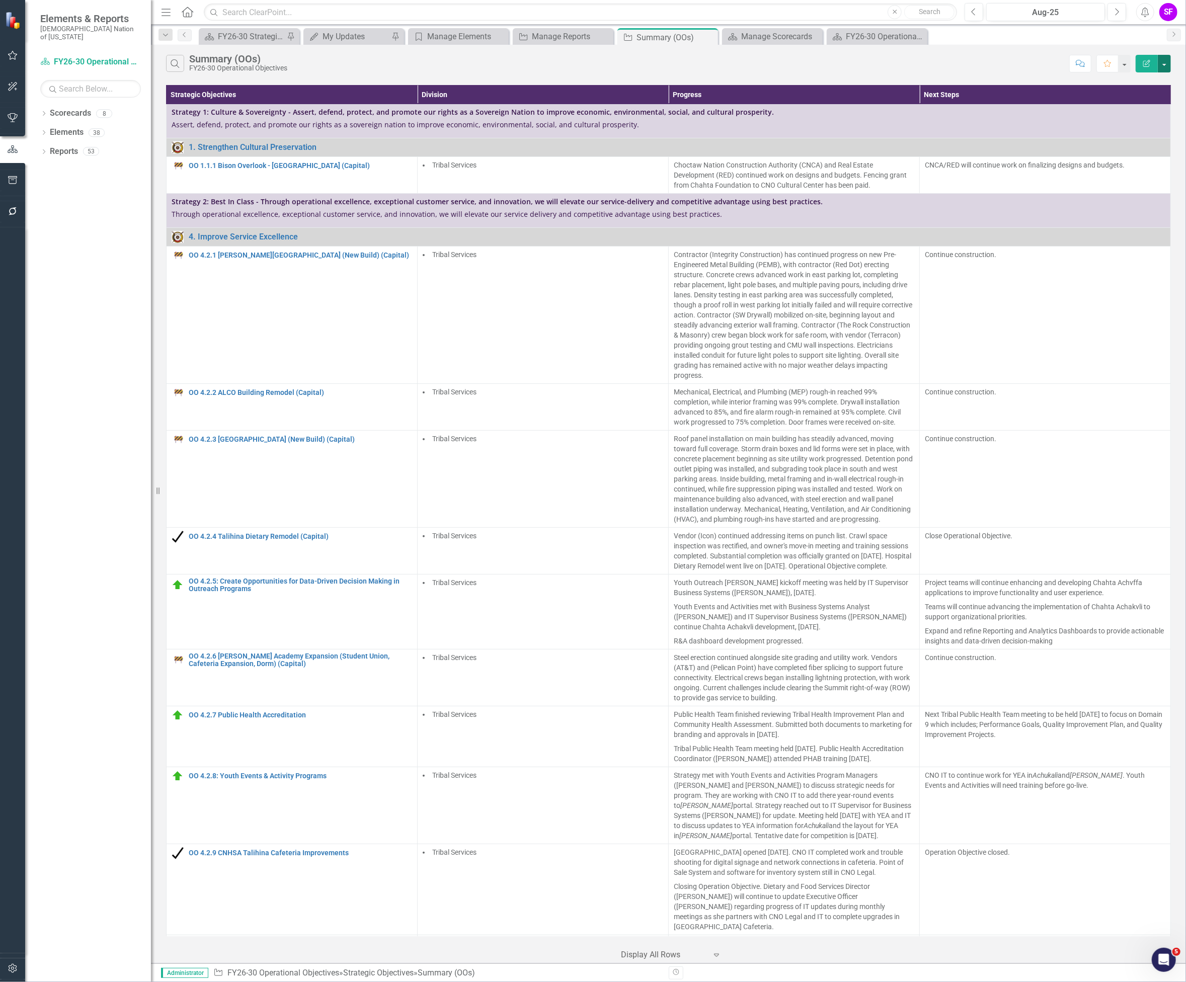
click at [1165, 66] on button "button" at bounding box center [1164, 64] width 13 height 18
click at [1156, 84] on link "Edit Report Edit Report" at bounding box center [1130, 82] width 79 height 19
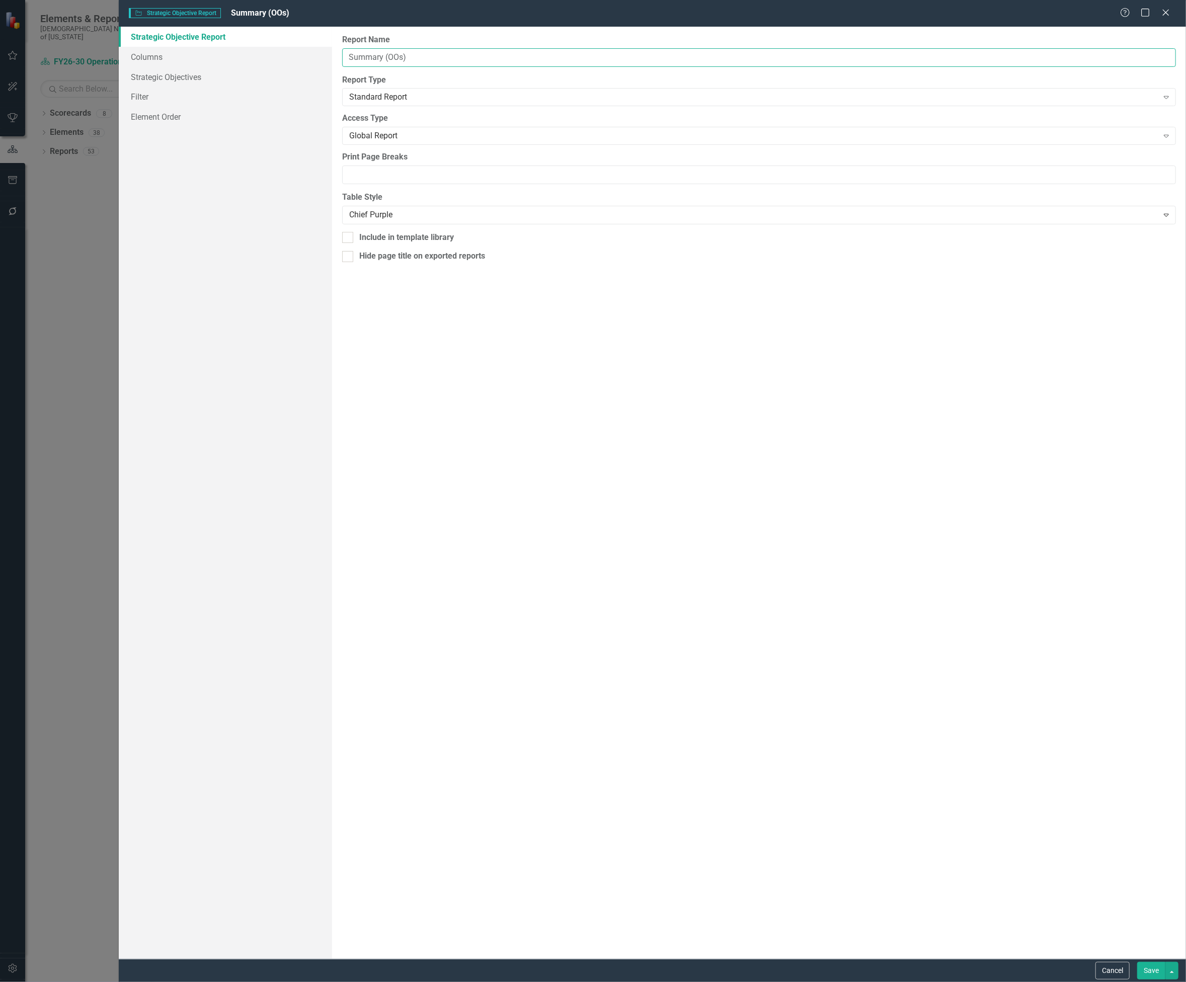
click at [349, 53] on input "Summary (OOs)" at bounding box center [759, 57] width 834 height 19
click at [421, 54] on input "Monthly Operational Review Summary (OOs)" at bounding box center [759, 57] width 834 height 19
click at [488, 59] on input "Monthly OO Review Summary (OOs)" at bounding box center [759, 57] width 834 height 19
type input "[PERSON_NAME] - Monthly OO Review"
click at [1154, 971] on button "Save" at bounding box center [1151, 971] width 28 height 18
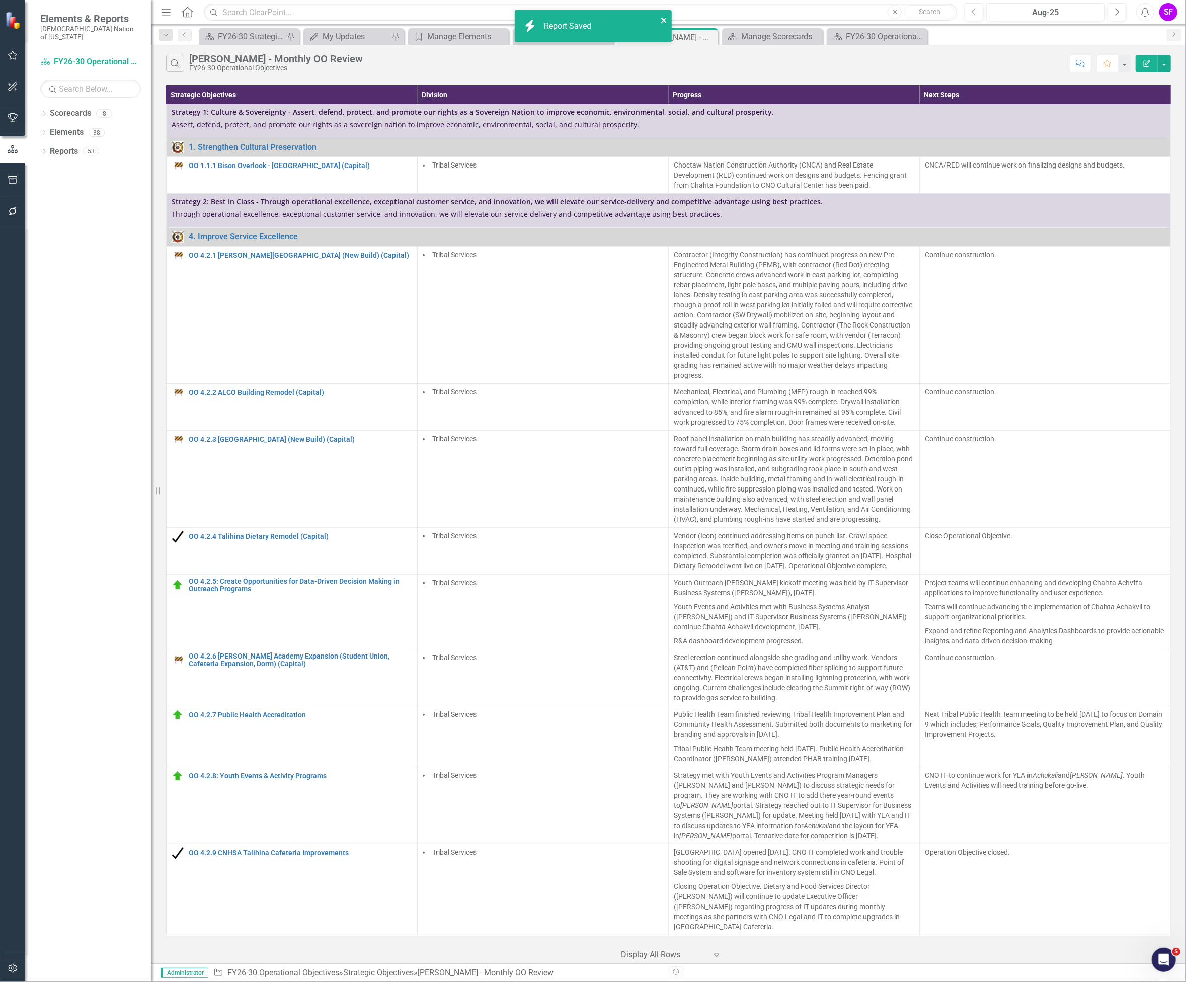
drag, startPoint x: 665, startPoint y: 23, endPoint x: 657, endPoint y: 35, distance: 14.5
click at [665, 23] on icon "close" at bounding box center [664, 20] width 7 height 8
click at [557, 38] on div "Manage Reports" at bounding box center [565, 36] width 66 height 13
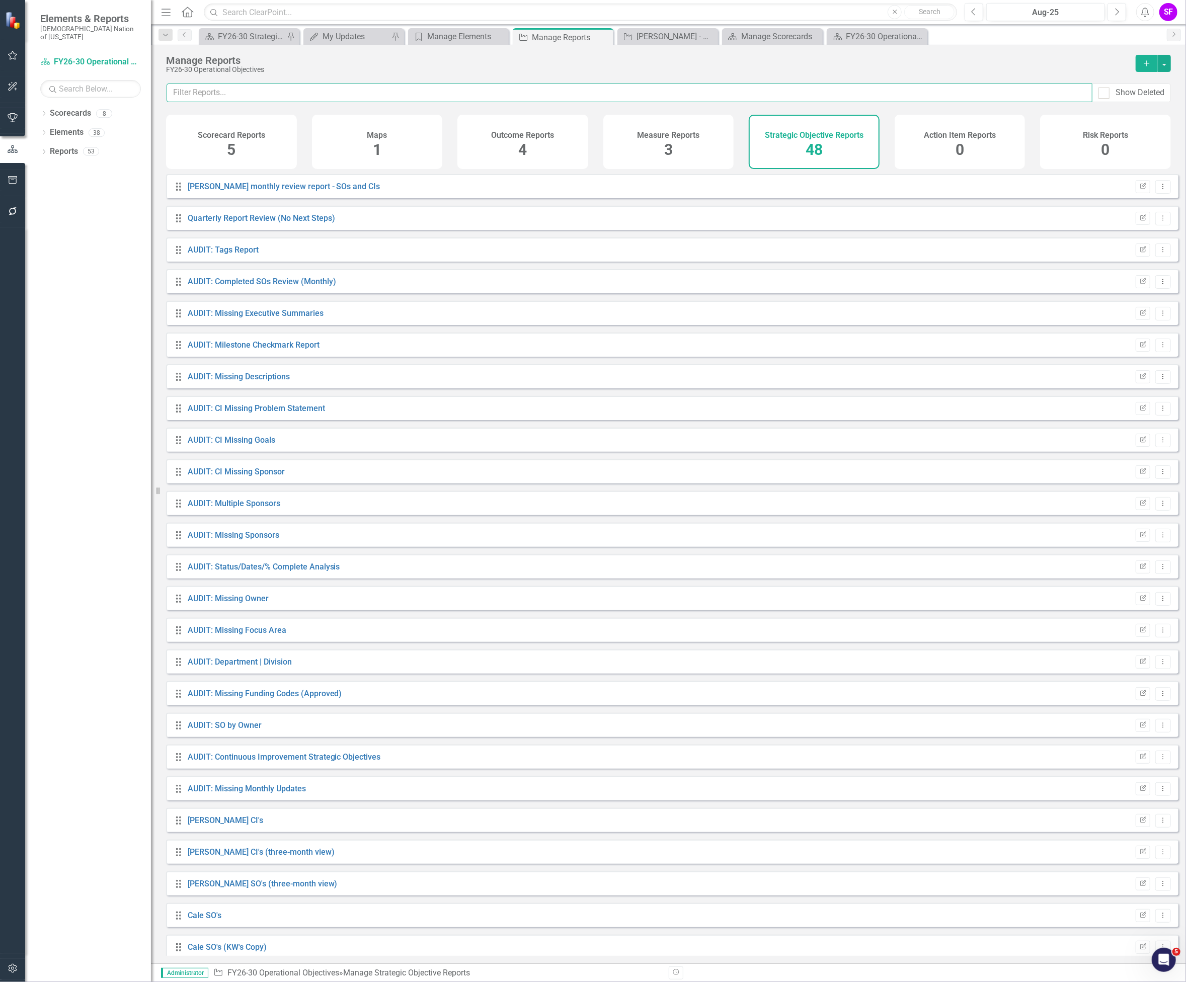
click at [471, 92] on input "text" at bounding box center [630, 93] width 926 height 19
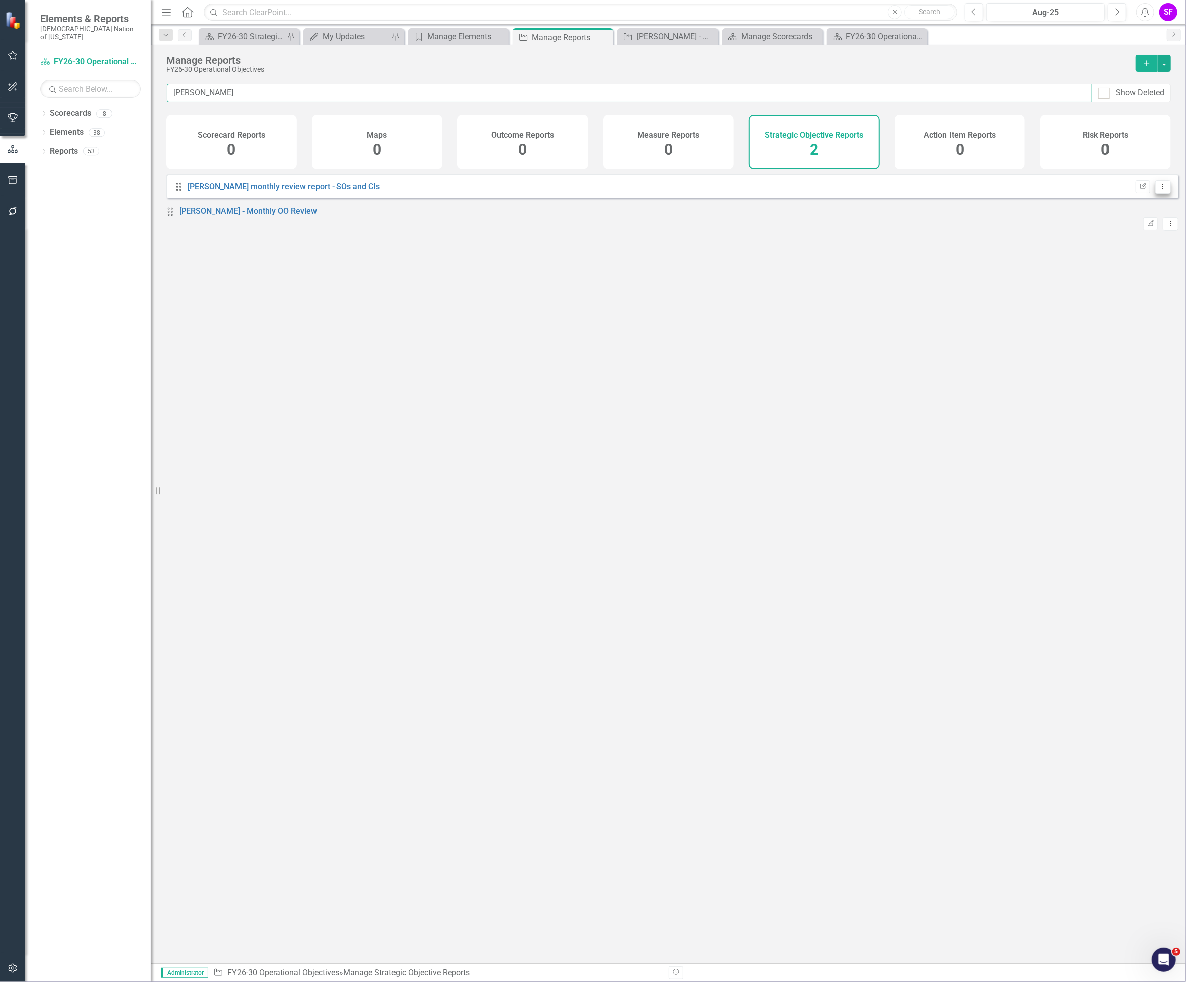
type input "sheridan"
click at [1158, 190] on button "Dropdown Menu" at bounding box center [1163, 187] width 16 height 14
click at [1134, 266] on link "Trash Delete Report" at bounding box center [1121, 267] width 83 height 19
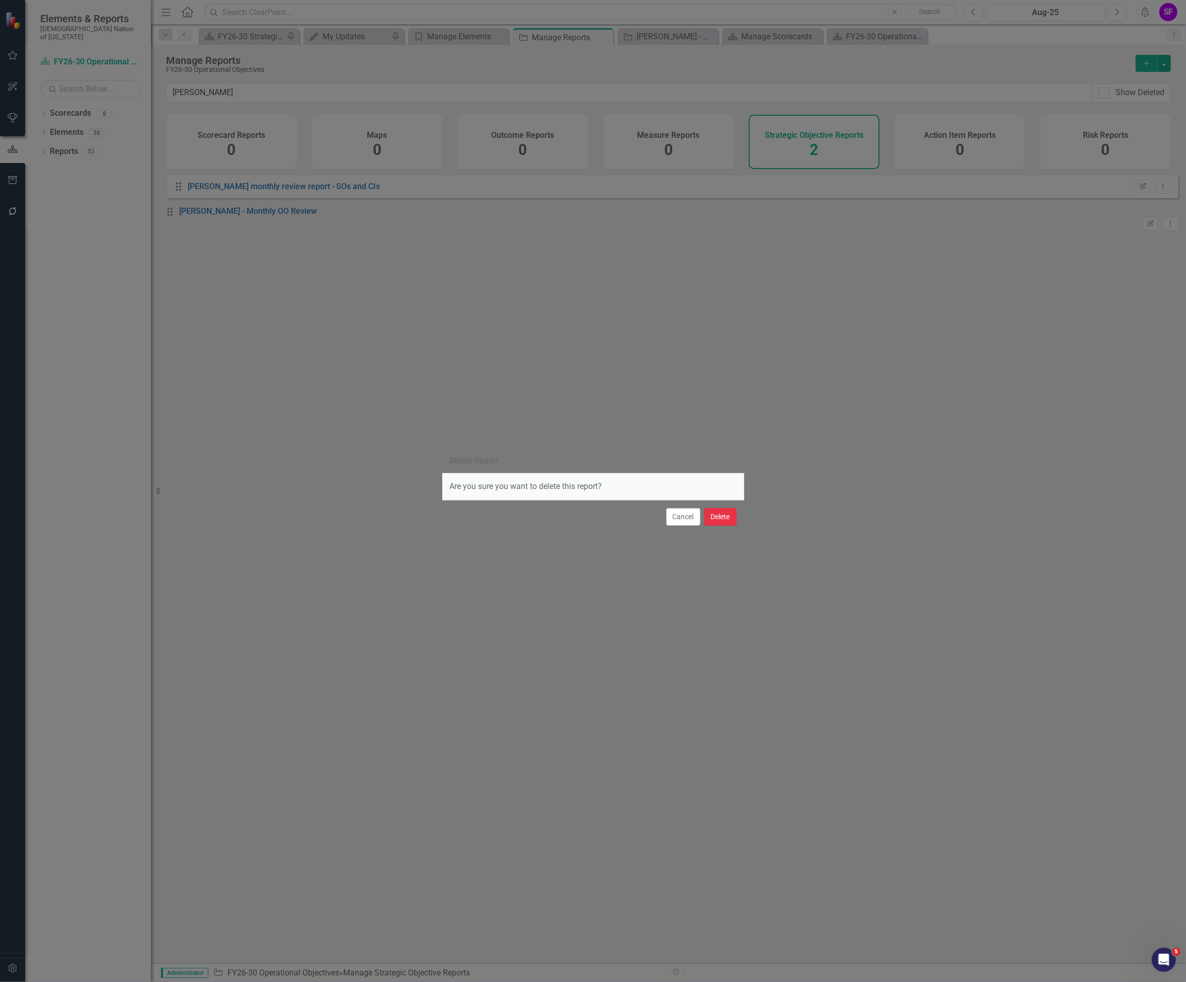
click at [713, 514] on button "Delete" at bounding box center [720, 517] width 32 height 18
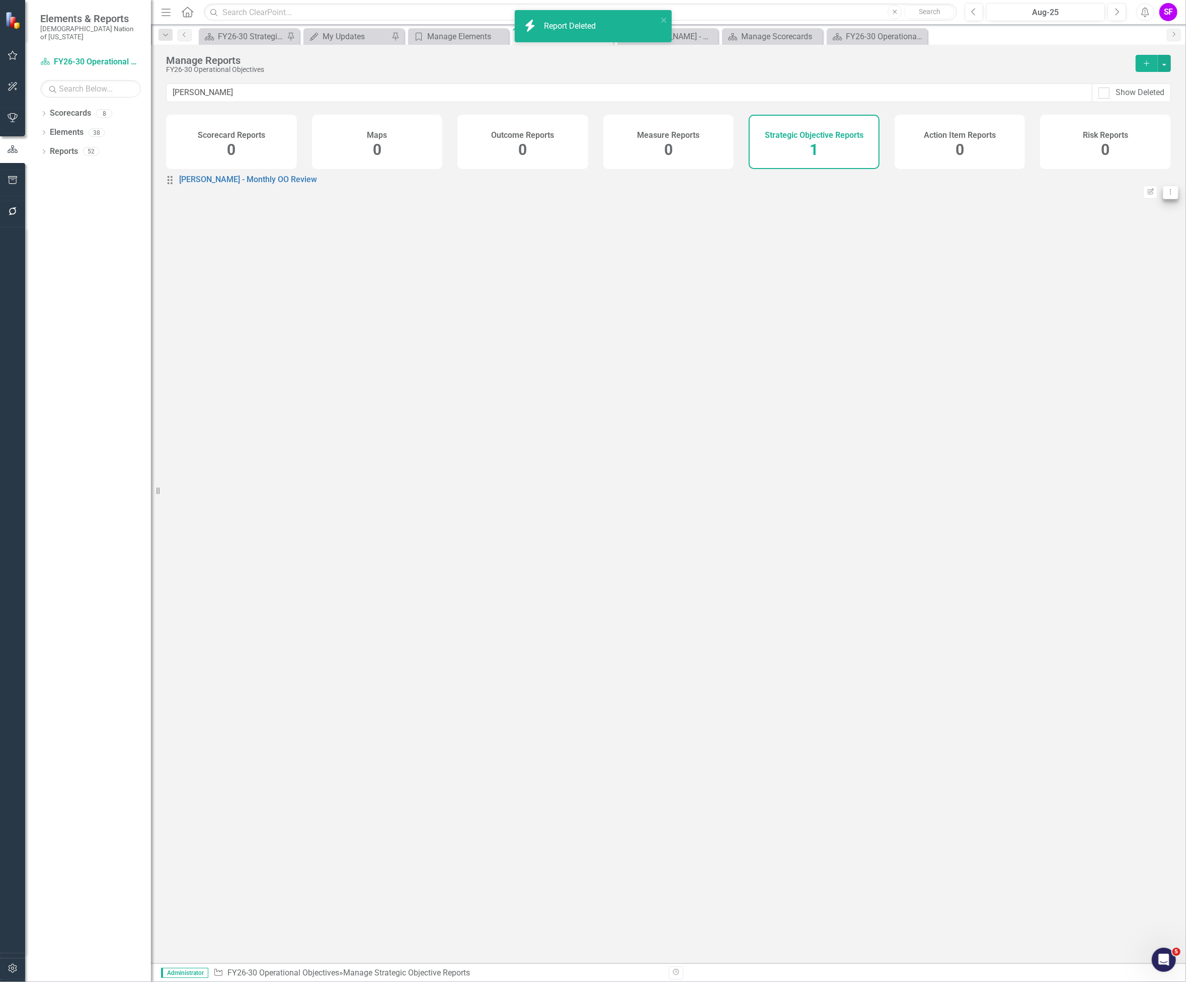
click at [1166, 195] on icon "Dropdown Menu" at bounding box center [1170, 192] width 9 height 7
click at [1144, 210] on link "Edit Report Edit Report" at bounding box center [1121, 211] width 83 height 19
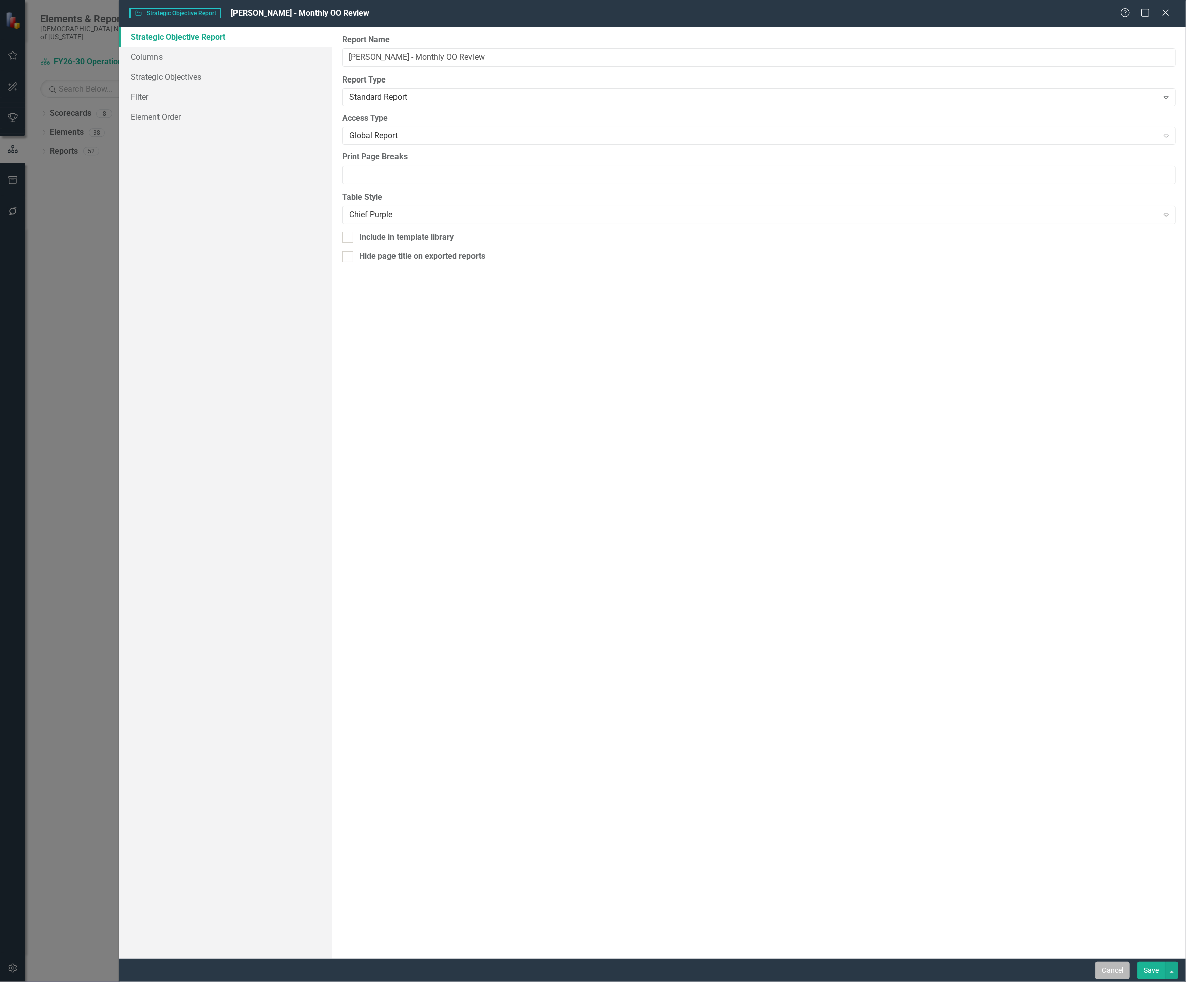
click at [1111, 967] on button "Cancel" at bounding box center [1112, 971] width 34 height 18
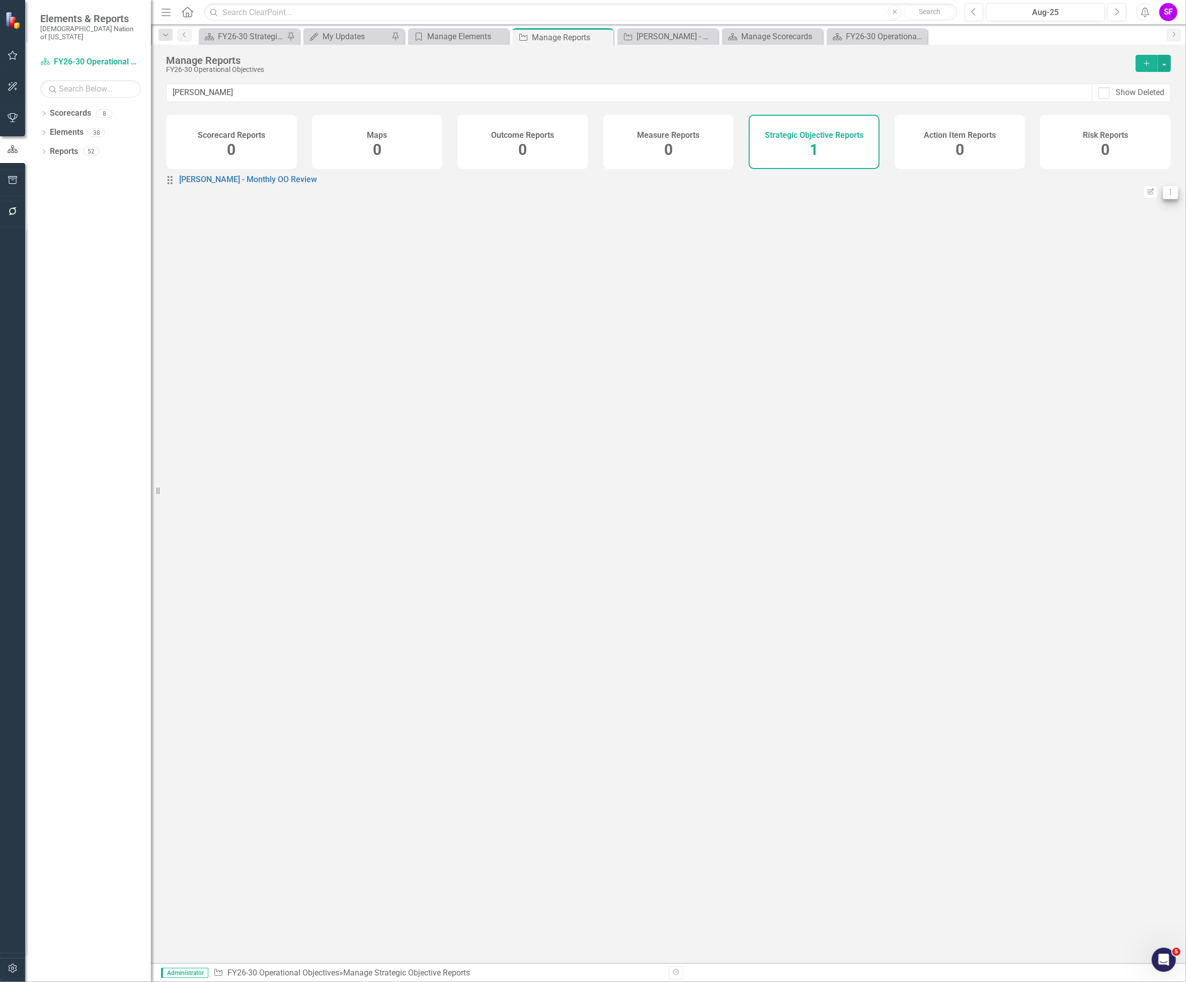
click at [1163, 193] on button "Dropdown Menu" at bounding box center [1171, 193] width 16 height 14
click at [1149, 253] on link "Copy Duplicate Report" at bounding box center [1121, 248] width 83 height 19
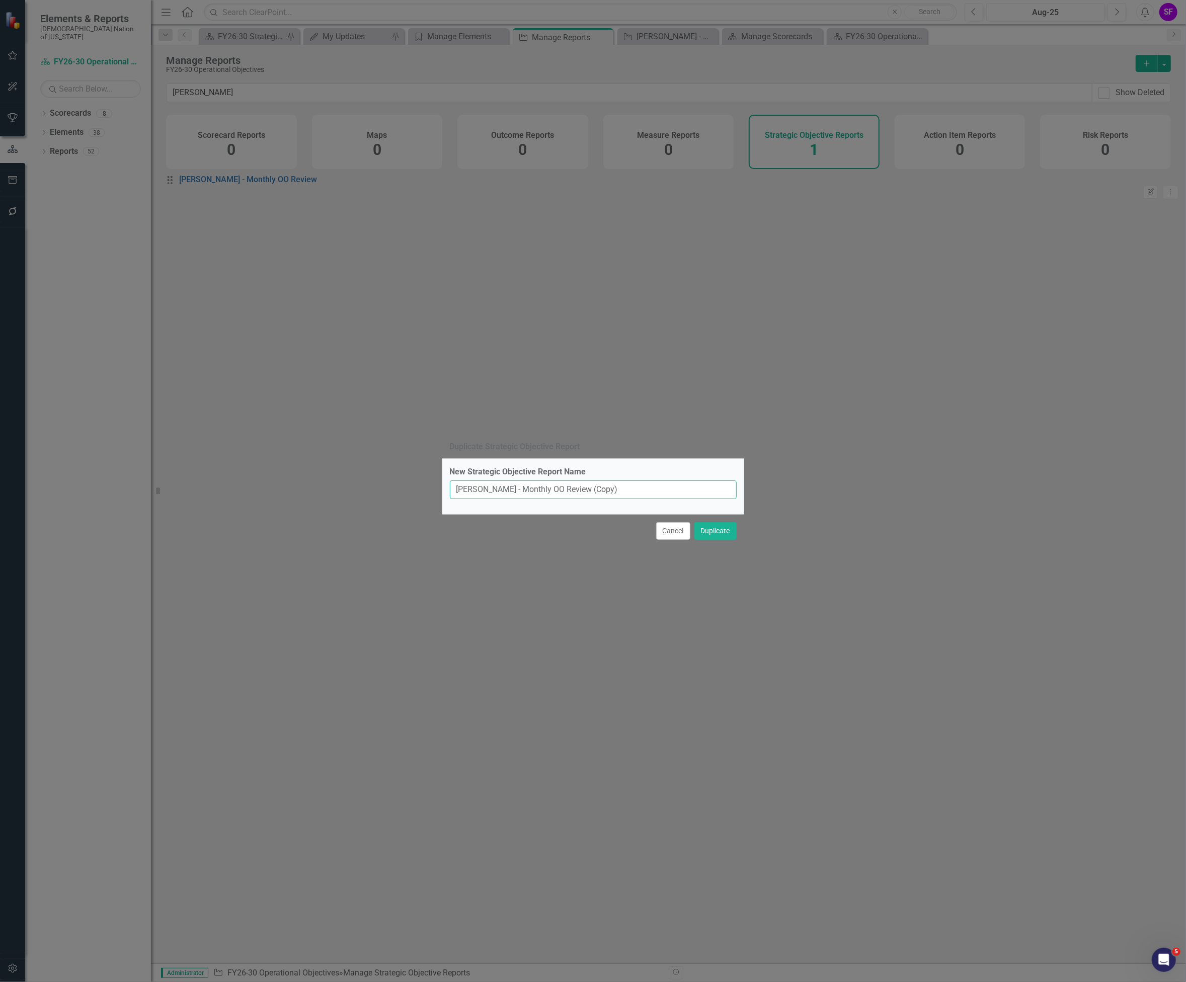
drag, startPoint x: 616, startPoint y: 486, endPoint x: 147, endPoint y: 483, distance: 468.9
click at [149, 484] on div "Duplicate Strategic Objective Report New Strategic Objective Report Name Sherid…" at bounding box center [593, 491] width 1186 height 982
type input "OO Summary"
click at [699, 533] on button "Duplicate" at bounding box center [715, 531] width 42 height 18
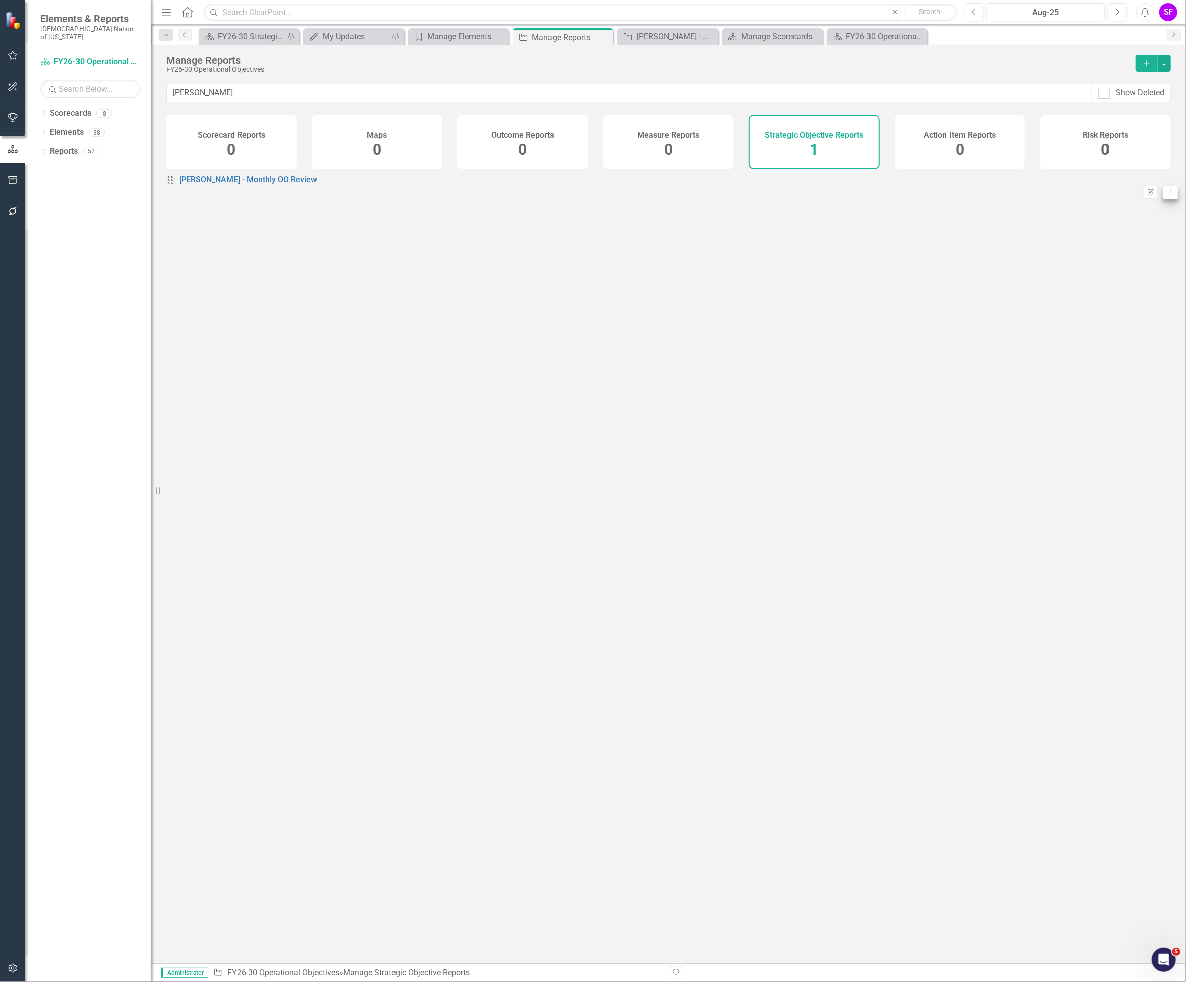
click at [1166, 195] on icon "Dropdown Menu" at bounding box center [1170, 192] width 9 height 7
click at [1148, 209] on link "Edit Report Edit Report" at bounding box center [1121, 211] width 83 height 19
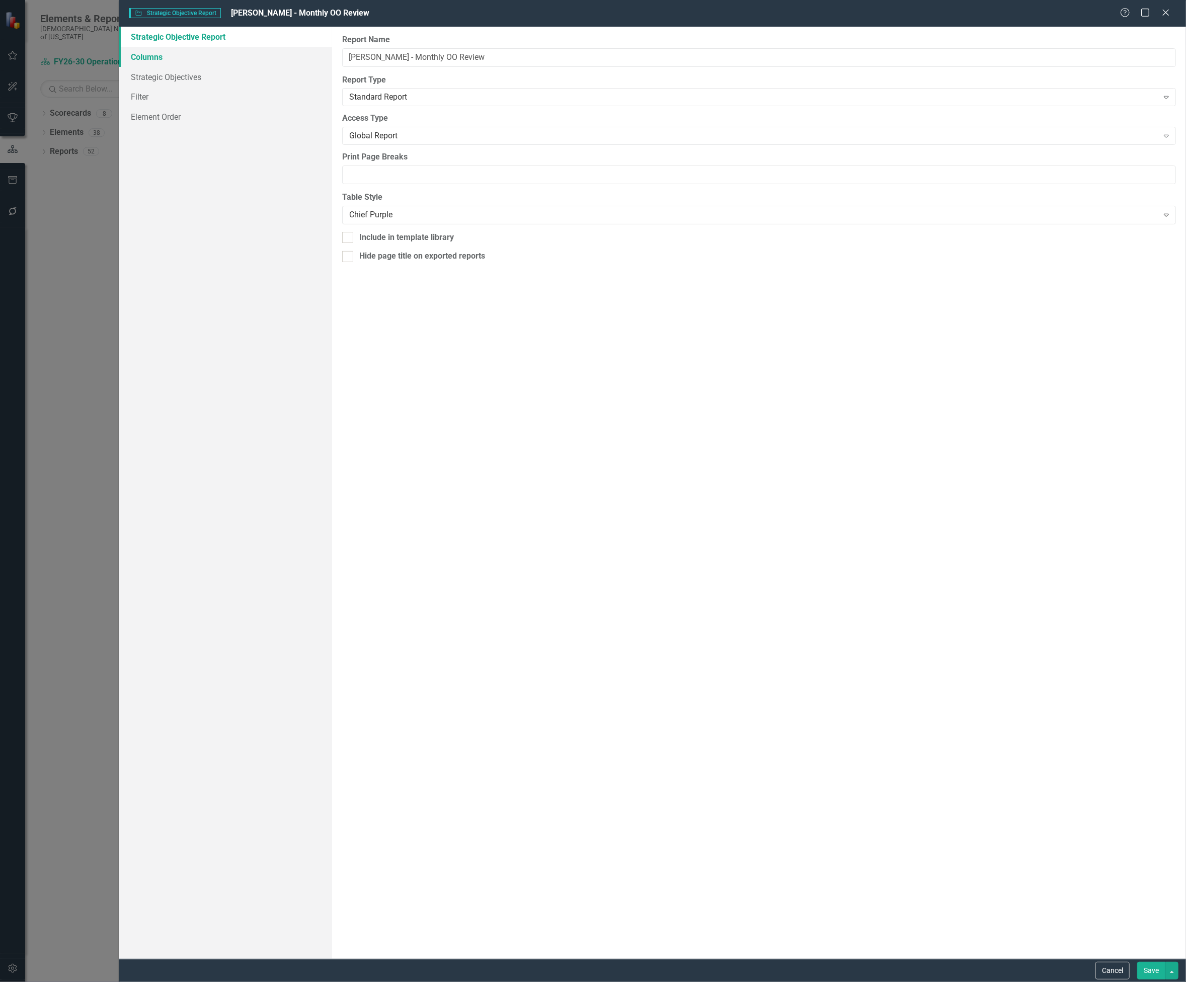
click at [167, 61] on link "Columns" at bounding box center [225, 57] width 213 height 20
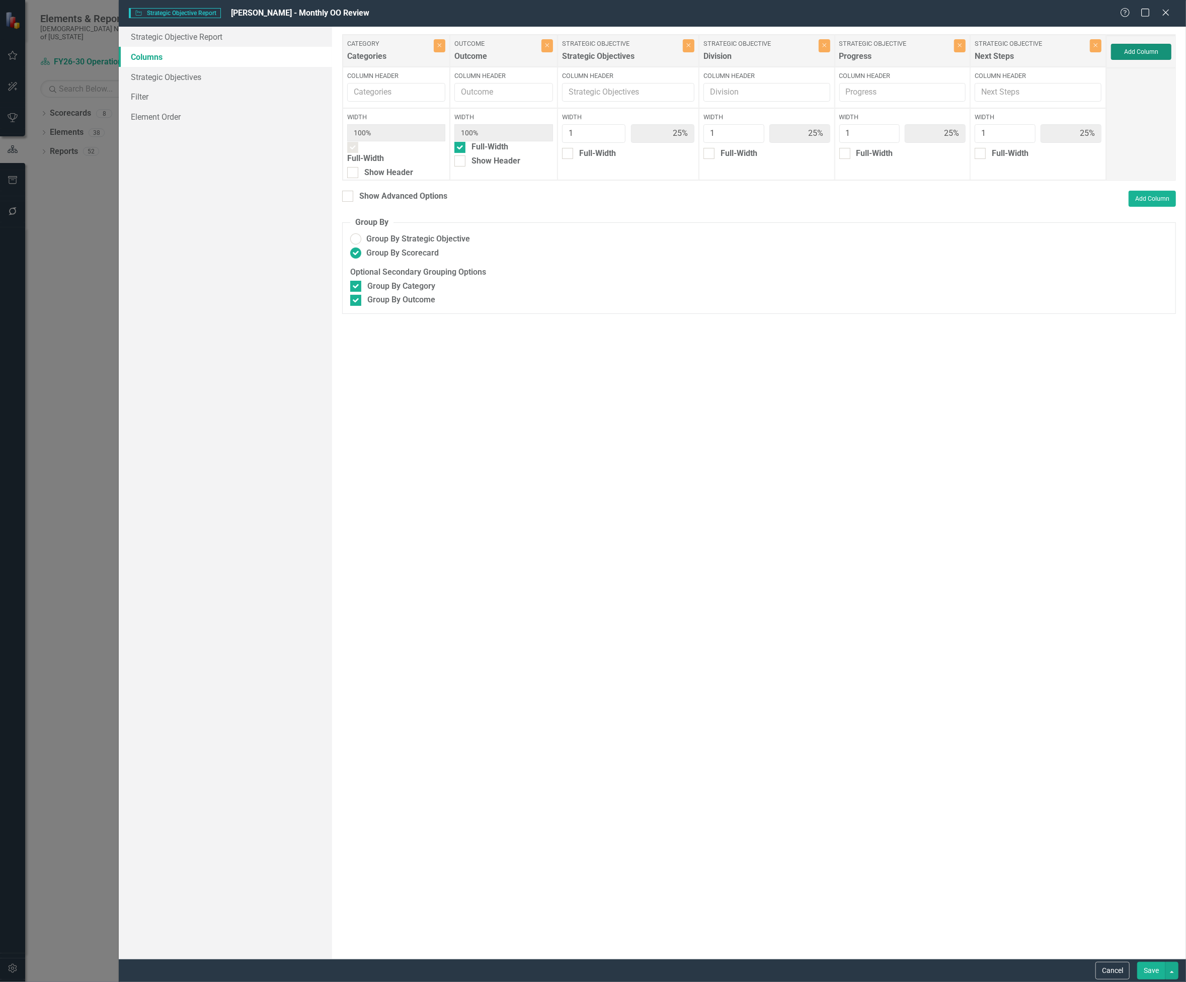
click at [1136, 47] on button "Add Column" at bounding box center [1141, 52] width 60 height 16
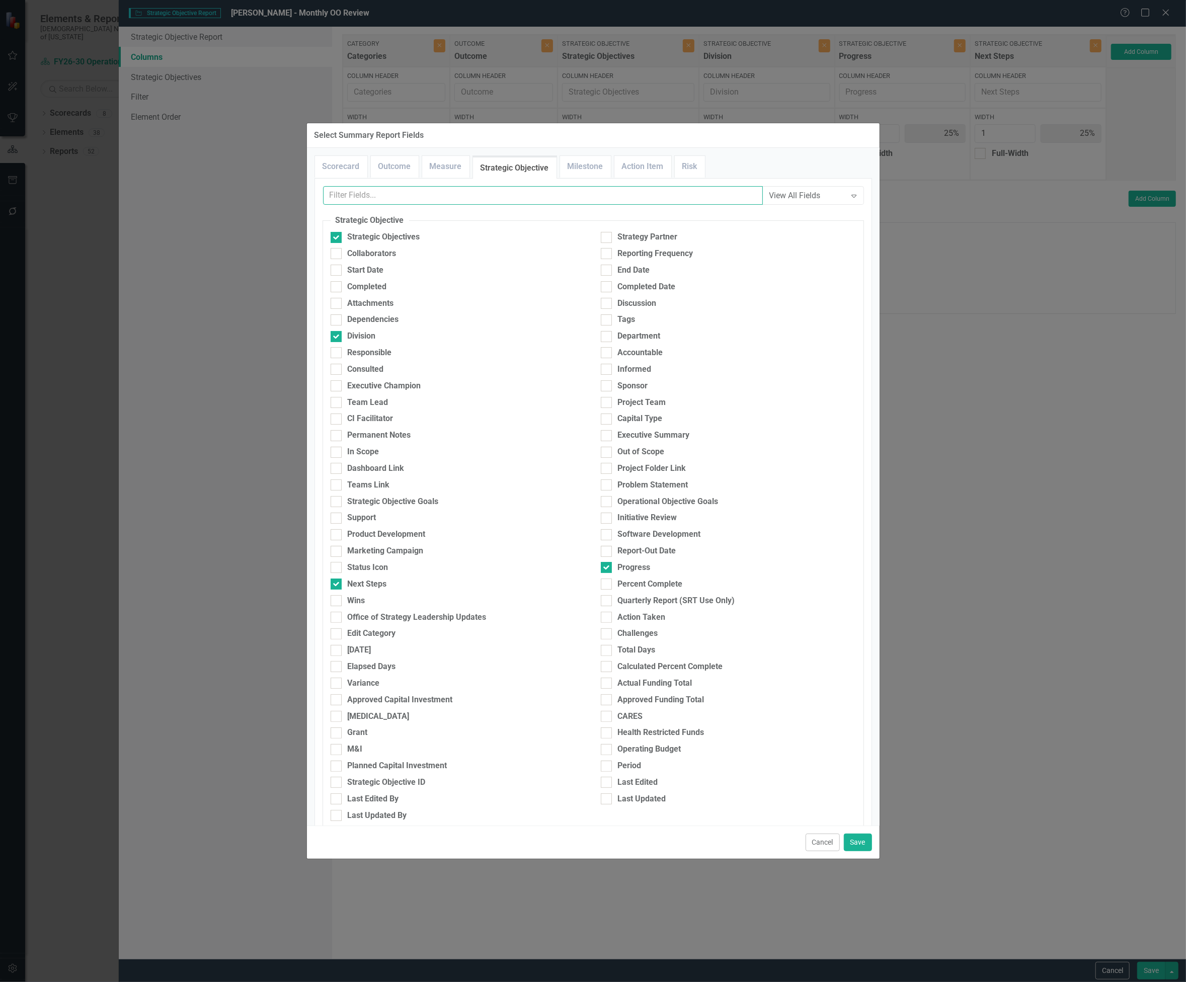
click at [589, 204] on input "text" at bounding box center [543, 195] width 440 height 19
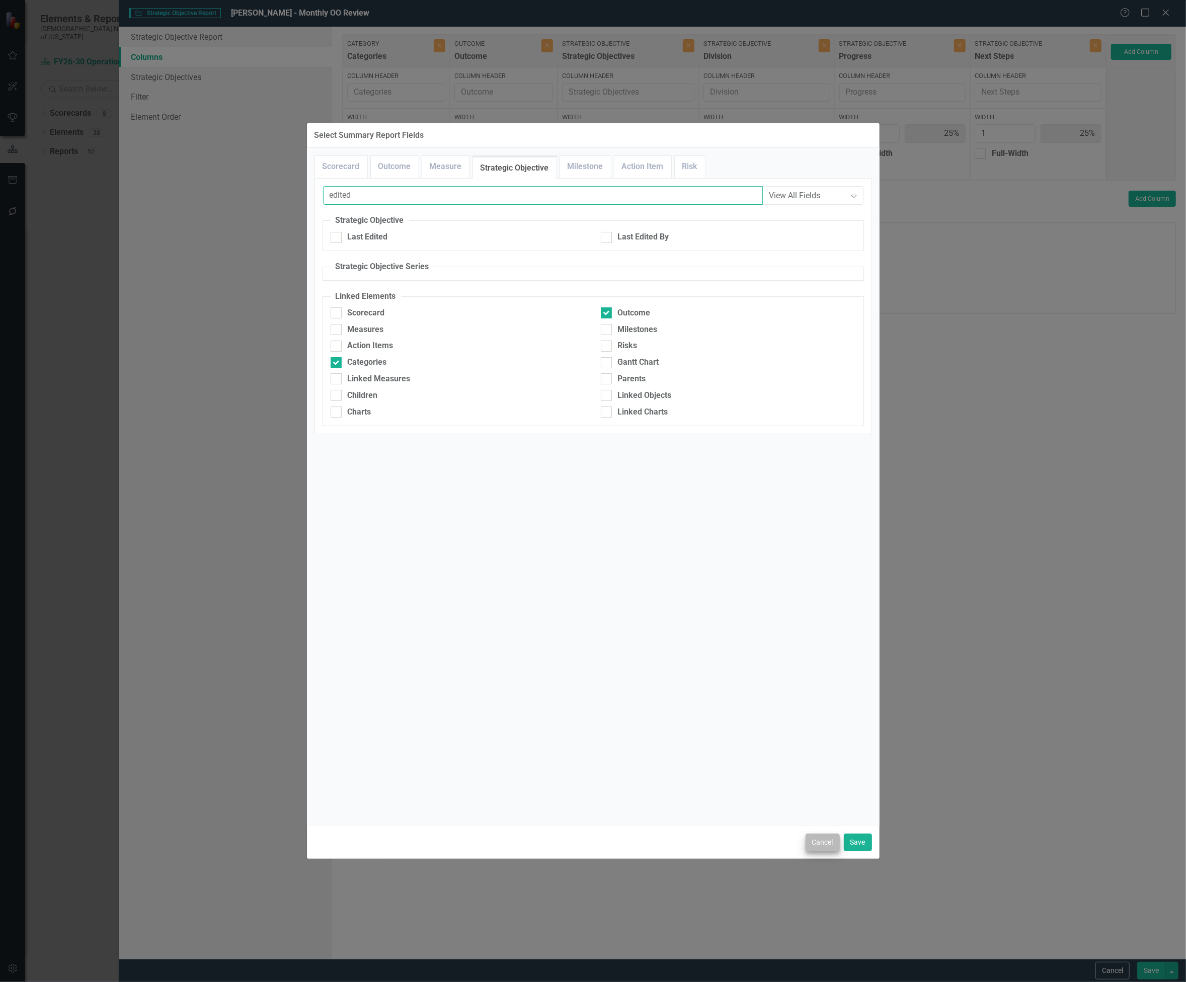
type input "edited"
click at [818, 841] on button "Cancel" at bounding box center [823, 843] width 34 height 18
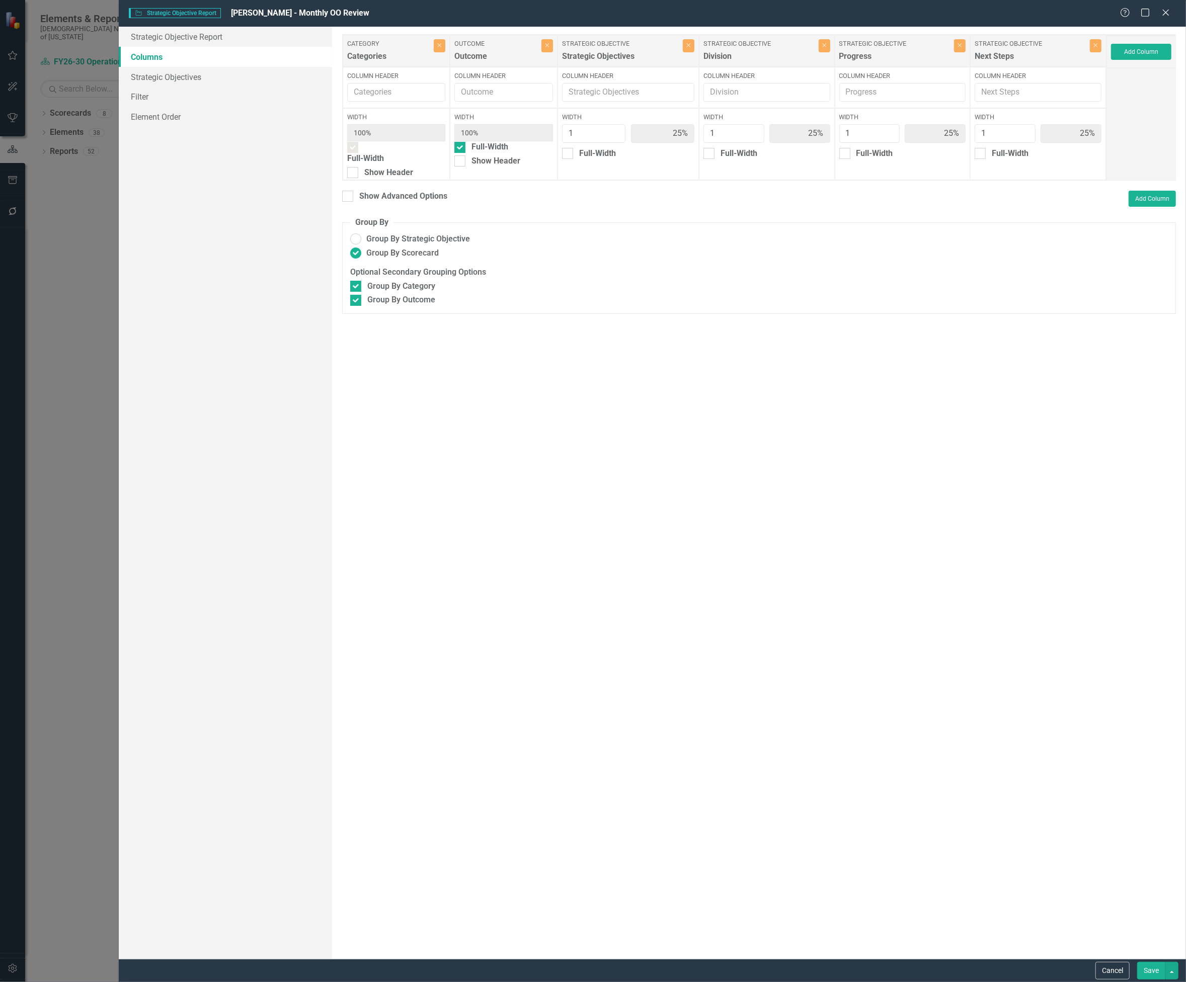
click at [1160, 969] on button "Save" at bounding box center [1151, 971] width 28 height 18
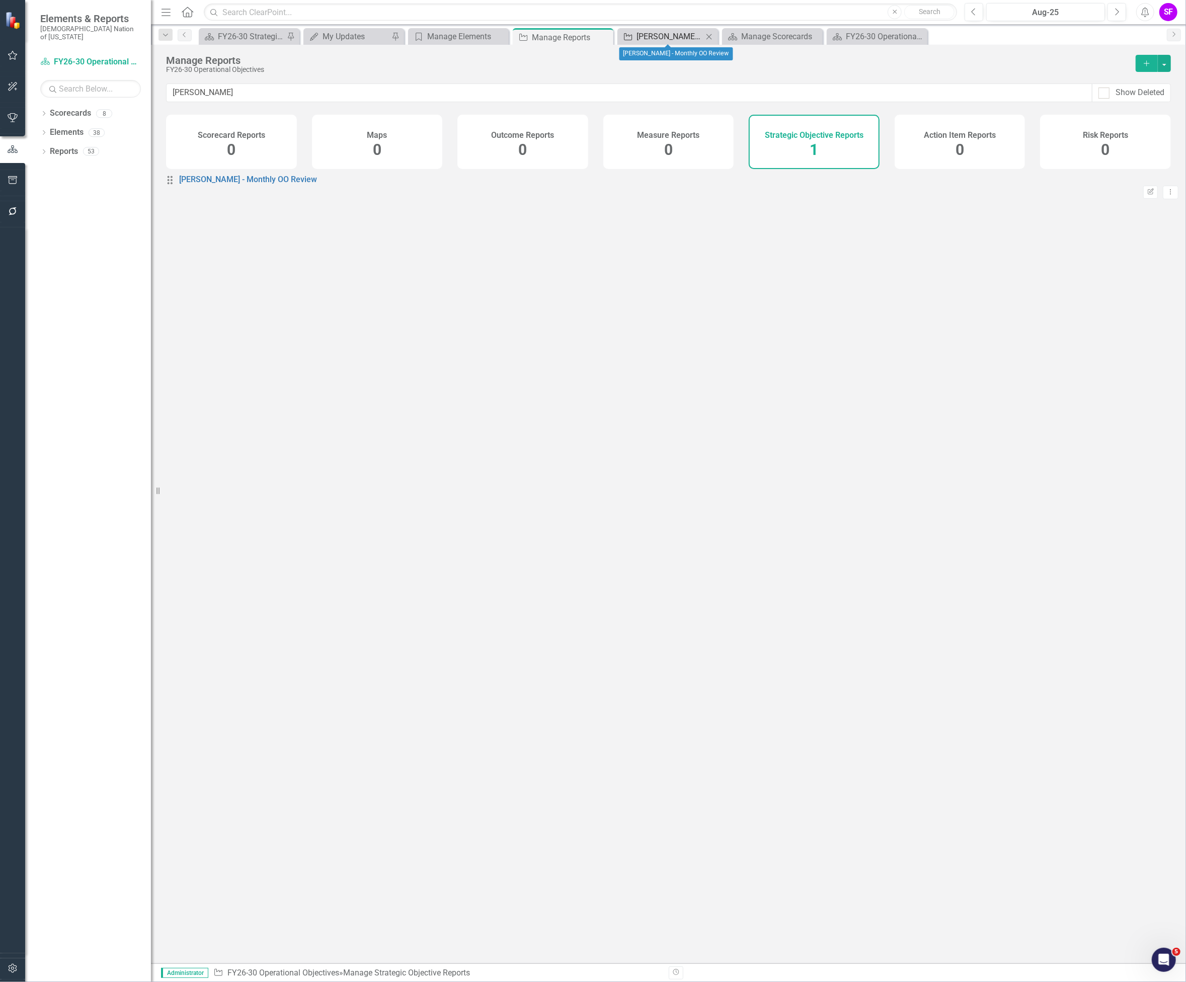
click at [649, 31] on div "[PERSON_NAME] - Monthly OO Review" at bounding box center [669, 36] width 66 height 13
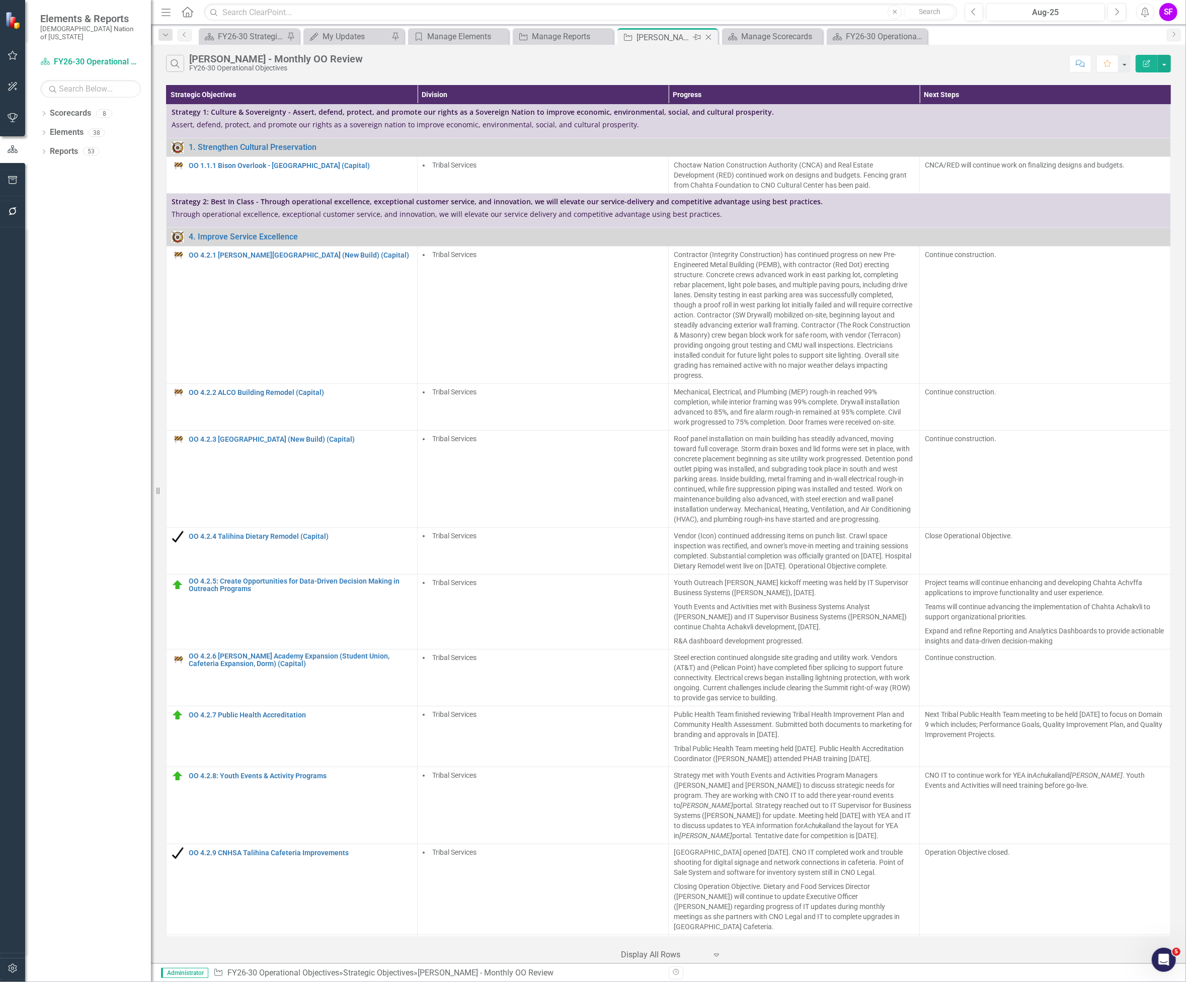
click at [706, 36] on icon "Close" at bounding box center [708, 37] width 10 height 8
click at [212, 34] on icon "Scorecard" at bounding box center [209, 37] width 10 height 8
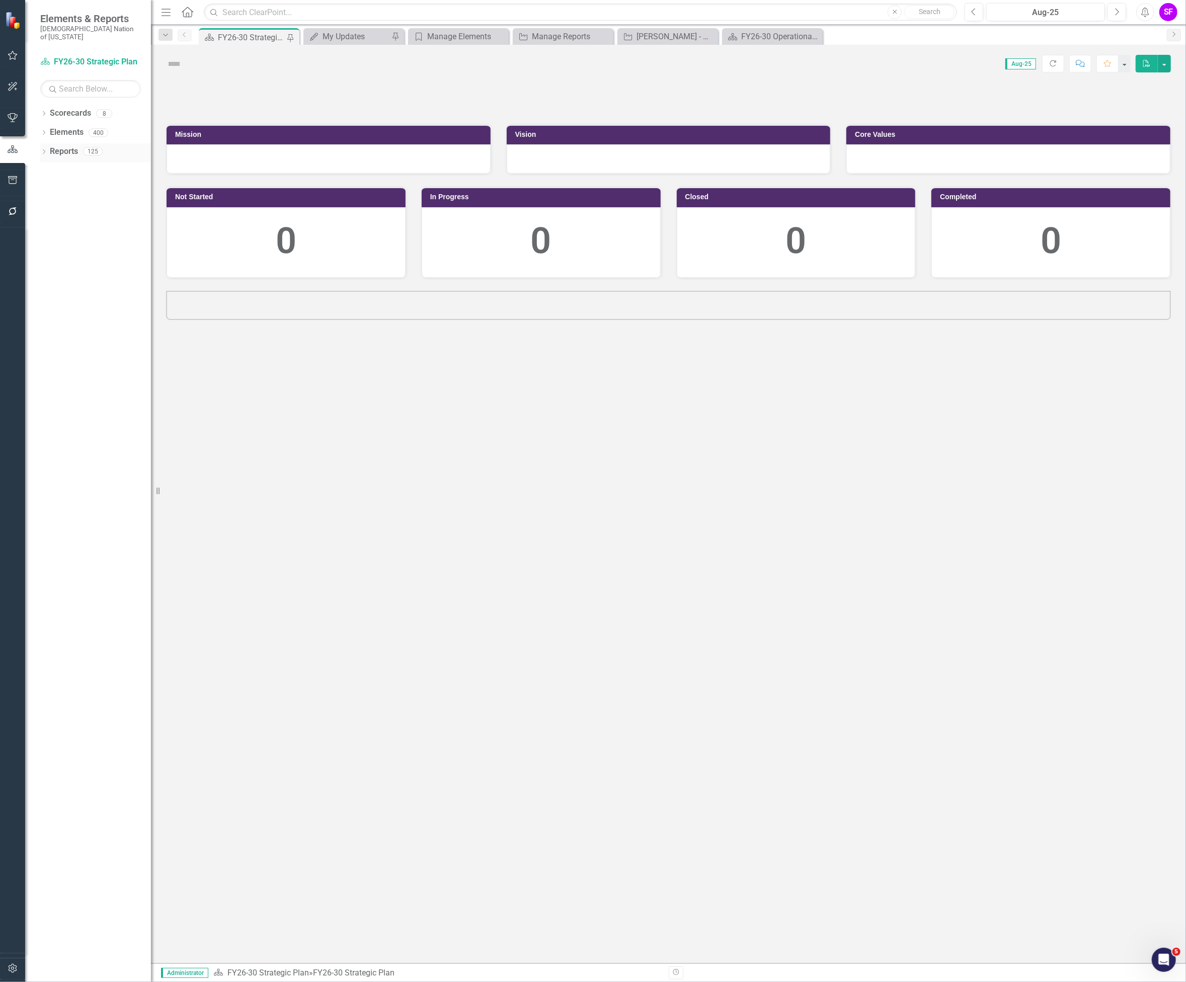
click at [65, 146] on link "Reports" at bounding box center [64, 152] width 28 height 12
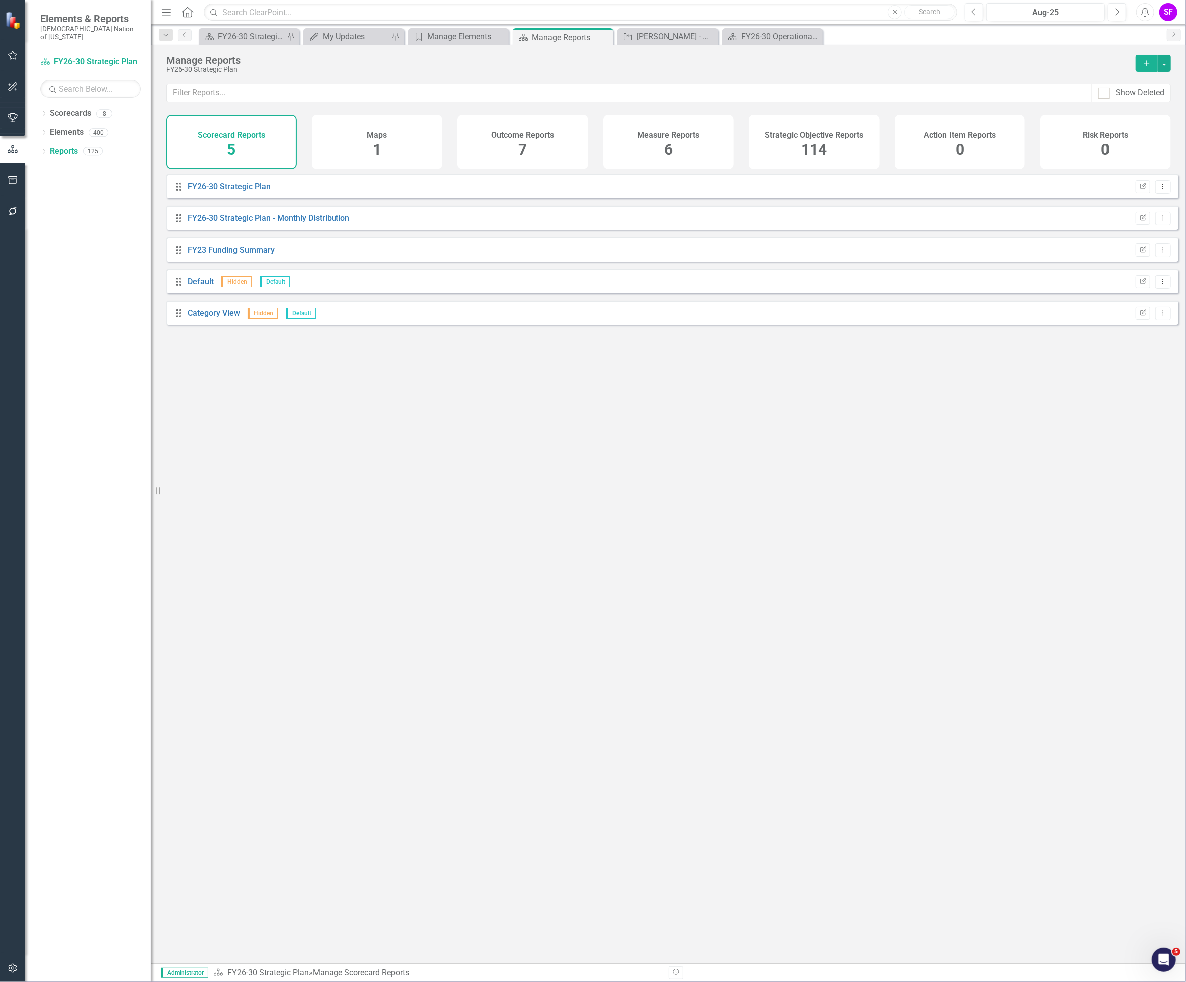
click at [830, 142] on div "Strategic Objective Reports 114" at bounding box center [814, 142] width 131 height 54
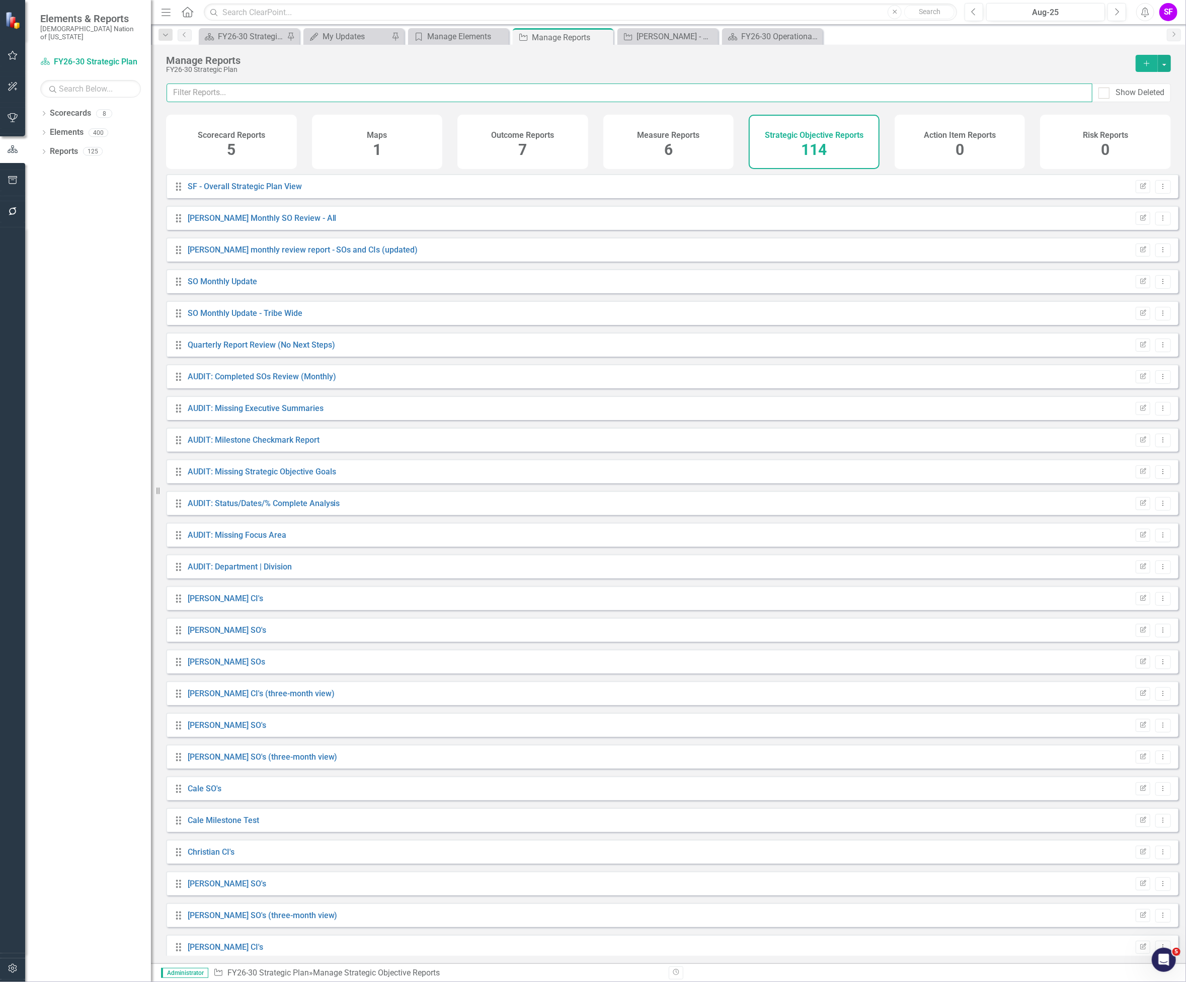
click at [794, 95] on input "text" at bounding box center [630, 93] width 926 height 19
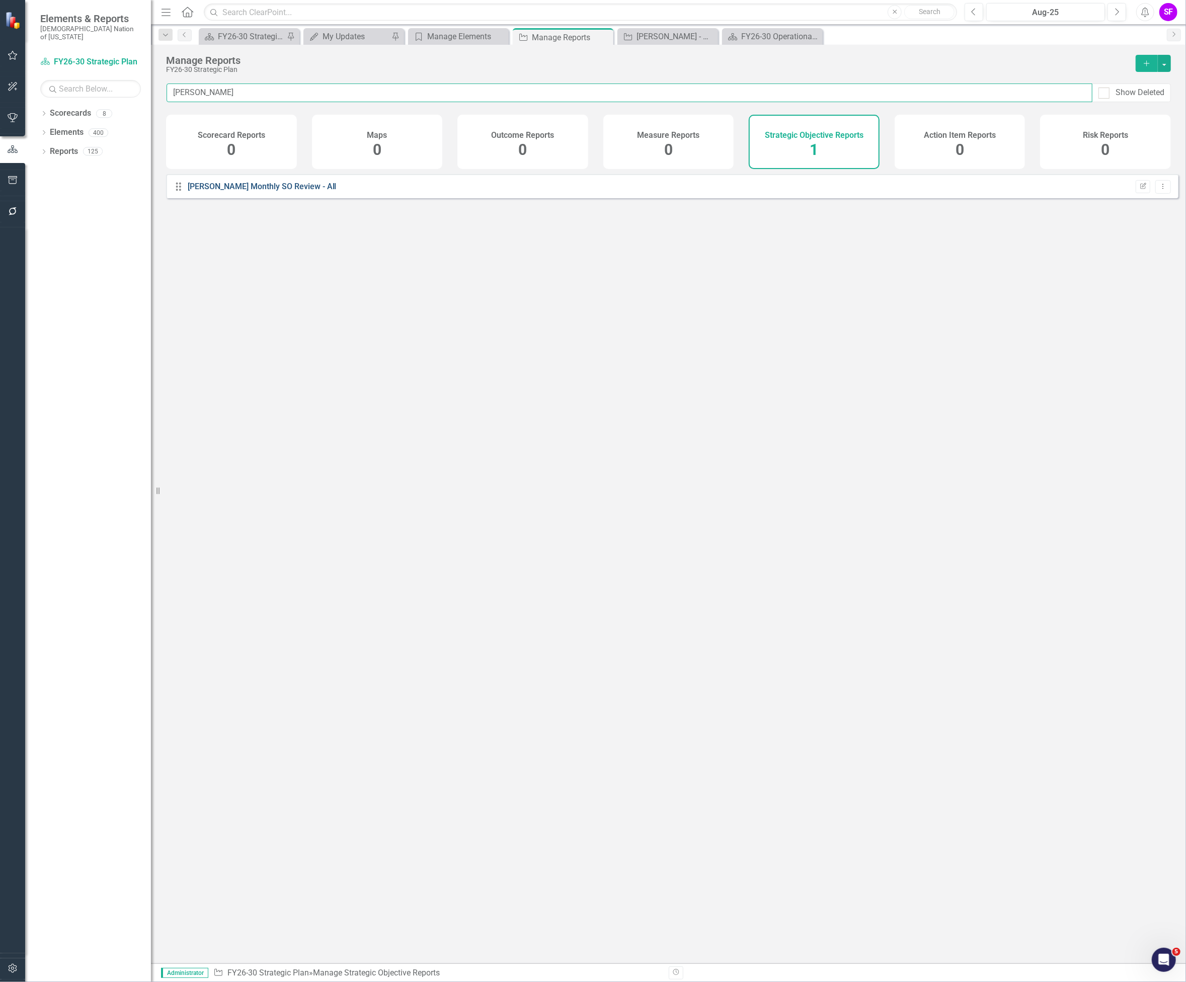
type input "sheridan b"
click at [304, 191] on link "[PERSON_NAME] Monthly SO Review - All" at bounding box center [262, 187] width 149 height 10
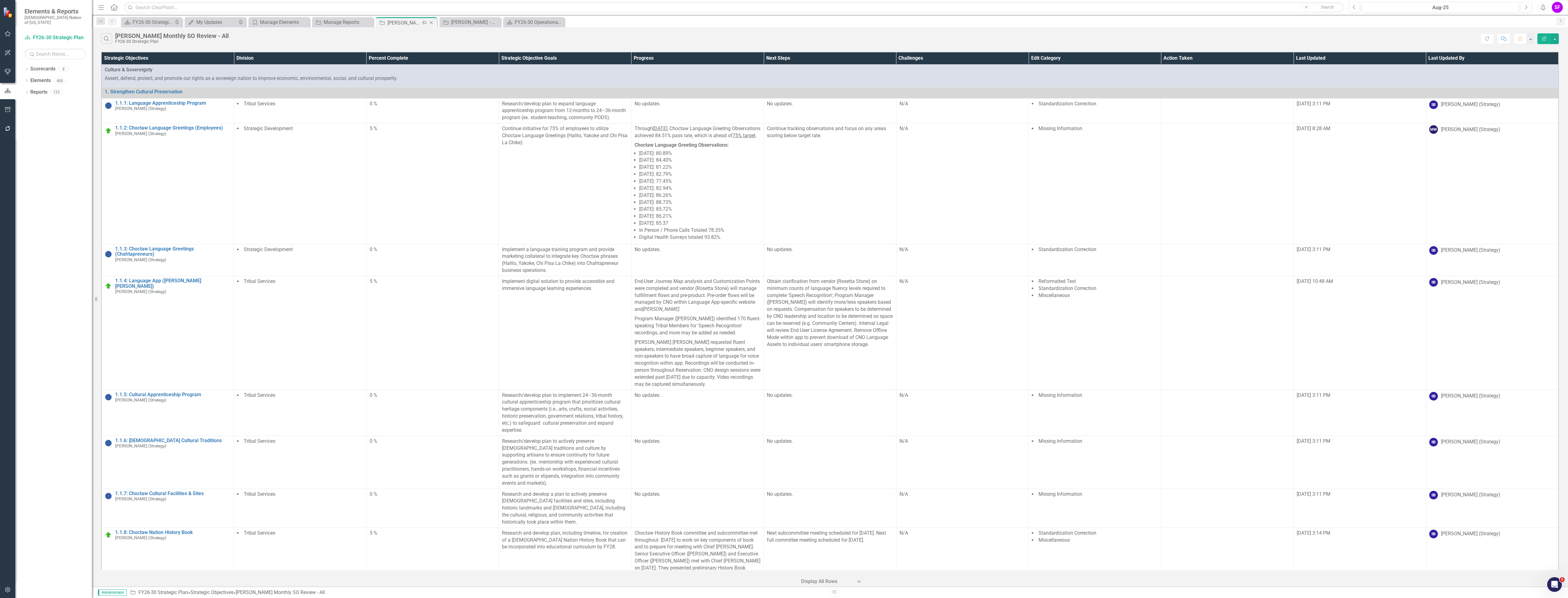
click at [430, 23] on icon "Close" at bounding box center [431, 23] width 6 height 5
click at [474, 18] on div "FY26-30 Operational Plan" at bounding box center [471, 22] width 40 height 8
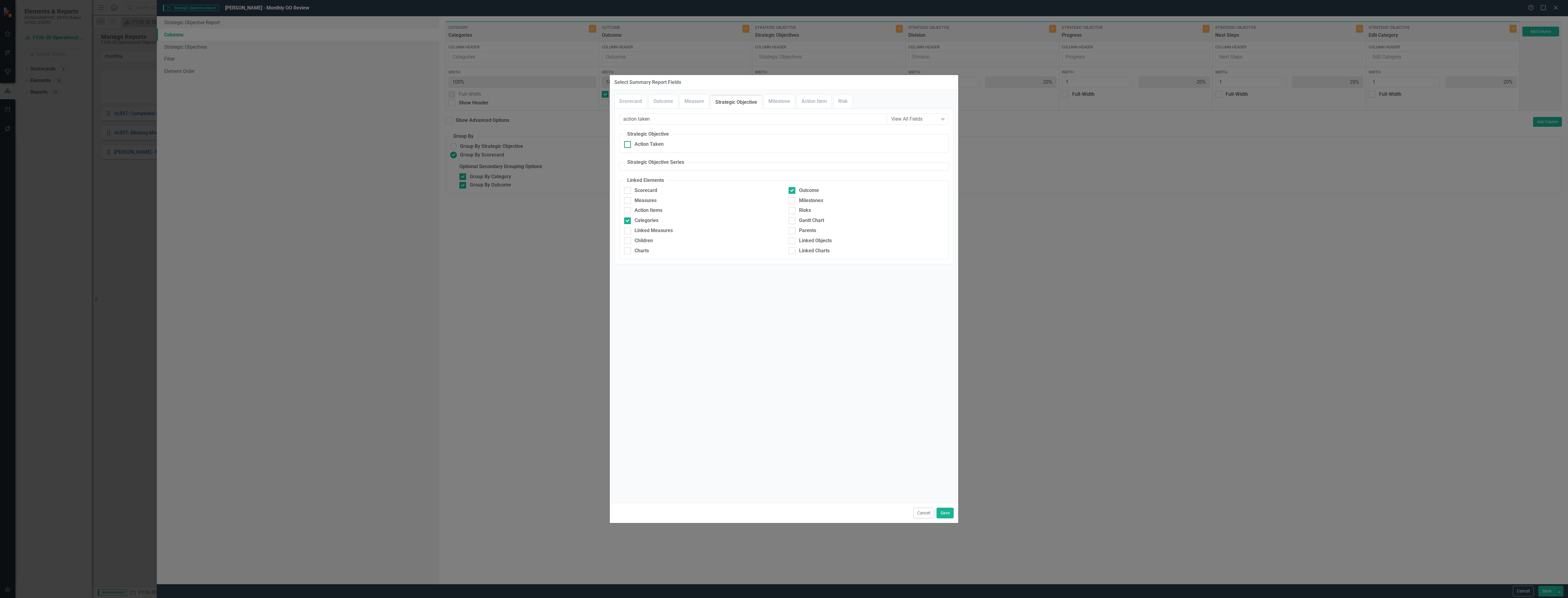
type input "action taken"
click at [653, 145] on div "Action Taken" at bounding box center [649, 144] width 29 height 7
click at [628, 145] on input "Action Taken" at bounding box center [626, 143] width 4 height 4
checkbox input "true"
click at [945, 505] on div "Cancel Save" at bounding box center [784, 512] width 349 height 20
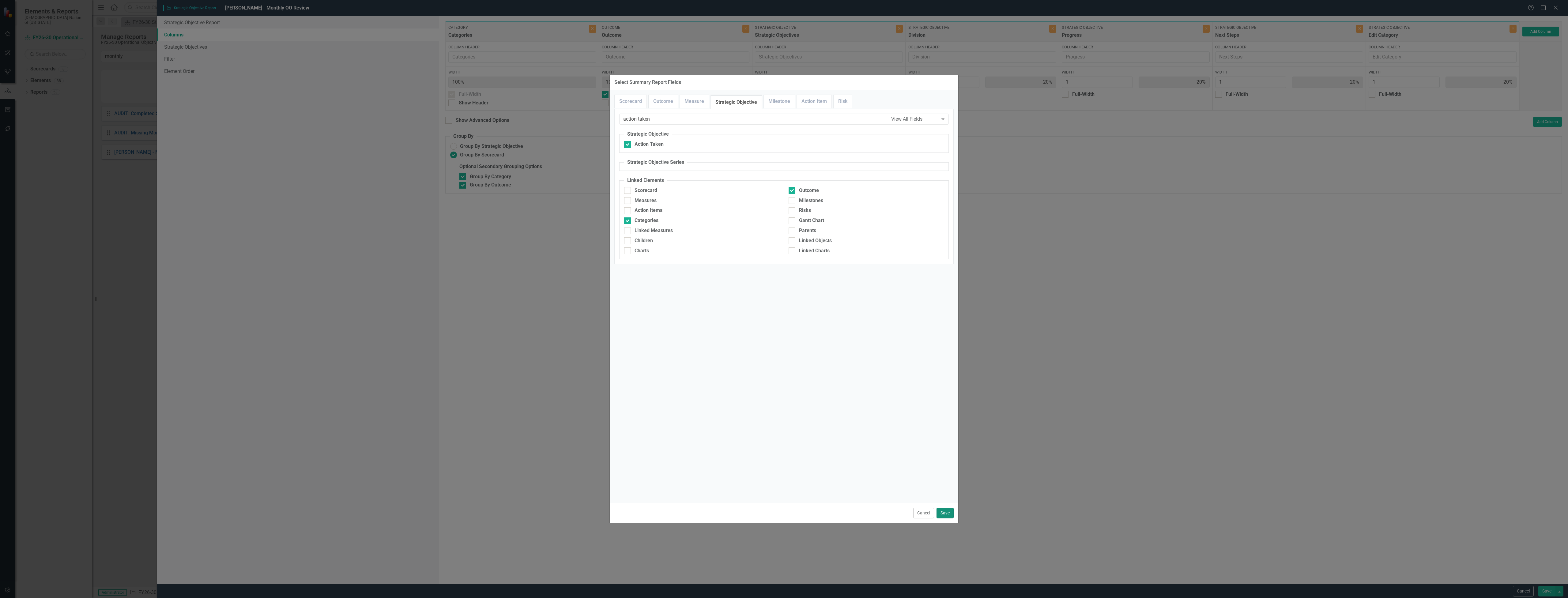
click at [948, 510] on button "Save" at bounding box center [945, 513] width 17 height 11
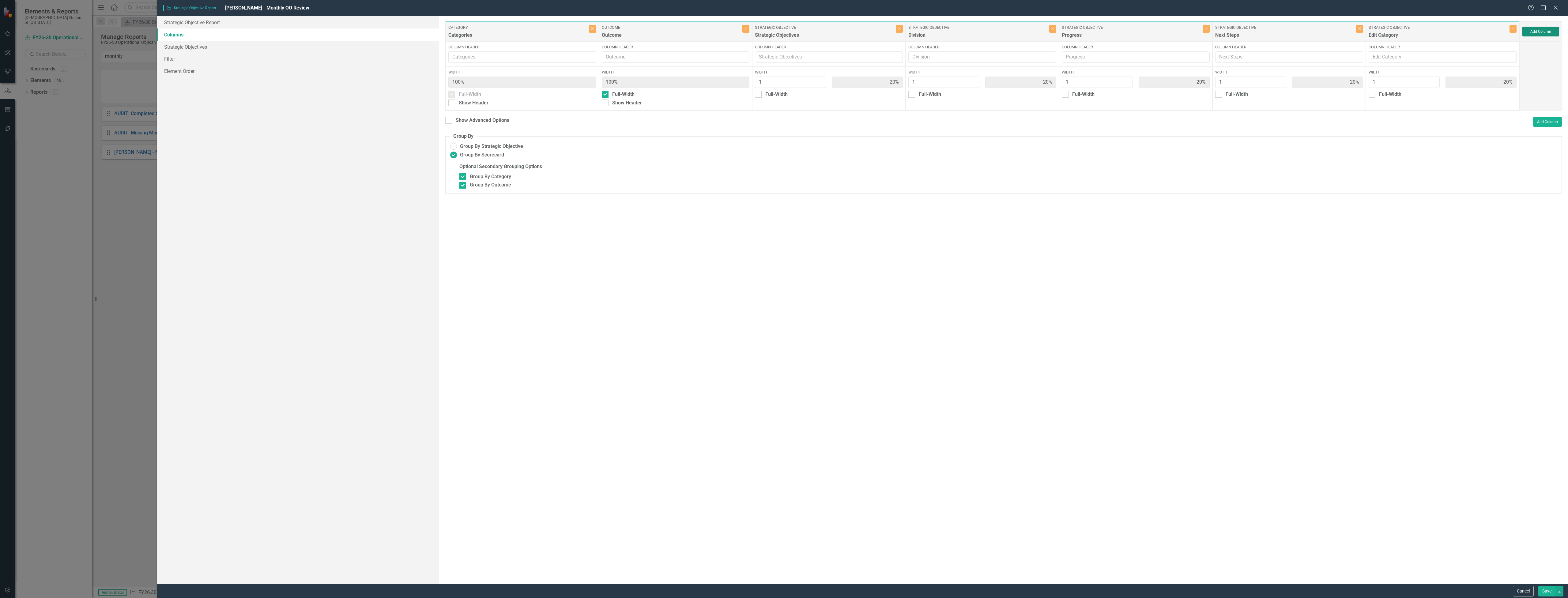
type input "17%"
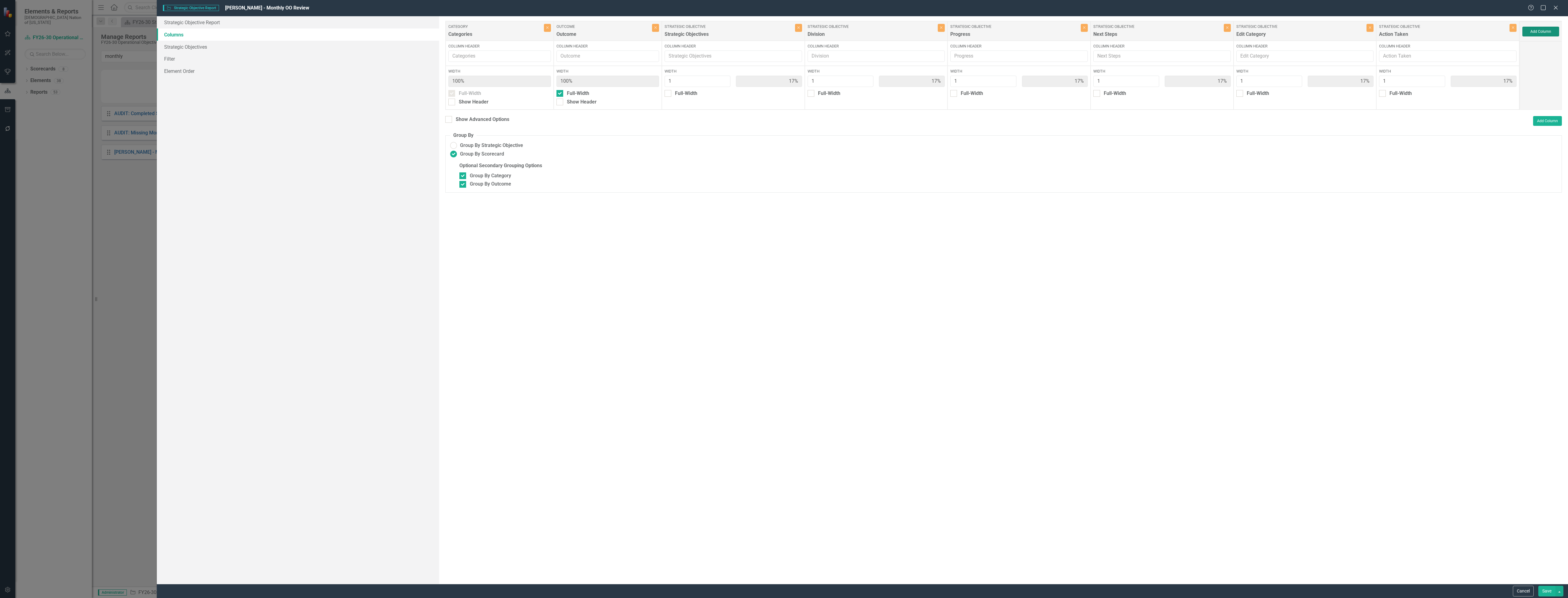
click at [1547, 33] on button "Add Column" at bounding box center [1541, 32] width 37 height 10
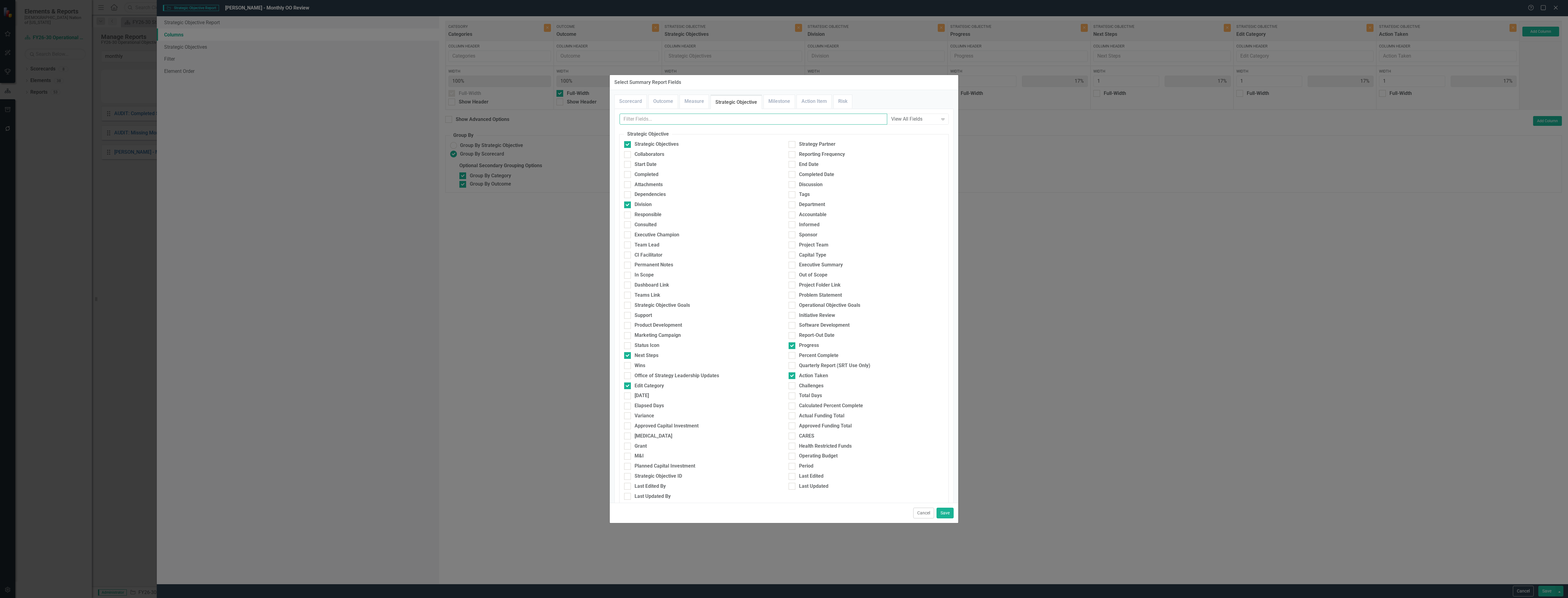
click at [730, 124] on input "text" at bounding box center [754, 119] width 268 height 12
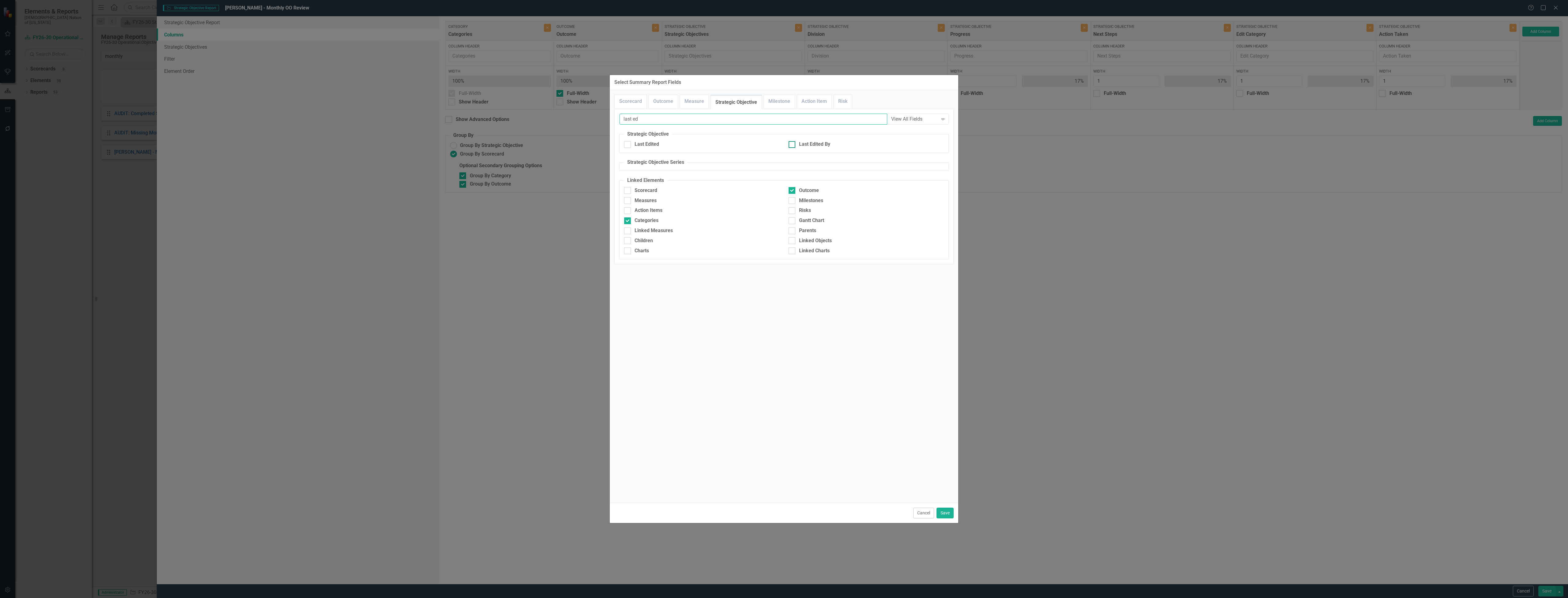
type input "last ed"
click at [802, 148] on div "Last Edited By" at bounding box center [814, 144] width 31 height 7
click at [793, 145] on input "Last Edited By" at bounding box center [791, 143] width 4 height 4
checkbox input "true"
click at [943, 510] on button "Save" at bounding box center [945, 513] width 17 height 11
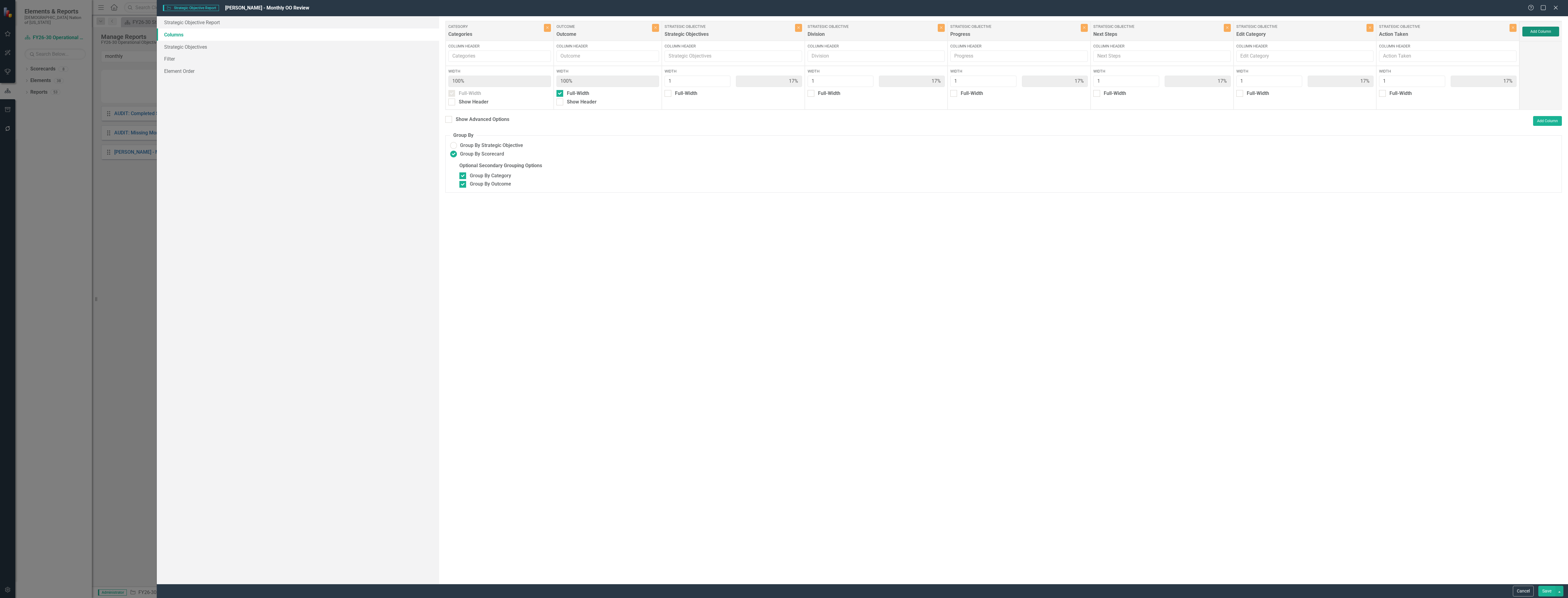
type input "14%"
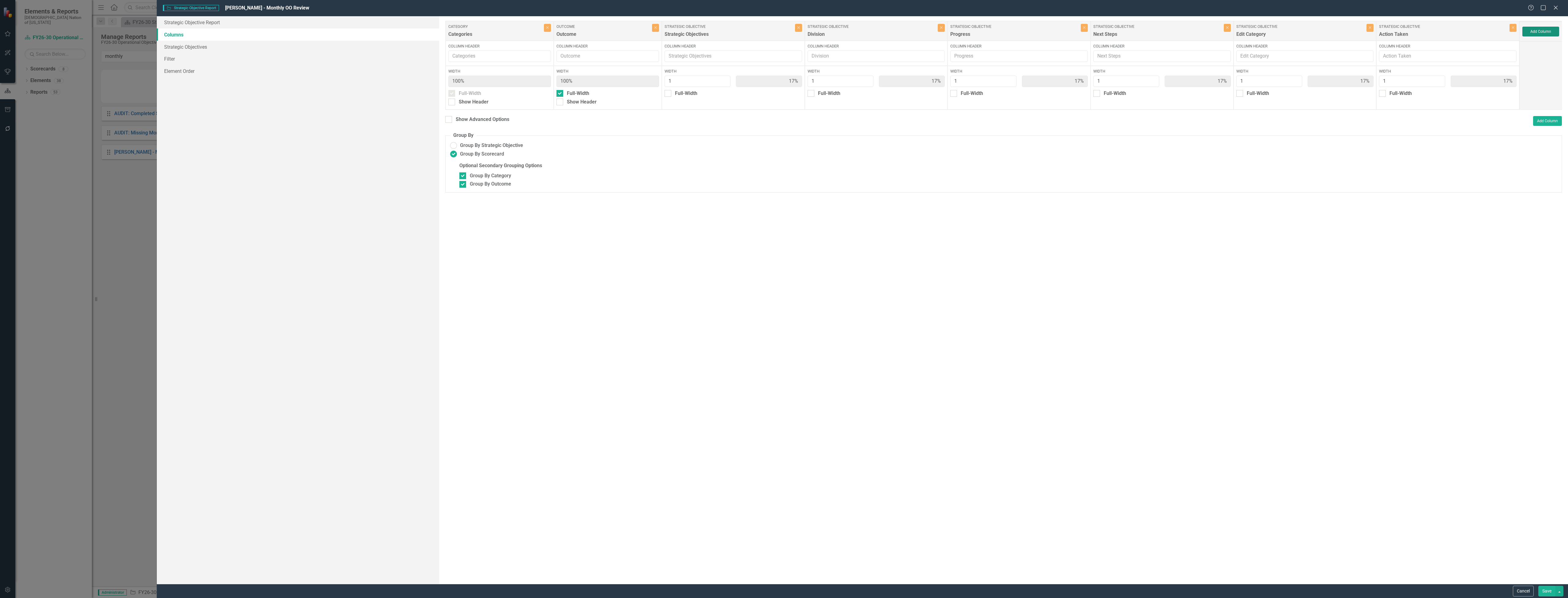
type input "14%"
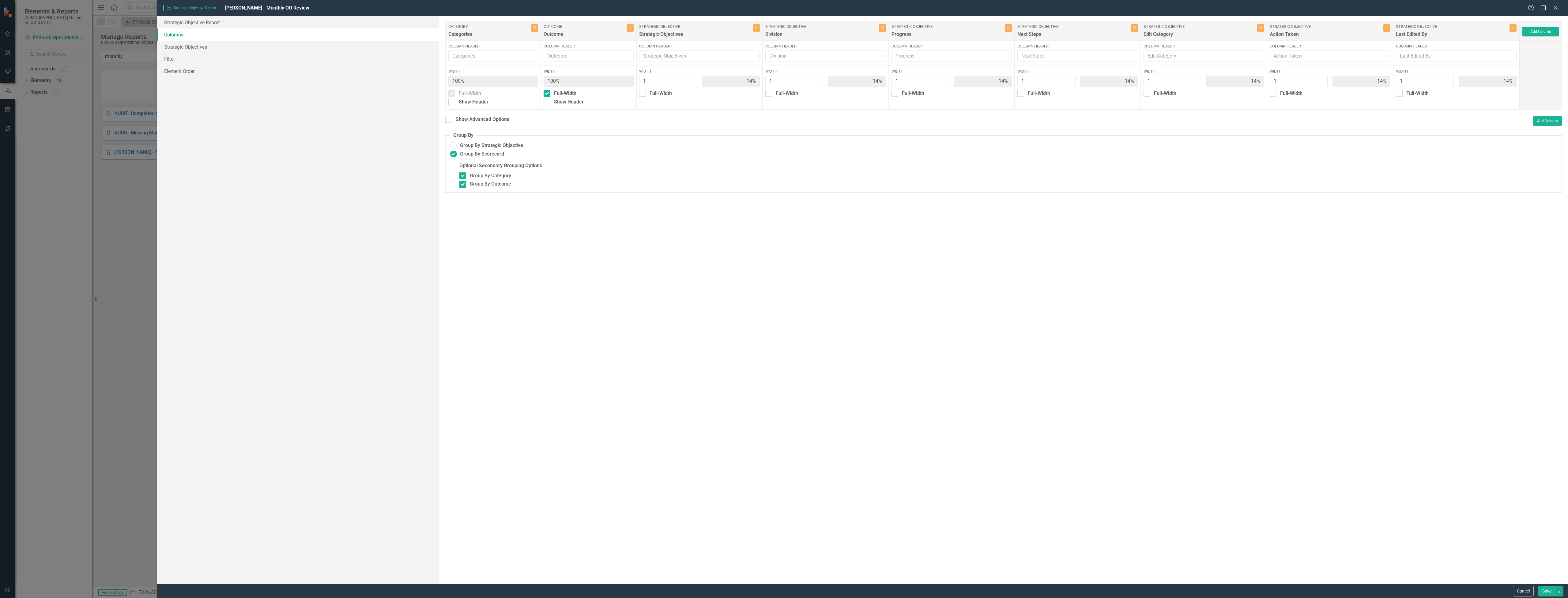
click at [1542, 591] on button "Save" at bounding box center [1547, 591] width 17 height 11
radio input "false"
checkbox input "false"
radio input "true"
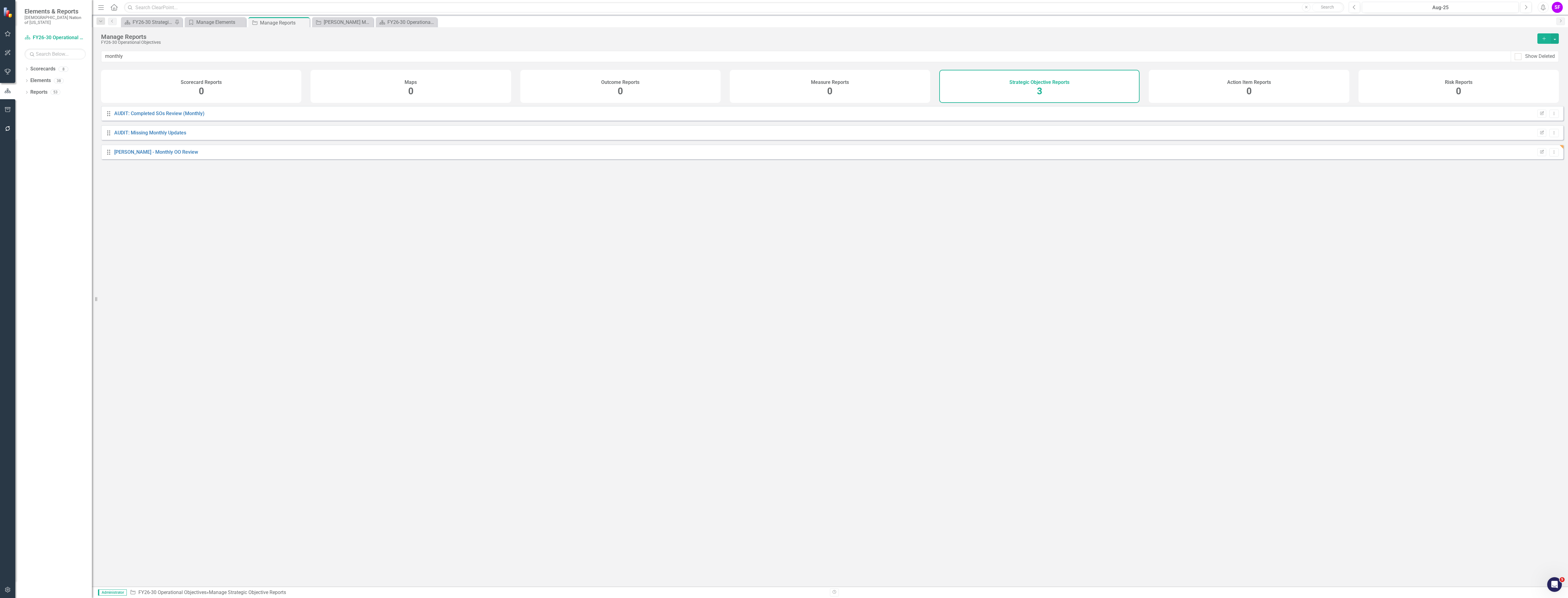
click at [139, 159] on div "Drag Sheridan B. - Monthly OO Review Edit Report Dropdown Menu" at bounding box center [832, 151] width 1462 height 15
click at [147, 159] on div "Drag Sheridan B. - Monthly OO Review Edit Report Dropdown Menu" at bounding box center [832, 151] width 1462 height 15
click at [162, 155] on link "[PERSON_NAME] - Monthly OO Review" at bounding box center [156, 152] width 84 height 6
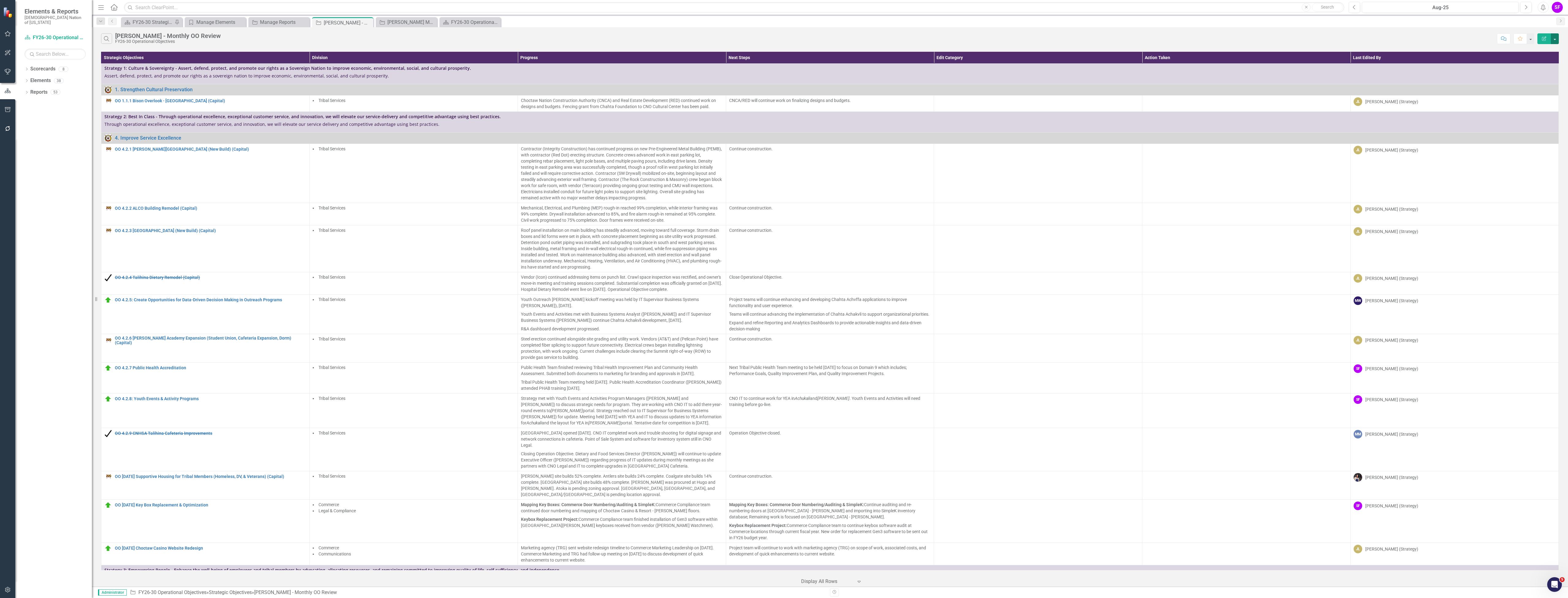
click at [1556, 40] on button "button" at bounding box center [1555, 39] width 8 height 11
click at [1549, 48] on link "Edit Report Edit Report" at bounding box center [1534, 50] width 48 height 12
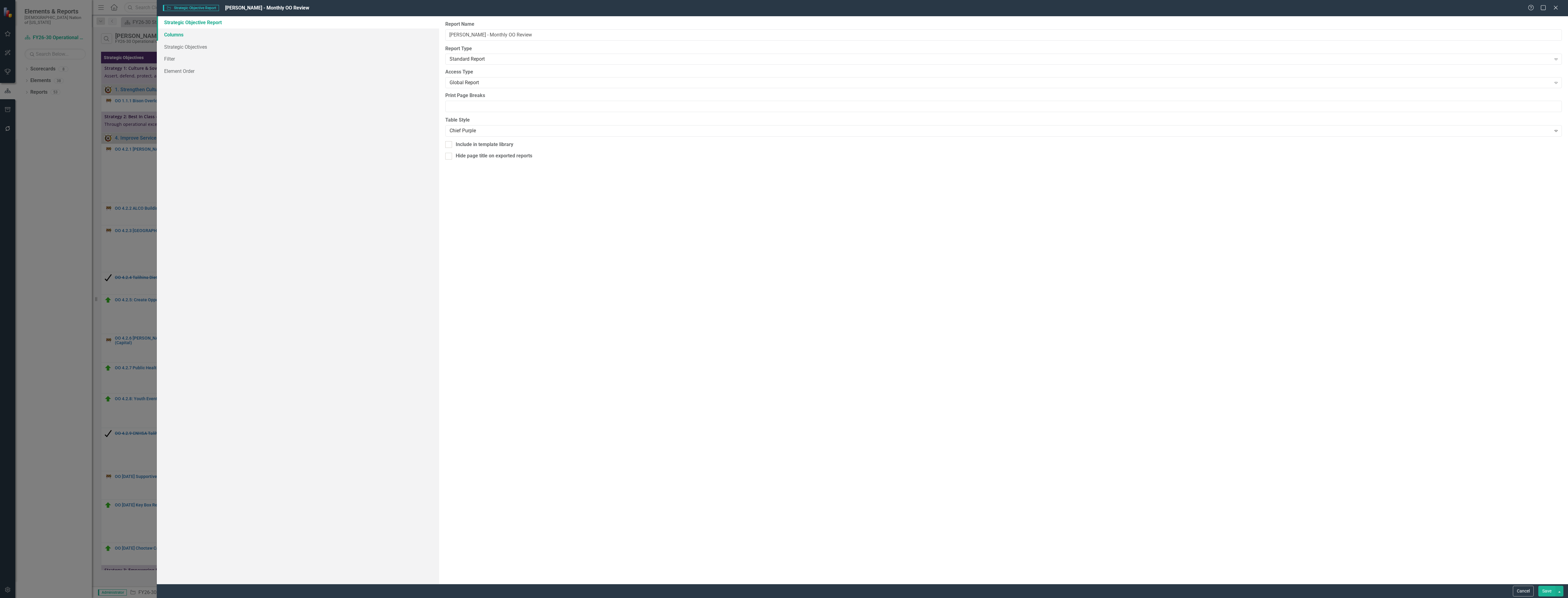
click at [167, 33] on link "Columns" at bounding box center [298, 35] width 282 height 12
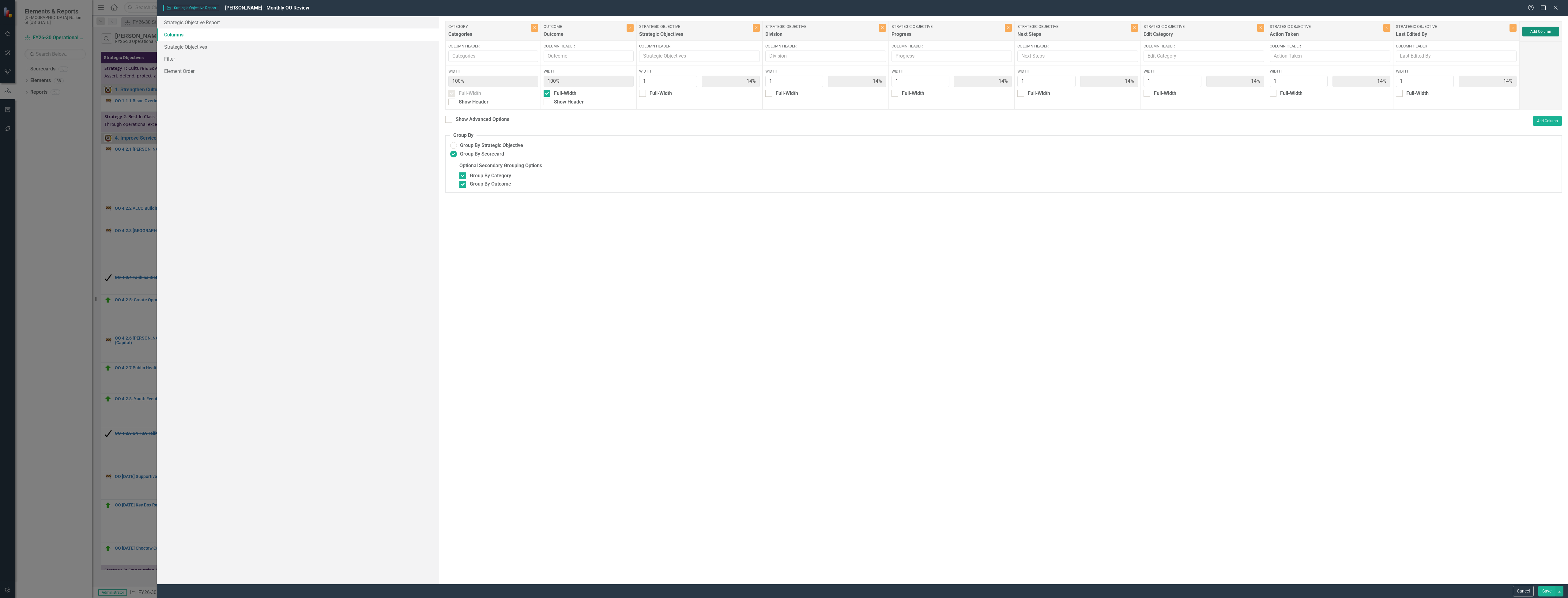
click at [1536, 33] on button "Add Column" at bounding box center [1541, 32] width 37 height 10
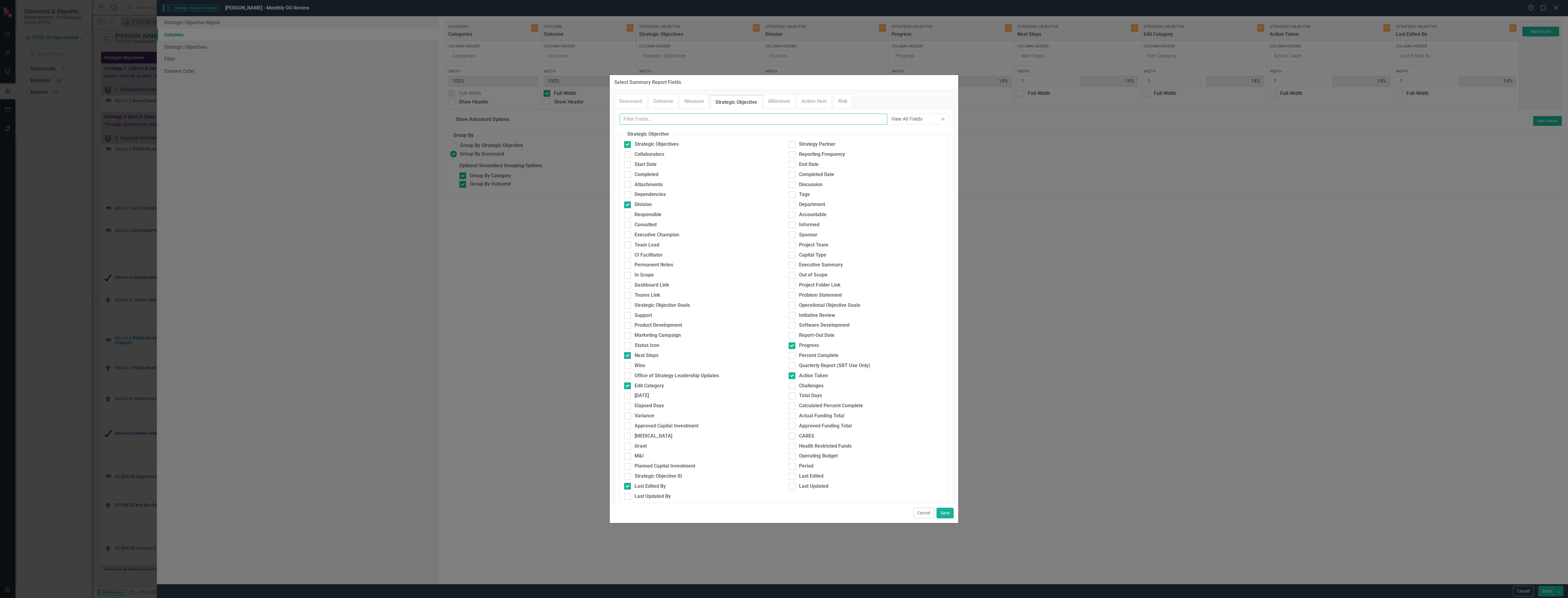
click at [808, 119] on input "text" at bounding box center [754, 119] width 268 height 12
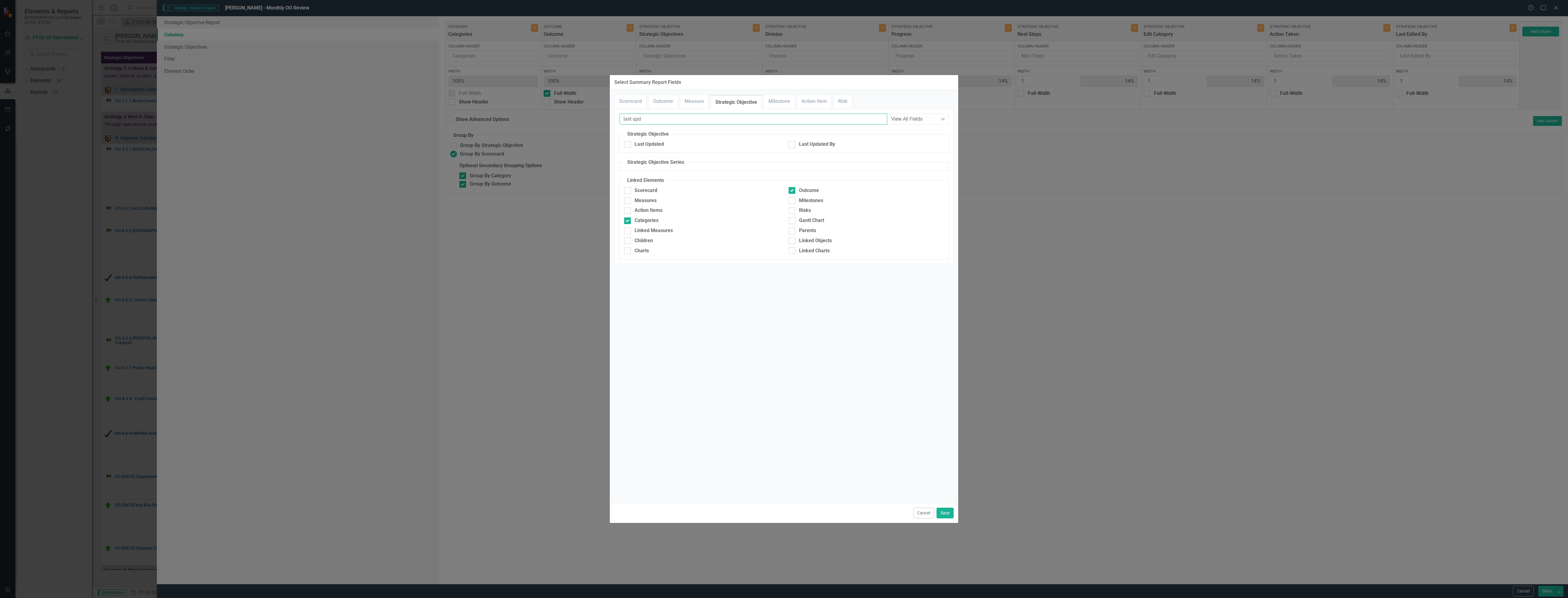
type input "last upd"
click at [664, 150] on div "Last Updated" at bounding box center [702, 145] width 164 height 10
click at [660, 145] on div "Last Updated" at bounding box center [649, 144] width 29 height 7
click at [628, 145] on input "Last Updated" at bounding box center [626, 143] width 4 height 4
checkbox input "true"
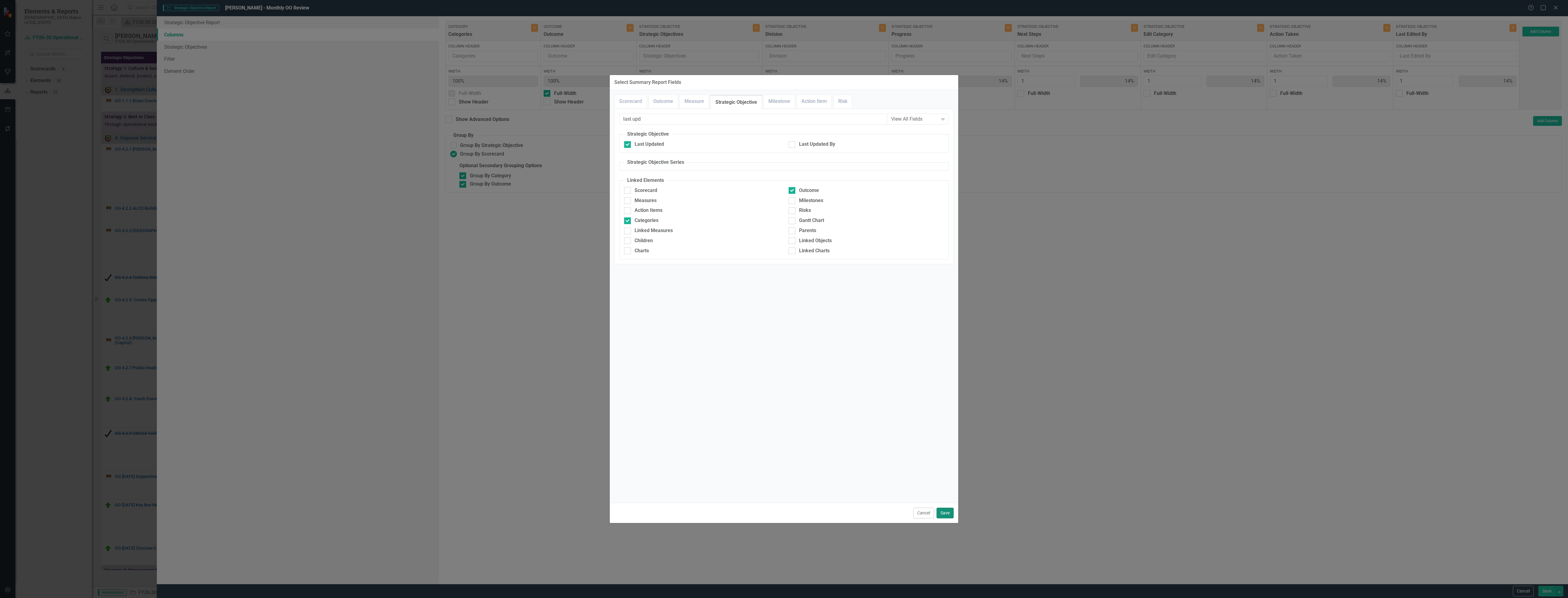
click at [949, 512] on button "Save" at bounding box center [945, 513] width 17 height 11
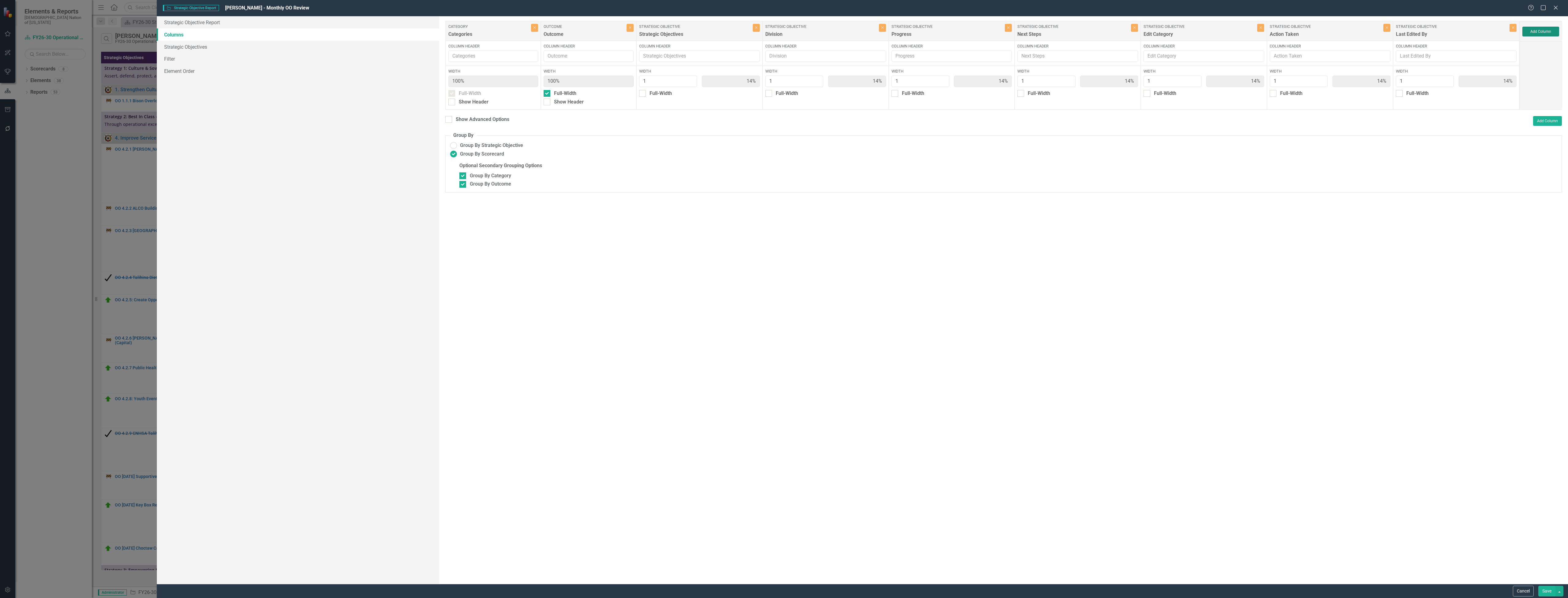
type input "13%"
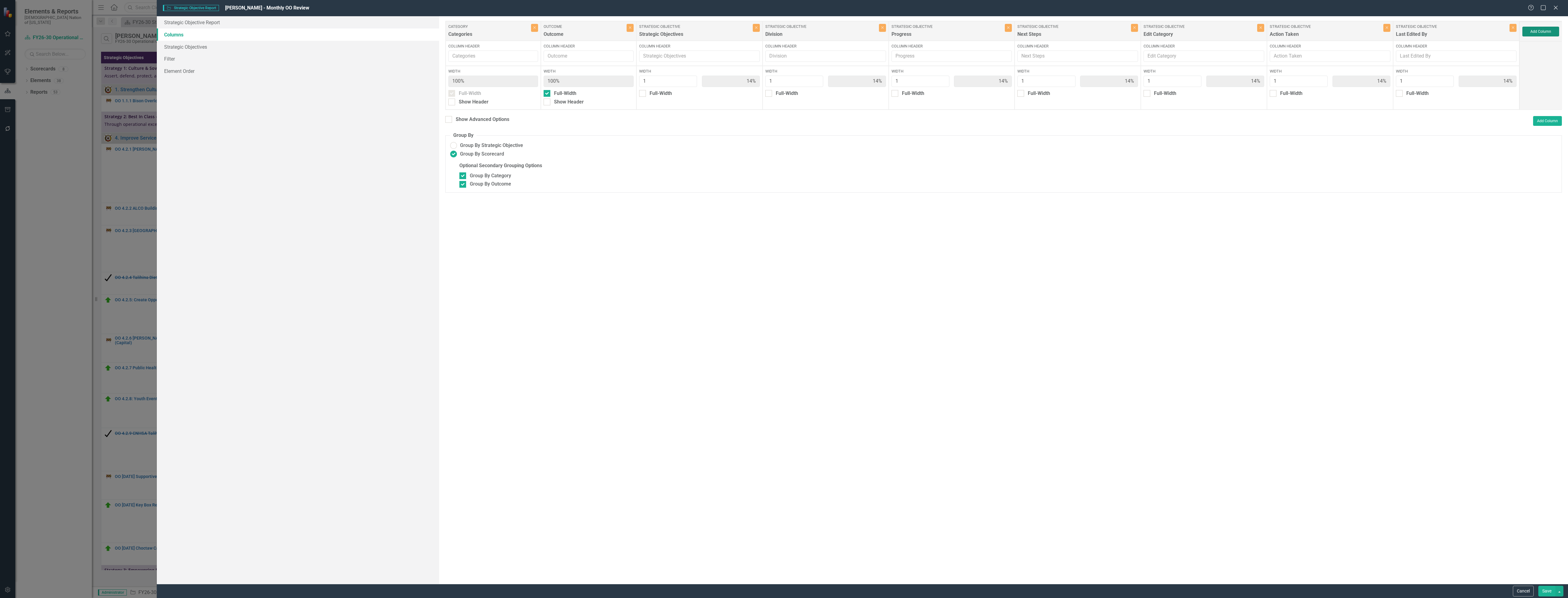
type input "13%"
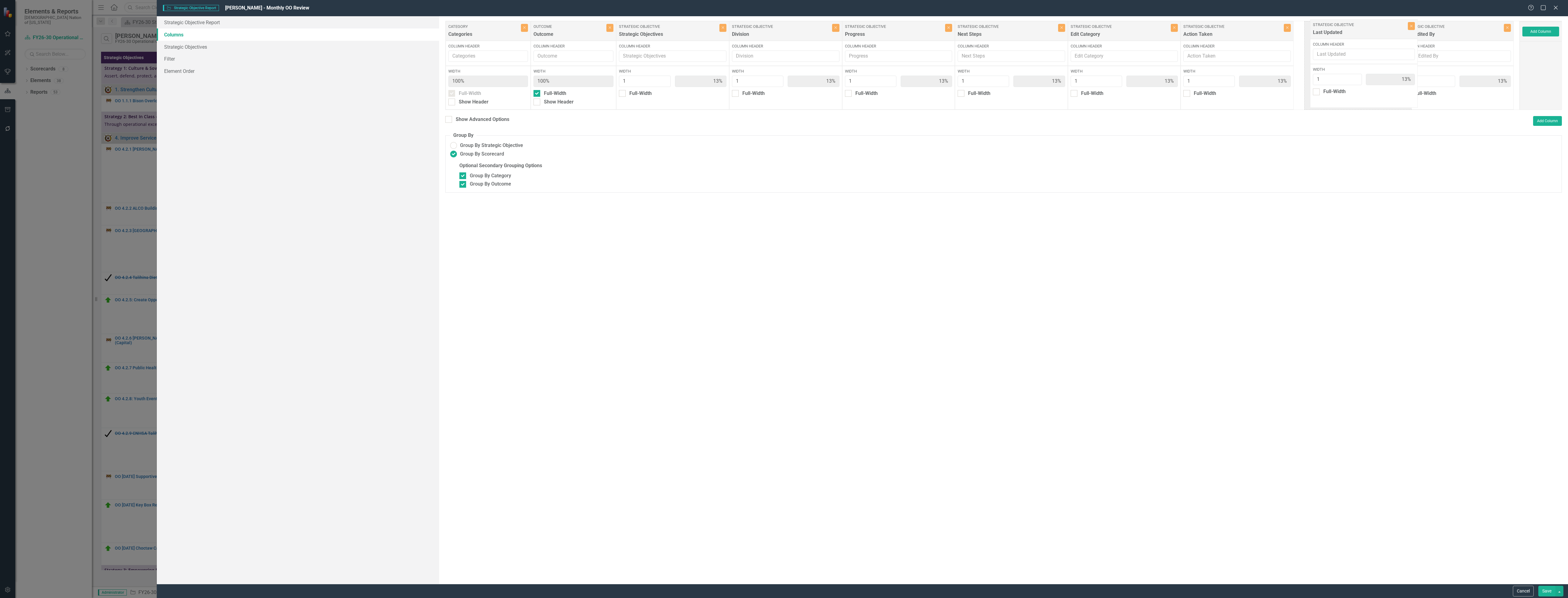
drag, startPoint x: 1457, startPoint y: 34, endPoint x: 1355, endPoint y: 32, distance: 102.0
click at [1355, 32] on div "Category Categories Close Column Header Width 100% Full-Width Show Header Outco…" at bounding box center [982, 65] width 1074 height 89
click at [1542, 594] on button "Save" at bounding box center [1547, 591] width 17 height 11
radio input "false"
checkbox input "false"
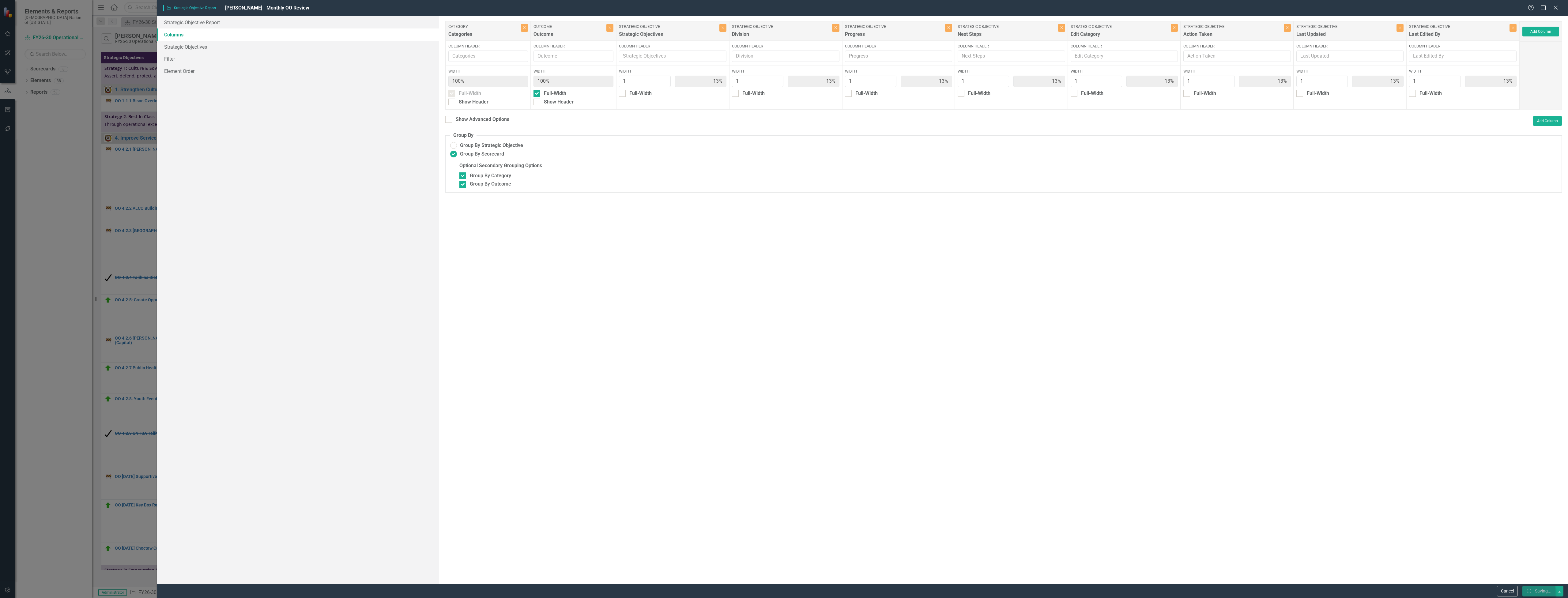
checkbox input "false"
radio input "true"
